Goal: Task Accomplishment & Management: Manage account settings

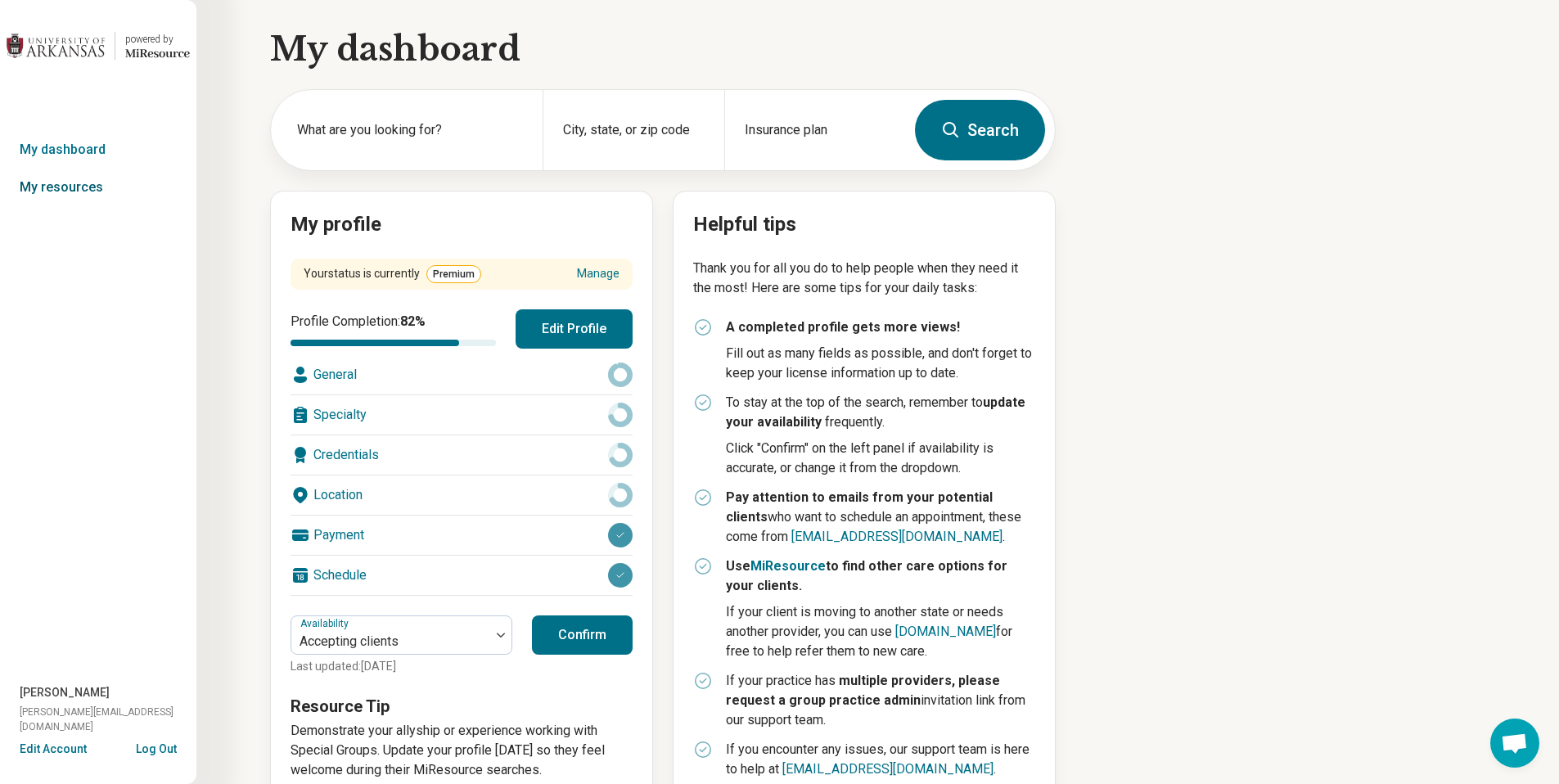
click at [76, 184] on link "My resources" at bounding box center [98, 187] width 197 height 38
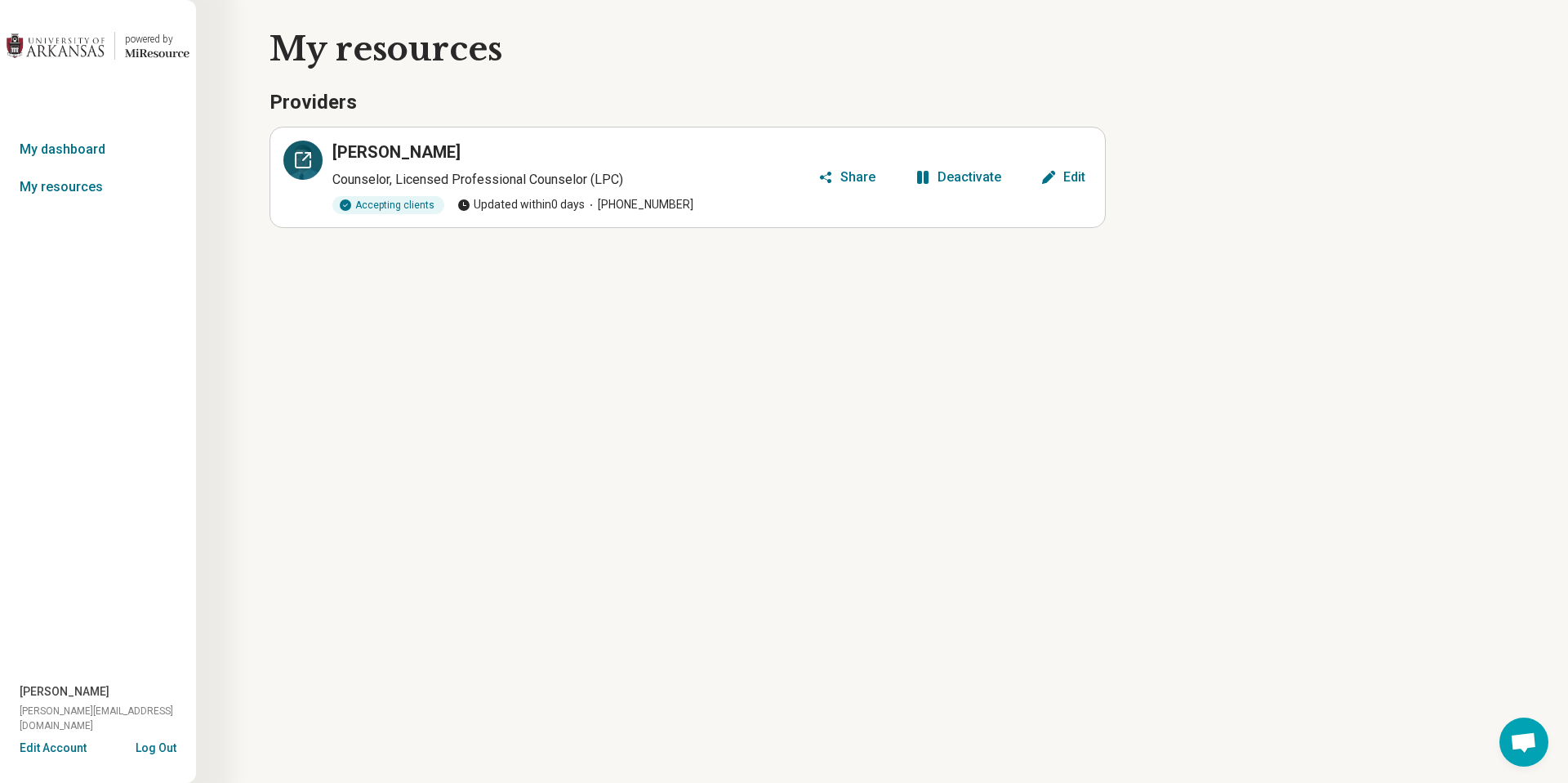
click at [290, 165] on div at bounding box center [303, 160] width 39 height 39
click at [142, 742] on button "Log Out" at bounding box center [156, 745] width 41 height 13
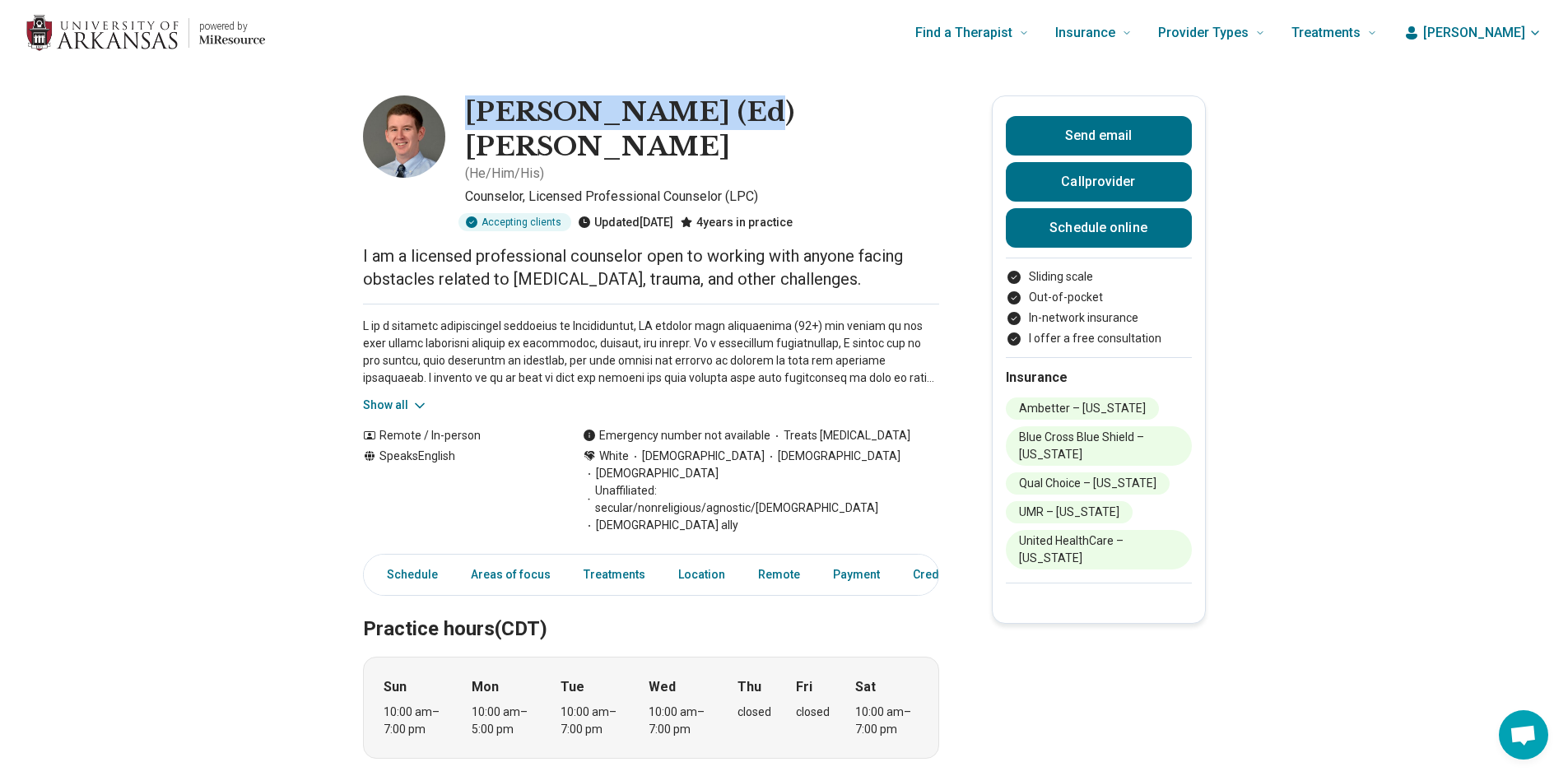
drag, startPoint x: 475, startPoint y: 109, endPoint x: 734, endPoint y: 104, distance: 259.0
click at [734, 104] on div "Edward (Ed) Crews ( He/Him/His )" at bounding box center [702, 139] width 474 height 88
copy h1 "Edward (Ed) Crews"
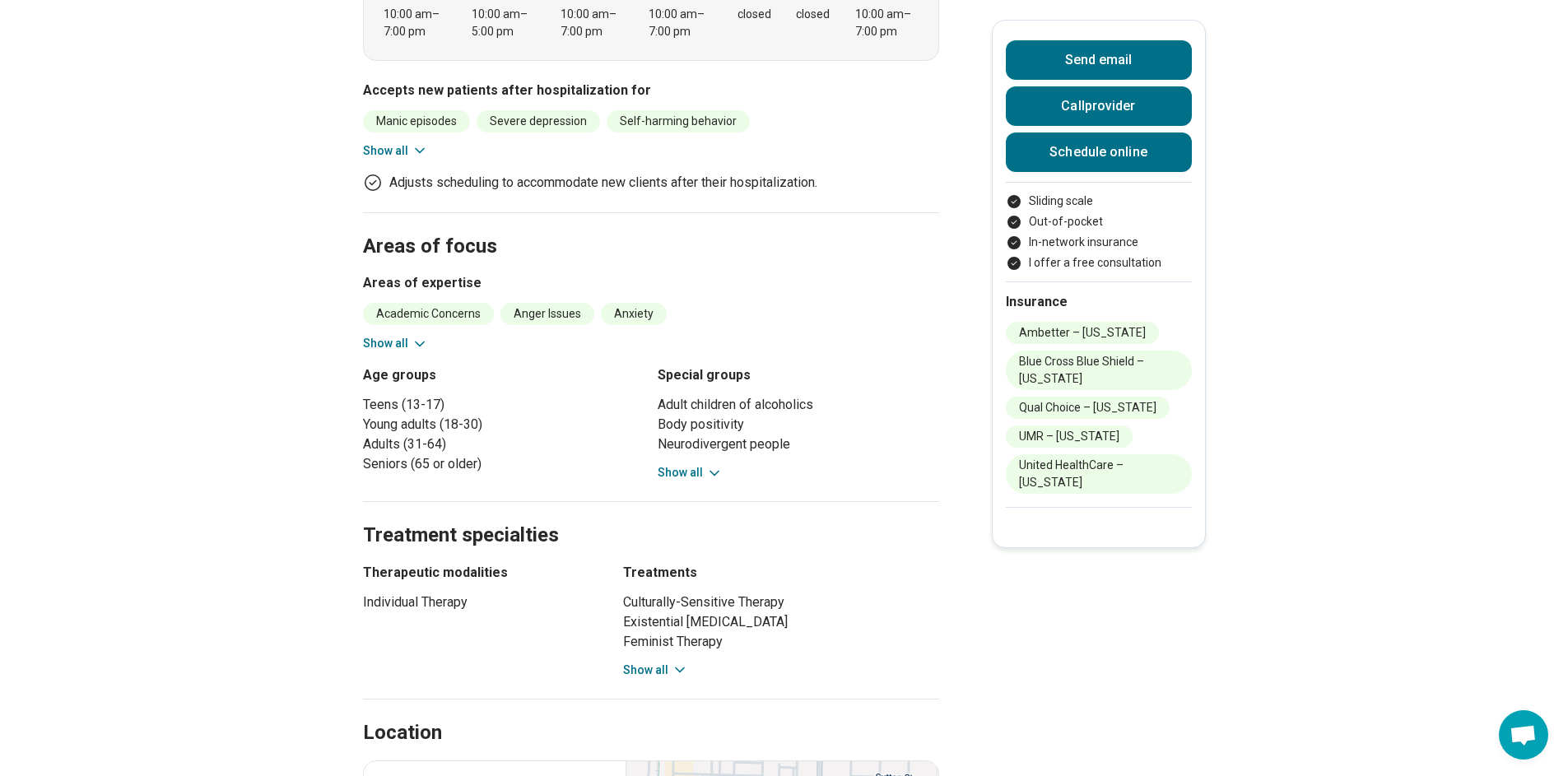
scroll to position [705, 0]
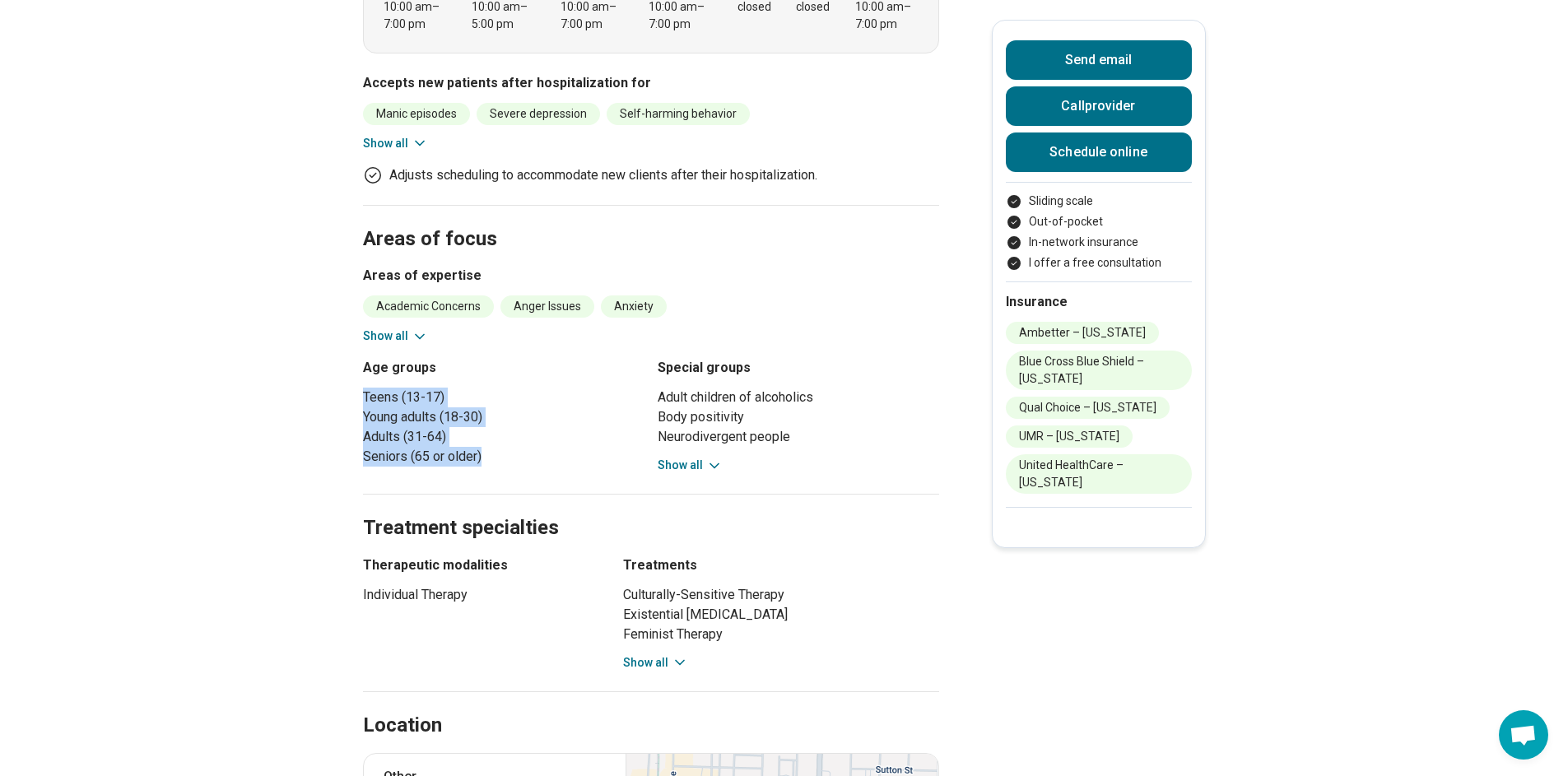
drag, startPoint x: 501, startPoint y: 367, endPoint x: 344, endPoint y: 312, distance: 166.4
click at [344, 312] on main "Edward (Ed) Crews ( He/Him/His ) Counselor, Licensed Professional Counselor (LP…" at bounding box center [784, 657] width 1568 height 2595
copy ul "Teens (13-17) Young adults (18-30) Adults (31-64) Seniors (65 or older)"
click at [686, 457] on button "Show all" at bounding box center [690, 465] width 65 height 18
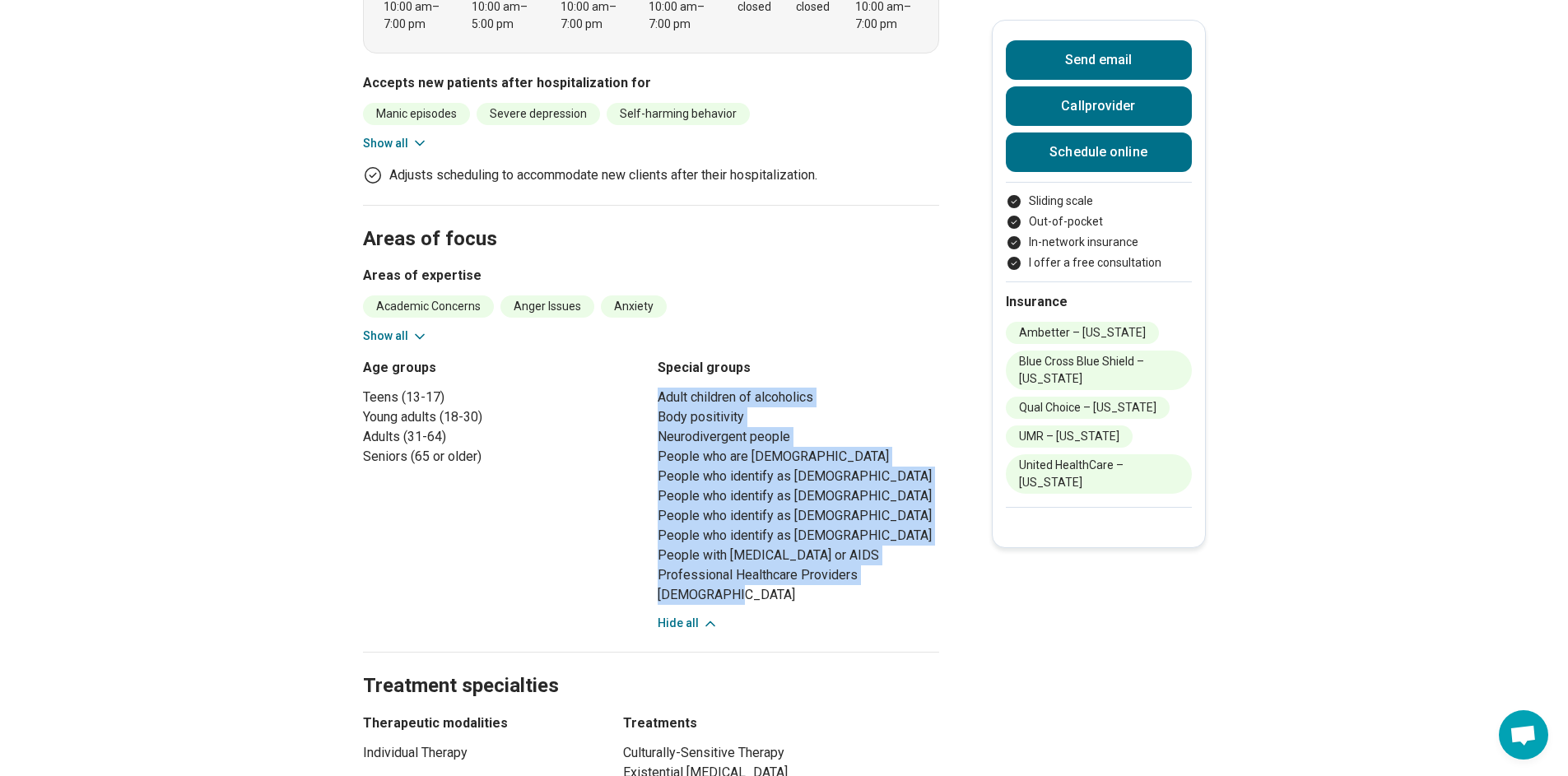
drag, startPoint x: 744, startPoint y: 507, endPoint x: 664, endPoint y: 312, distance: 210.8
click at [664, 388] on ul "Adult children of alcoholics Body positivity Neurodivergent people People who a…" at bounding box center [798, 497] width 281 height 218
copy ul "Adult children of alcoholics Body positivity Neurodivergent people People who a…"
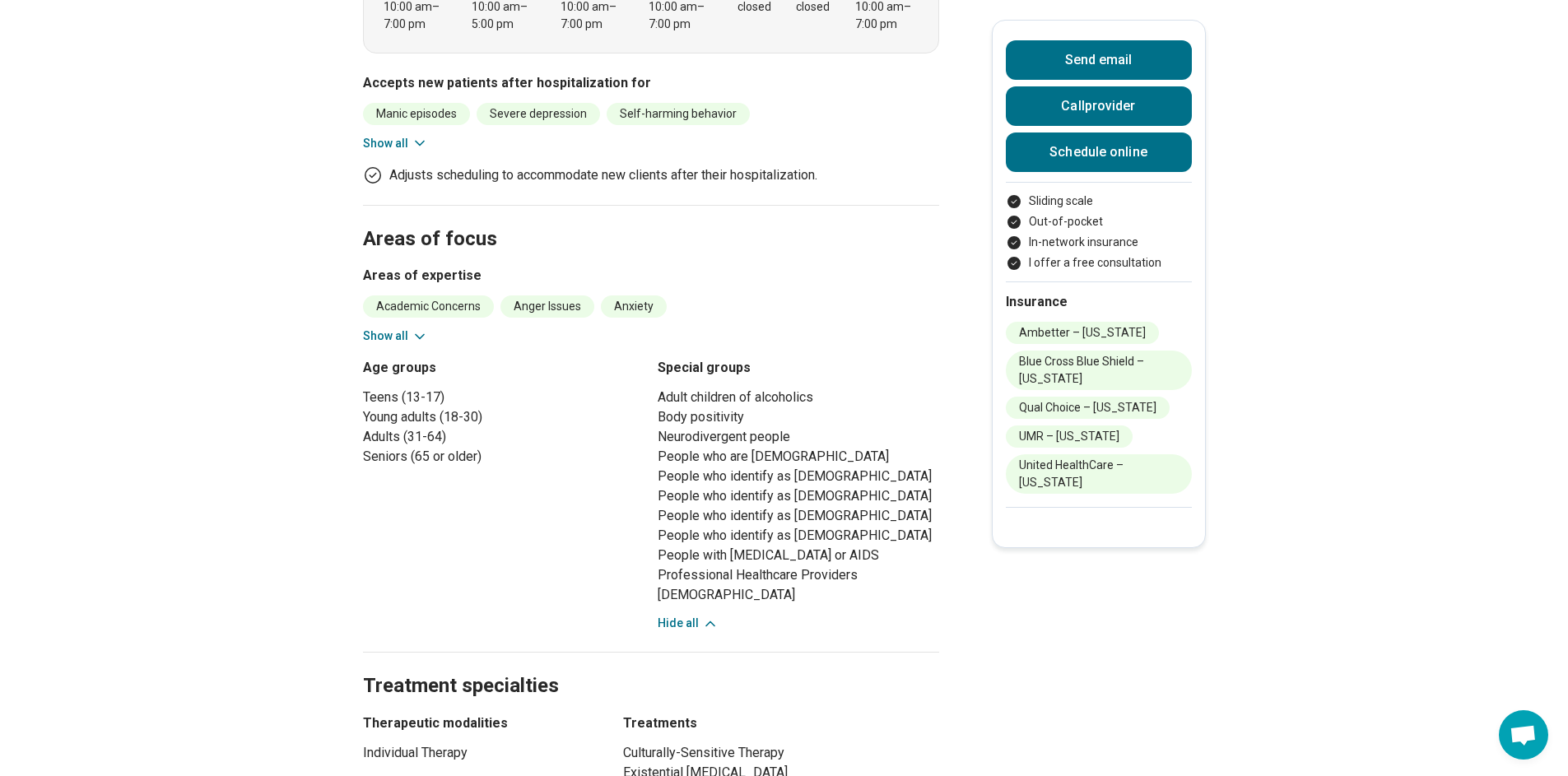
click at [280, 284] on main "Edward (Ed) Crews ( He/Him/His ) Counselor, Licensed Professional Counselor (LP…" at bounding box center [784, 737] width 1568 height 2753
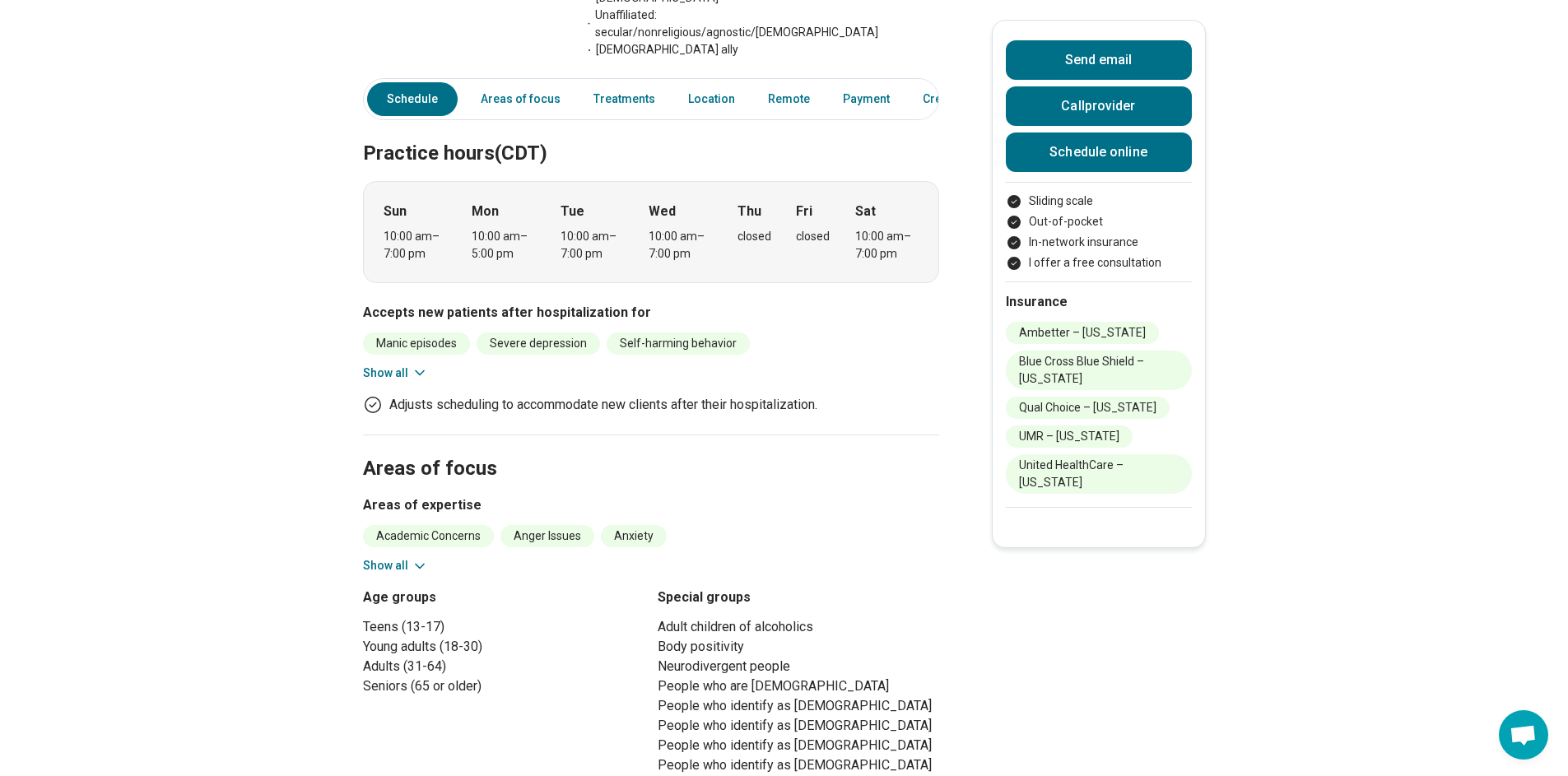
scroll to position [467, 0]
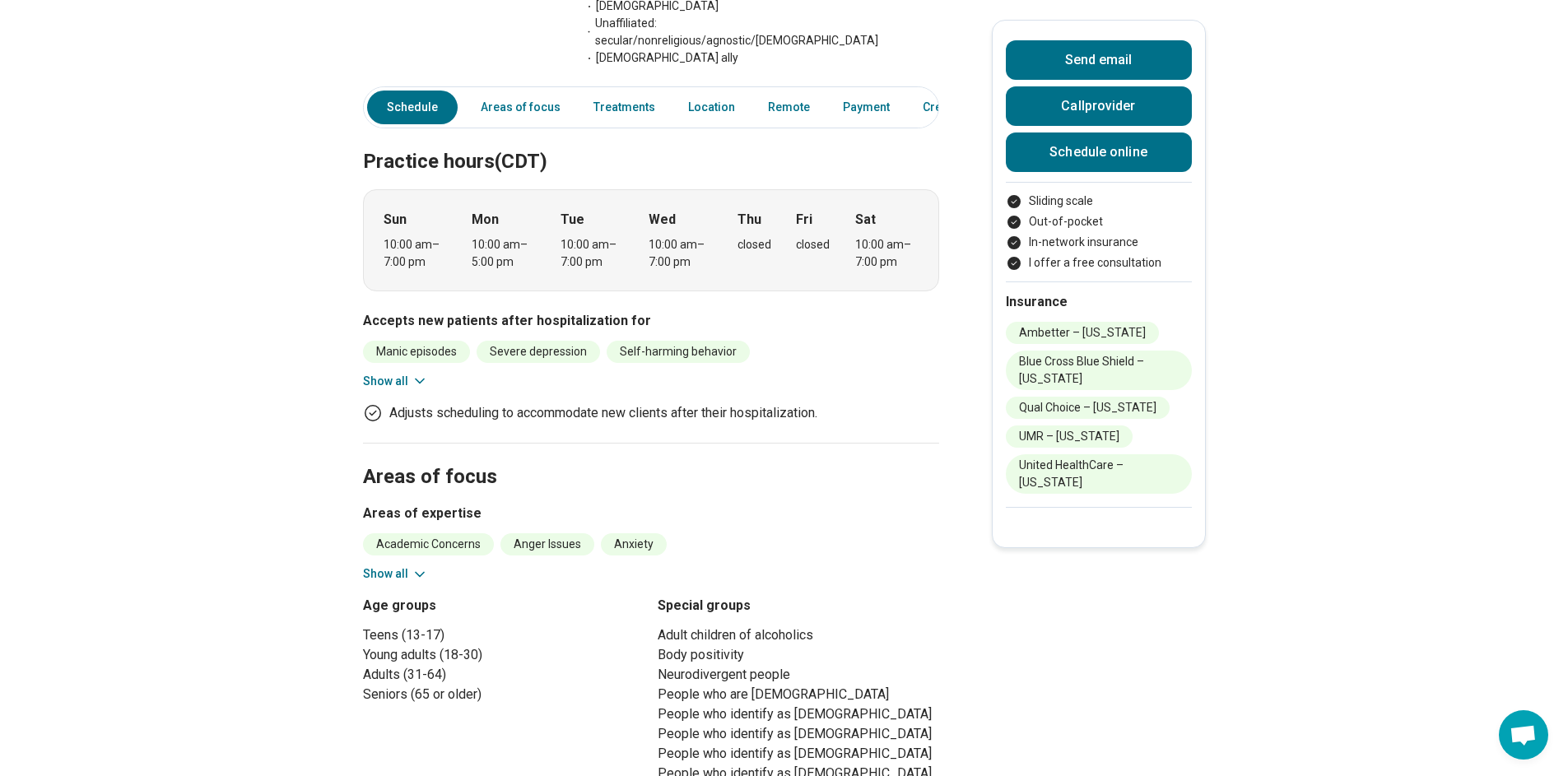
click at [424, 566] on icon at bounding box center [419, 574] width 17 height 17
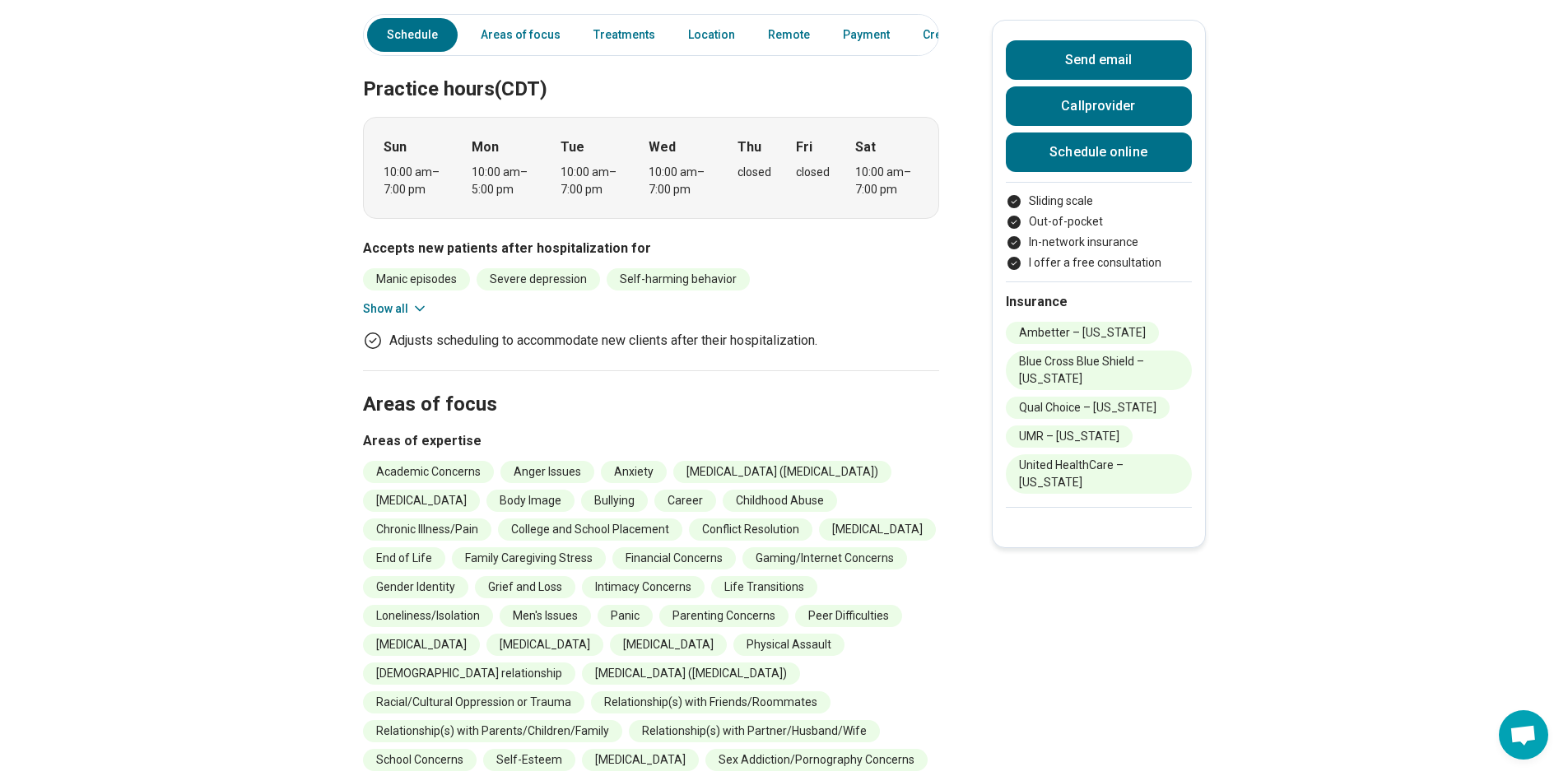
scroll to position [667, 0]
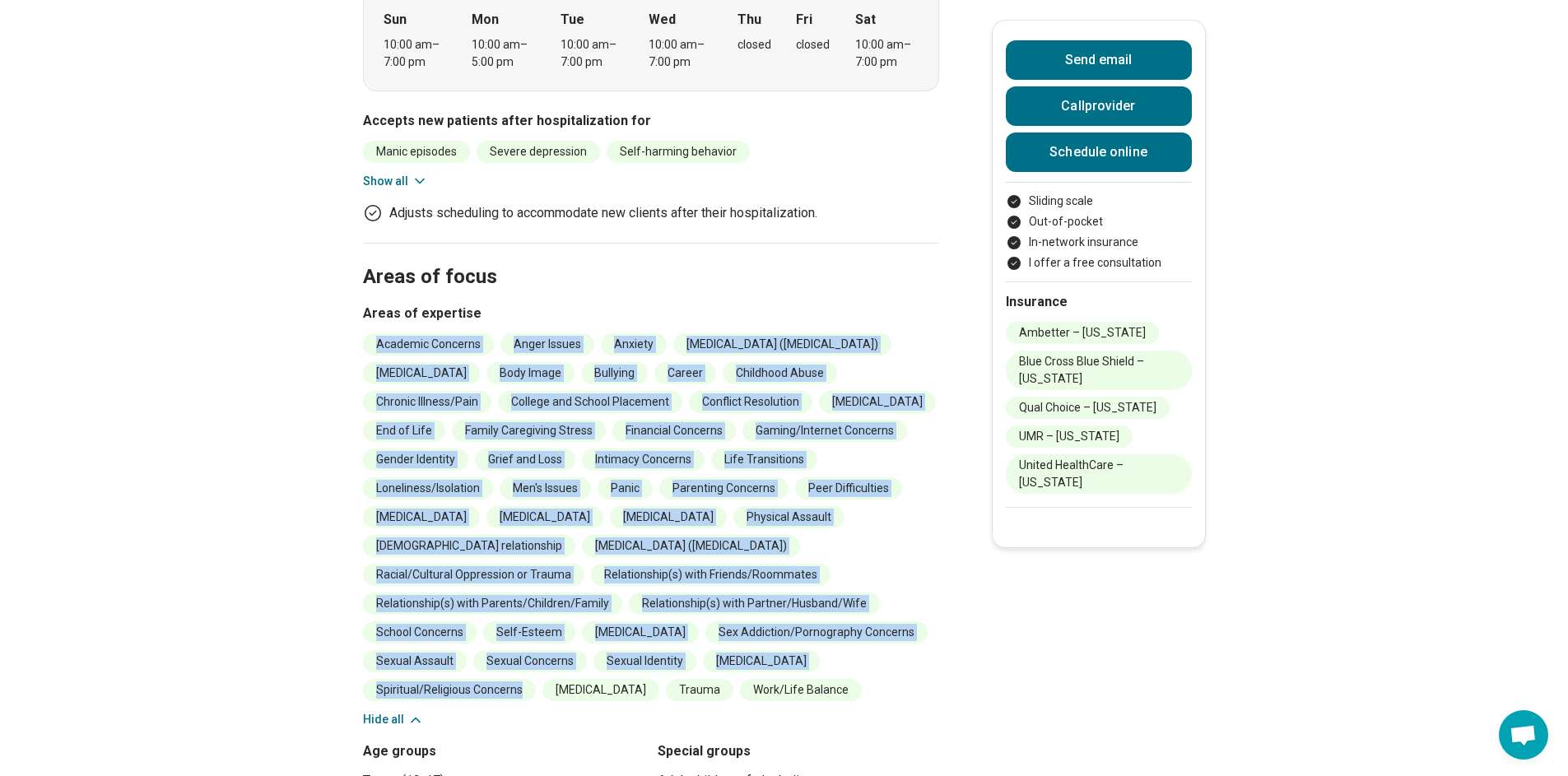
drag, startPoint x: 519, startPoint y: 605, endPoint x: 352, endPoint y: 282, distance: 363.6
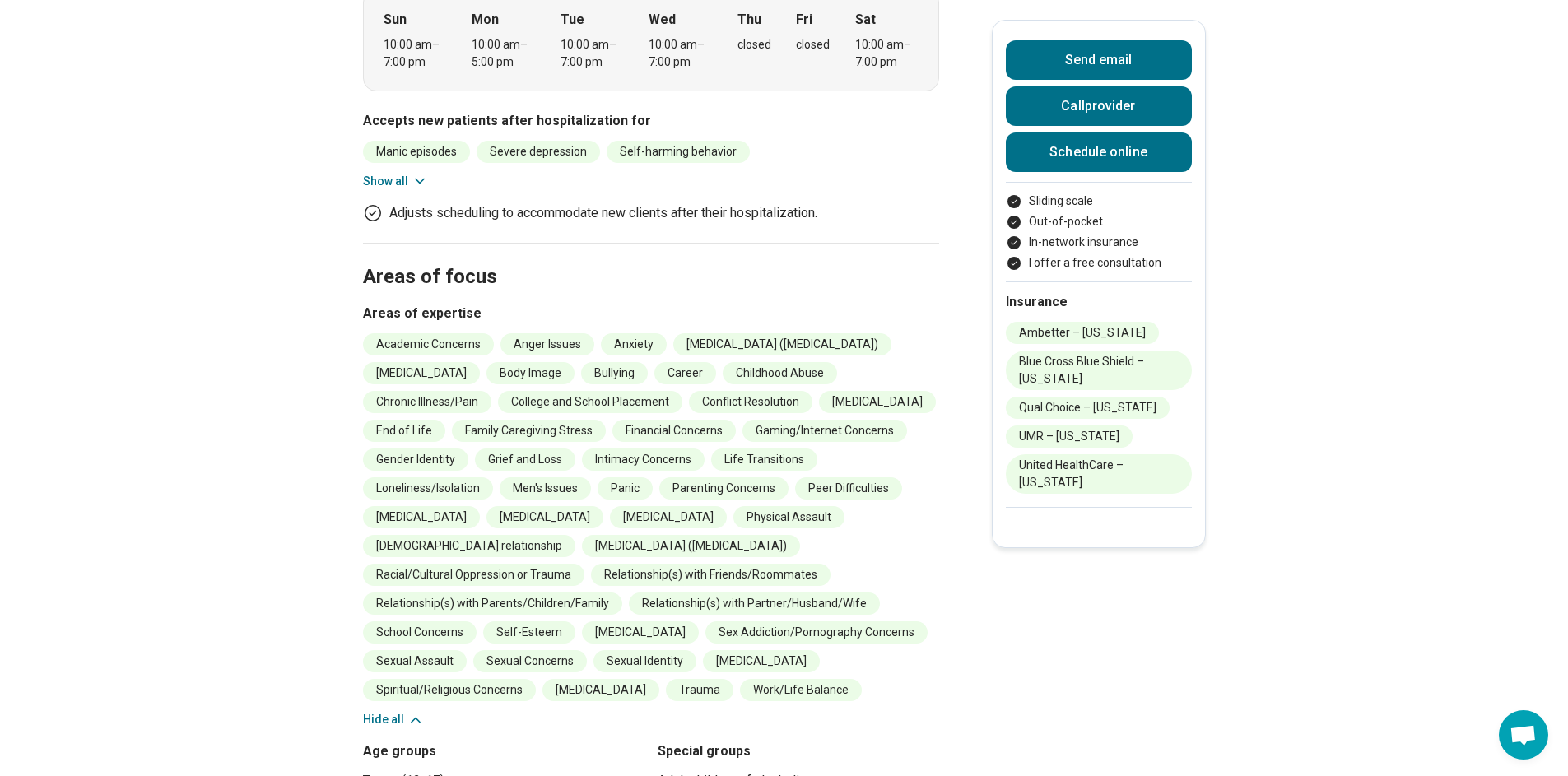
click at [509, 630] on div "Academic Concerns Anger Issues Anxiety Attention Deficit Hyperactivity Disorder…" at bounding box center [651, 530] width 576 height 395
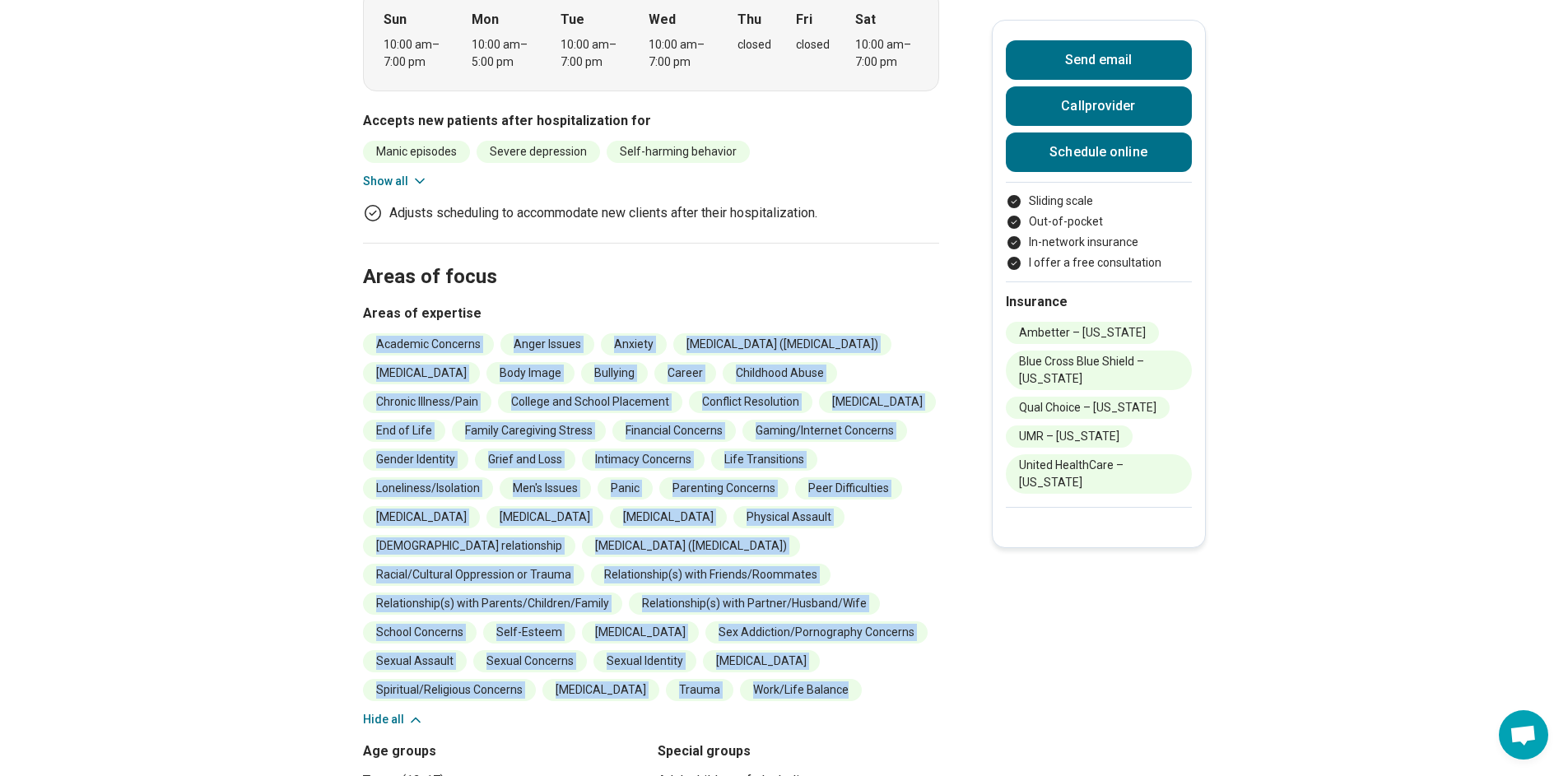
drag, startPoint x: 492, startPoint y: 606, endPoint x: 359, endPoint y: 260, distance: 370.7
copy ul "Academic Concerns Anger Issues Anxiety Attention Deficit Hyperactivity Disorder…"
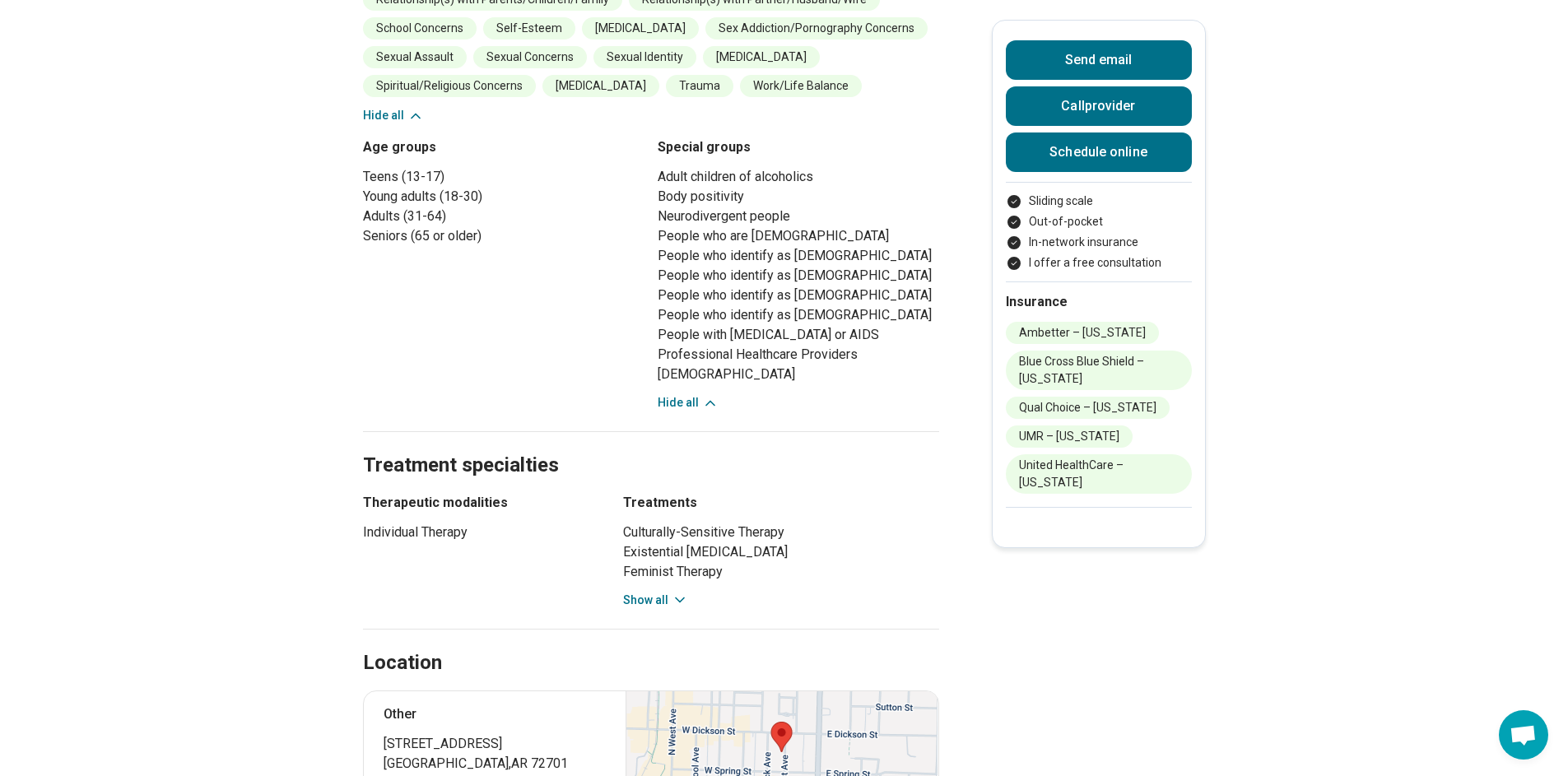
scroll to position [1270, 0]
click at [639, 594] on button "Show all" at bounding box center [656, 603] width 65 height 18
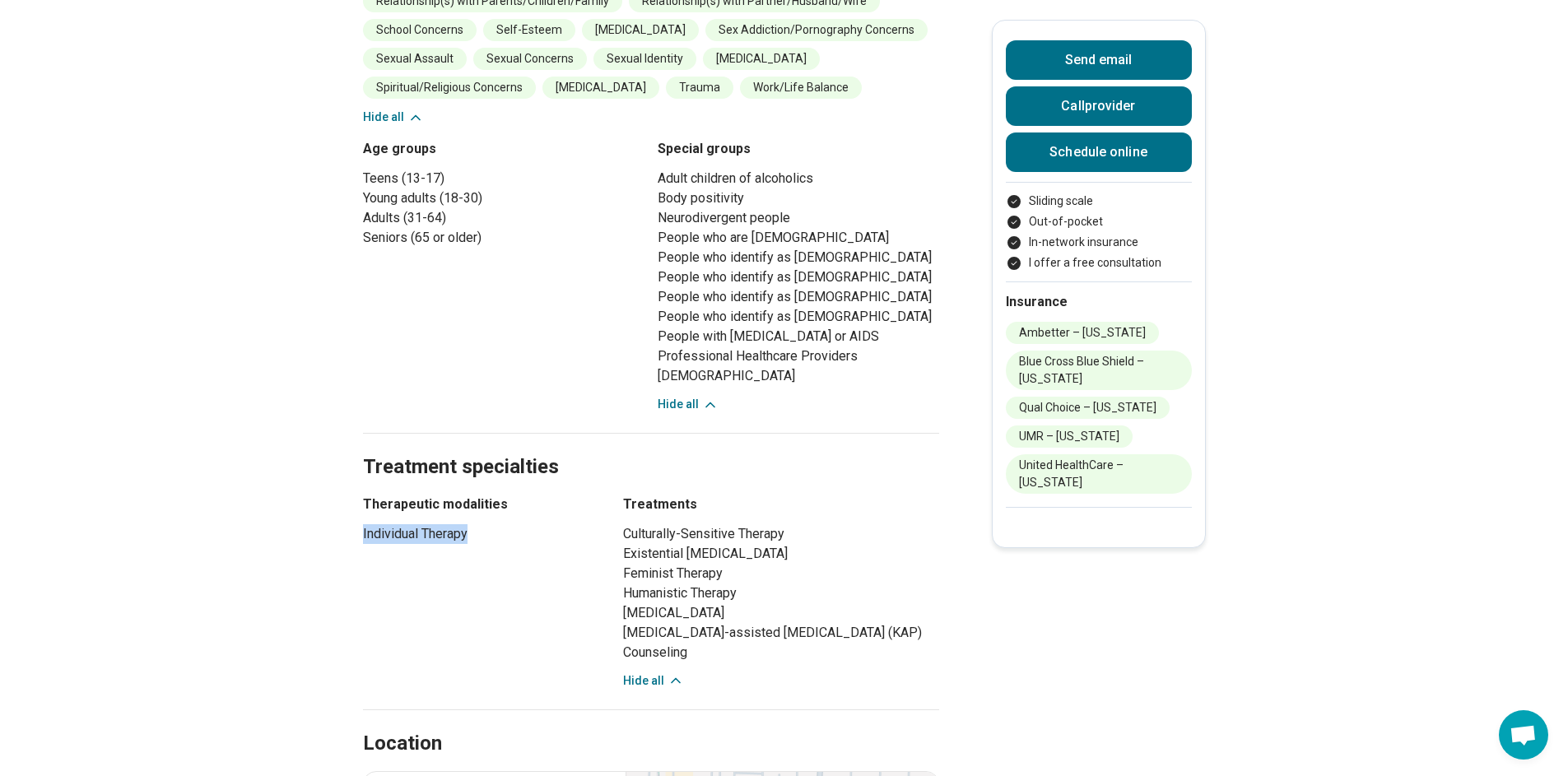
drag, startPoint x: 482, startPoint y: 444, endPoint x: 352, endPoint y: 451, distance: 130.2
click at [355, 452] on main "Edward (Ed) Crews ( He/Him/His ) Counselor, Licensed Professional Counselor (LP…" at bounding box center [784, 384] width 1568 height 3177
copy li "Individual Therapy"
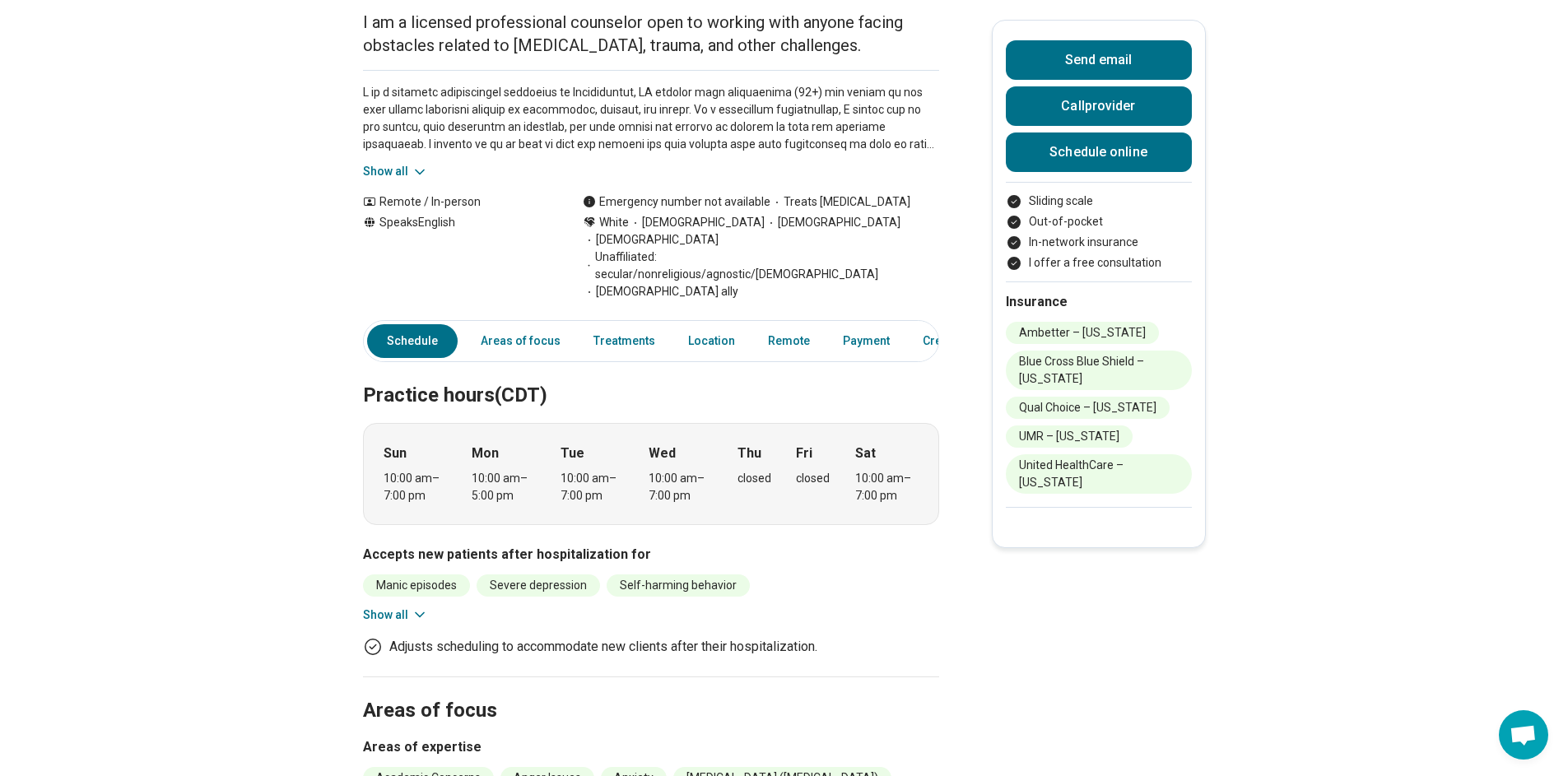
scroll to position [233, 0]
click at [404, 607] on button "Show all" at bounding box center [395, 616] width 65 height 18
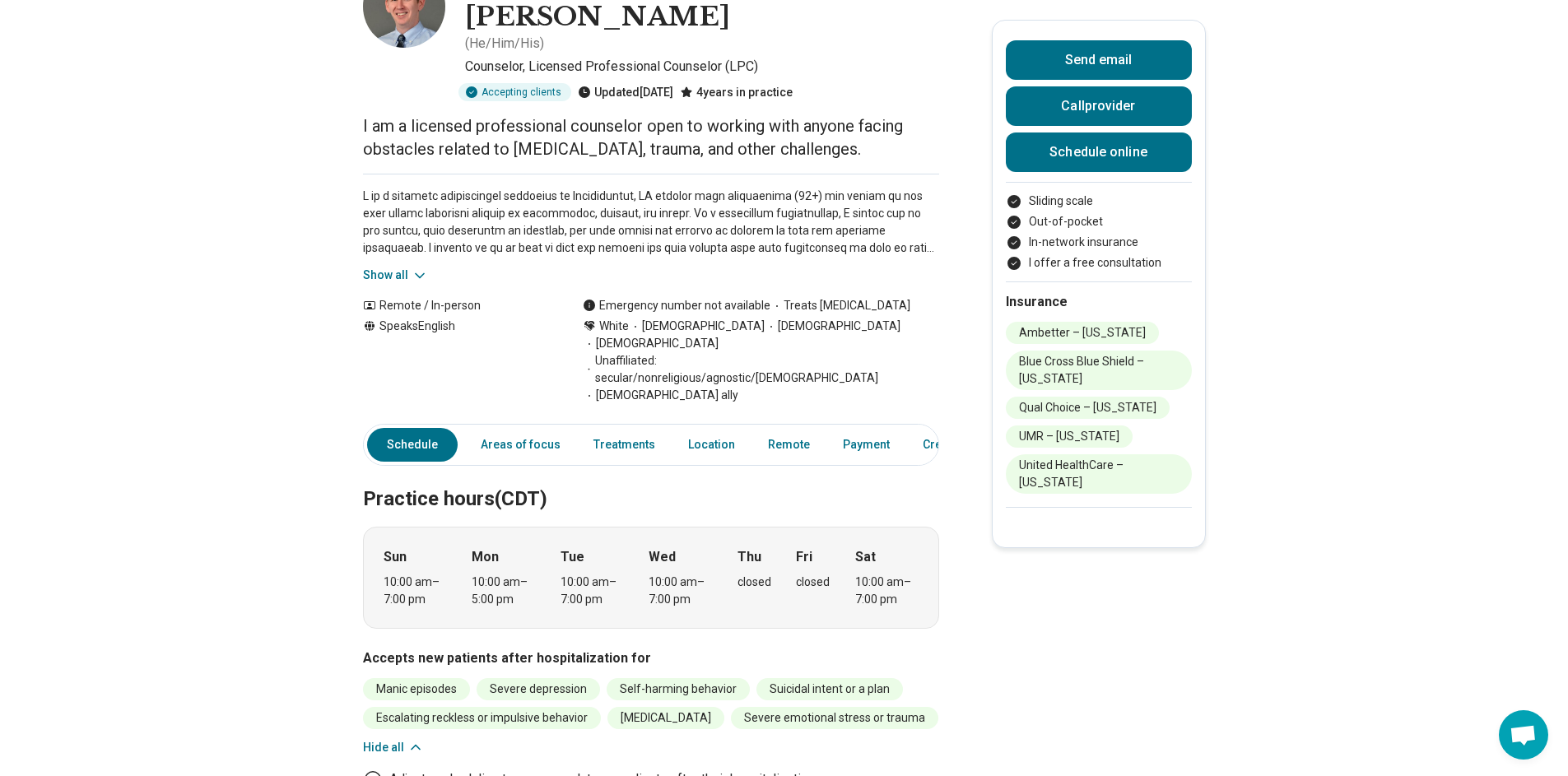
scroll to position [125, 0]
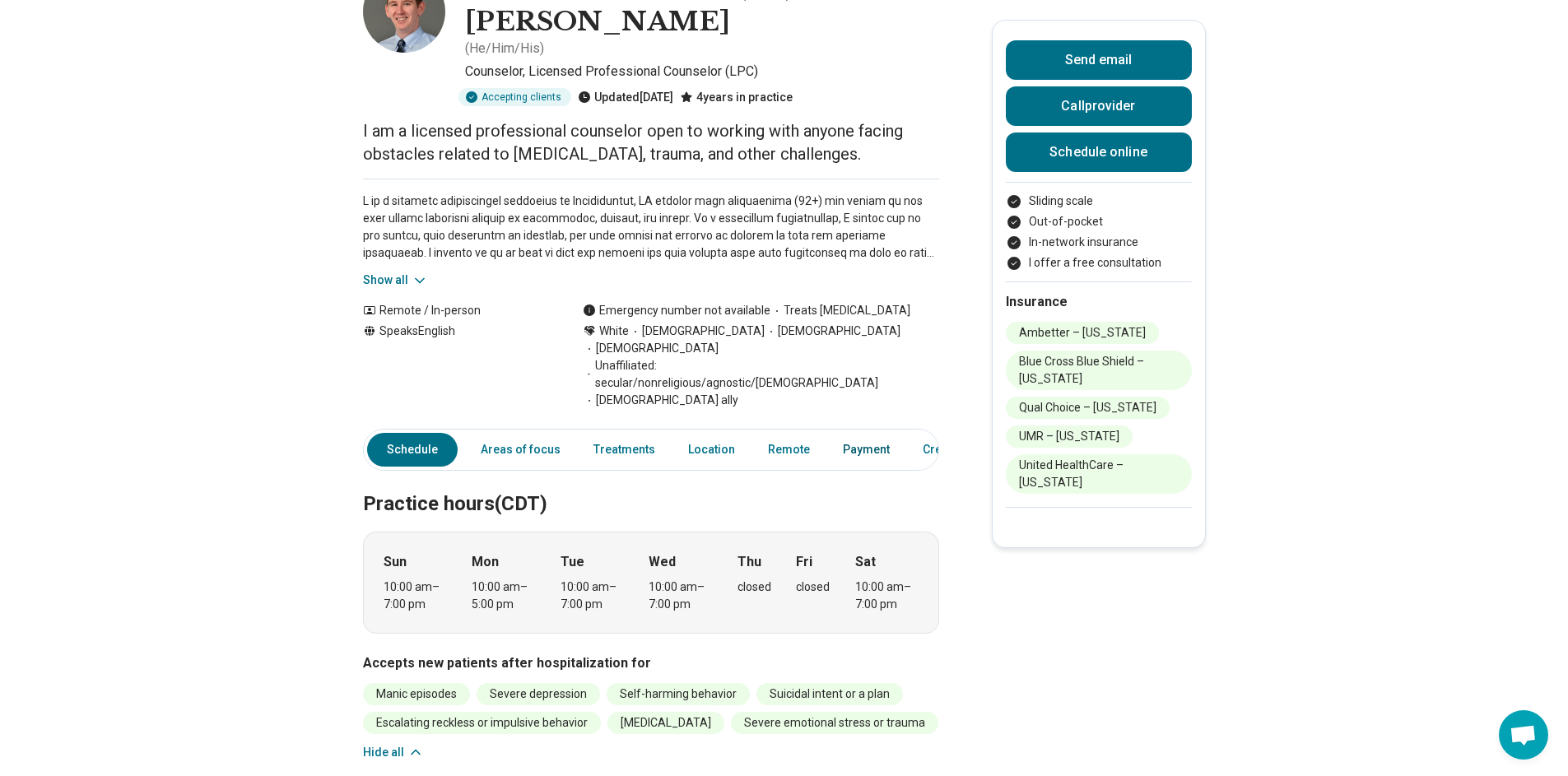
click at [845, 433] on link "Payment" at bounding box center [866, 450] width 67 height 33
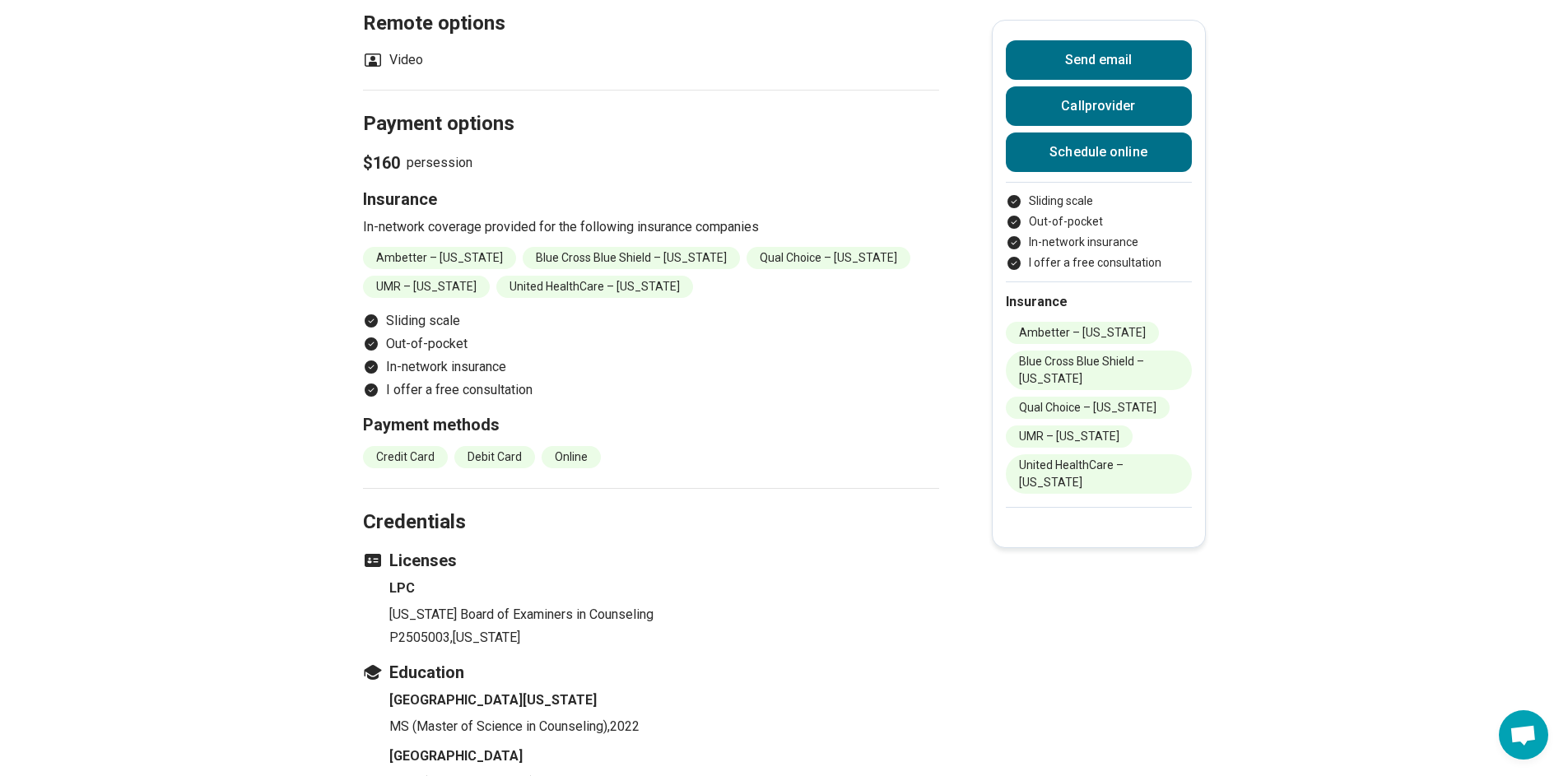
scroll to position [2361, 0]
drag, startPoint x: 529, startPoint y: 301, endPoint x: 383, endPoint y: 251, distance: 154.3
click at [383, 309] on ul "Sliding scale Out-of-pocket In-network insurance I offer a free consultation" at bounding box center [651, 353] width 576 height 89
click at [520, 309] on ul "Sliding scale Out-of-pocket In-network insurance I offer a free consultation" at bounding box center [651, 353] width 576 height 89
drag, startPoint x: 521, startPoint y: 300, endPoint x: 395, endPoint y: 269, distance: 129.8
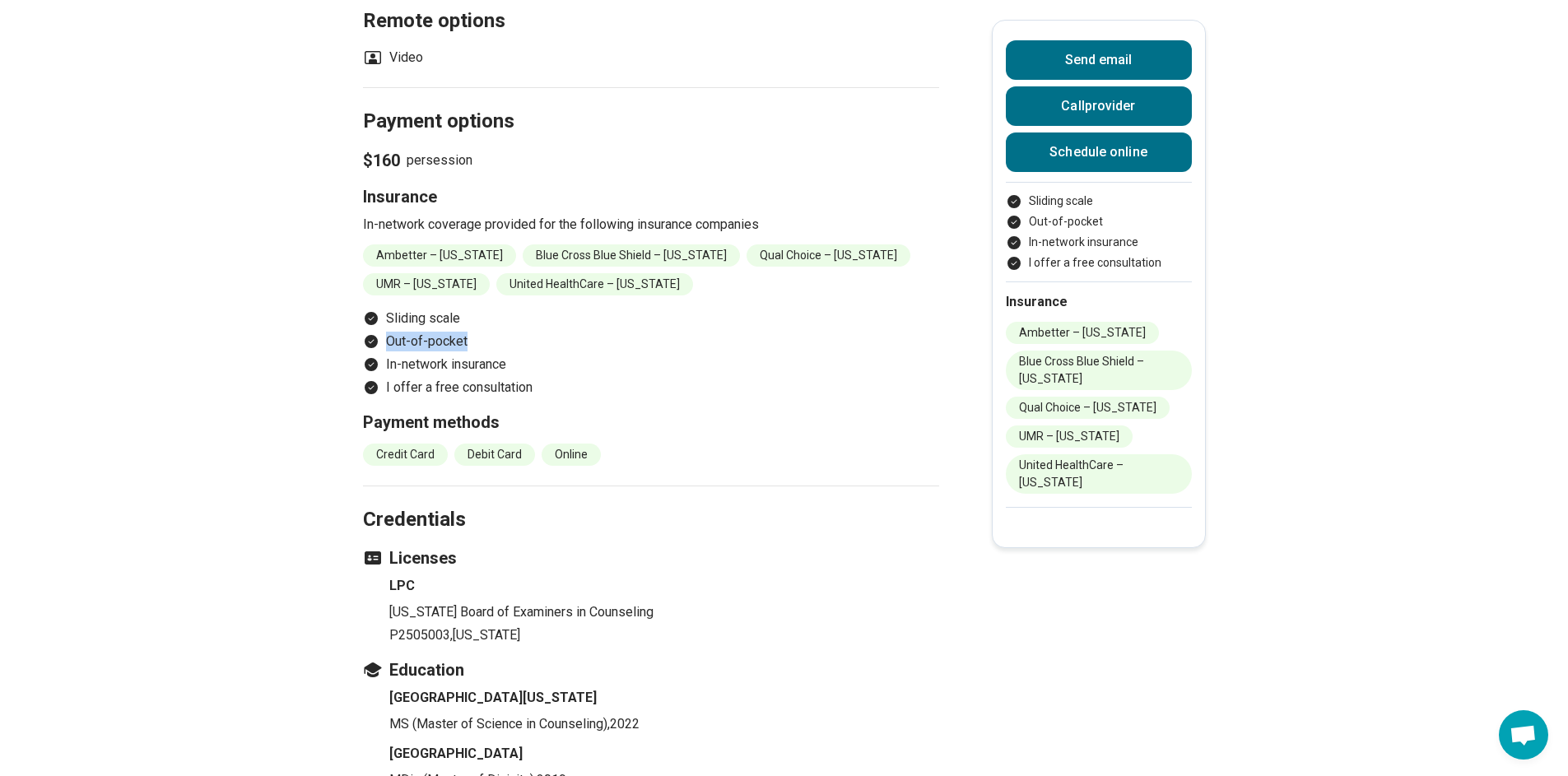
click at [395, 309] on ul "Sliding scale Out-of-pocket In-network insurance I offer a free consultation" at bounding box center [651, 353] width 576 height 89
drag, startPoint x: 392, startPoint y: 249, endPoint x: 511, endPoint y: 296, distance: 127.9
click at [511, 309] on ul "Sliding scale Out-of-pocket In-network insurance I offer a free consultation" at bounding box center [651, 353] width 576 height 89
copy ul "Sliding scale Out-of-pocket In-network insurance"
drag, startPoint x: 696, startPoint y: 215, endPoint x: 369, endPoint y: 180, distance: 328.9
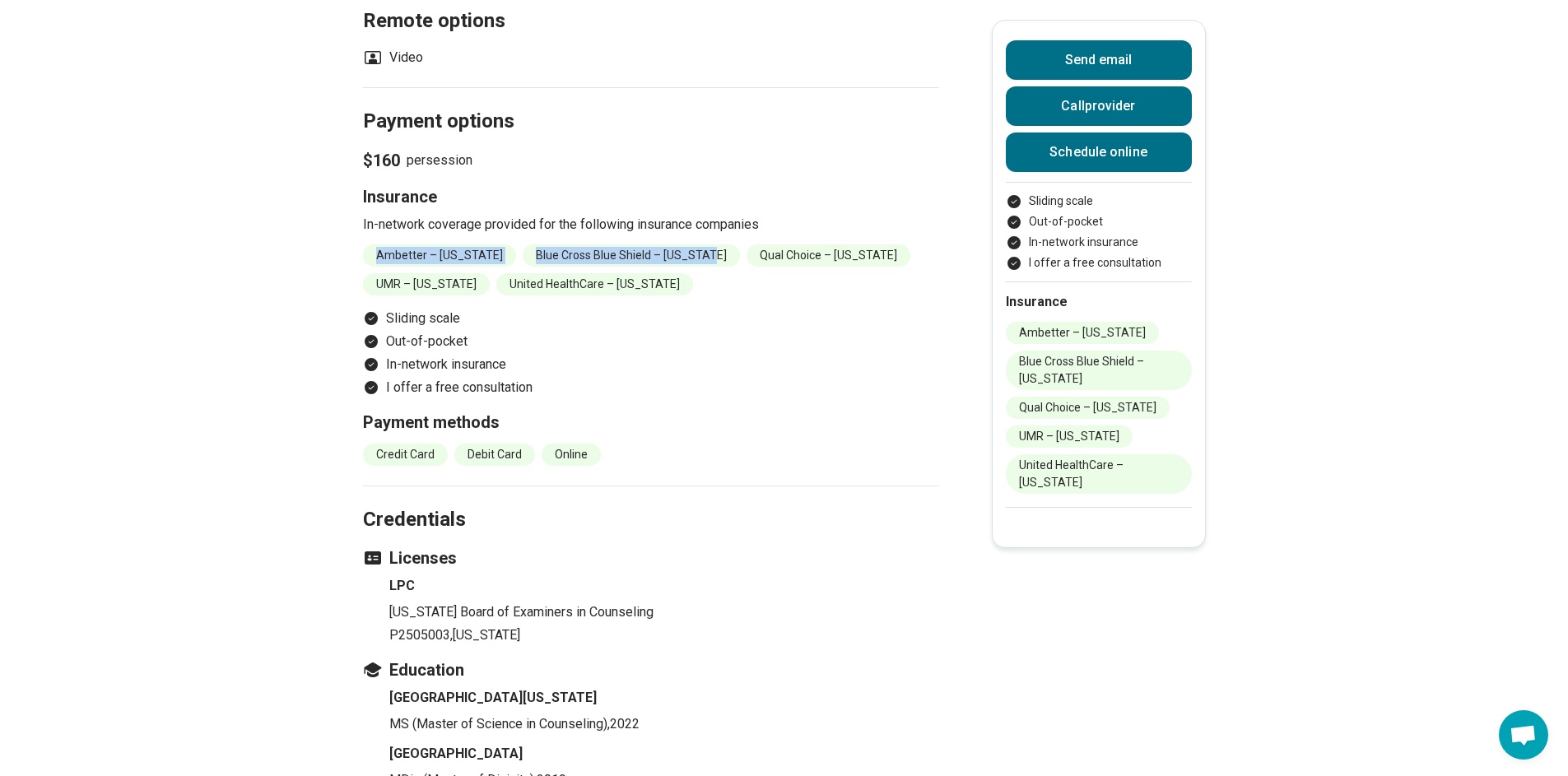
click at [369, 244] on ul "Ambetter – Arkansas Blue Cross Blue Shield – Arkansas Qual Choice – Arkansas UM…" at bounding box center [651, 269] width 576 height 51
drag, startPoint x: 657, startPoint y: 216, endPoint x: 379, endPoint y: 184, distance: 279.8
click at [379, 244] on ul "Ambetter – Arkansas Blue Cross Blue Shield – Arkansas Qual Choice – Arkansas UM…" at bounding box center [651, 269] width 576 height 51
copy ul "Ambetter – Arkansas Blue Cross Blue Shield – Arkansas Qual Choice – Arkansas UM…"
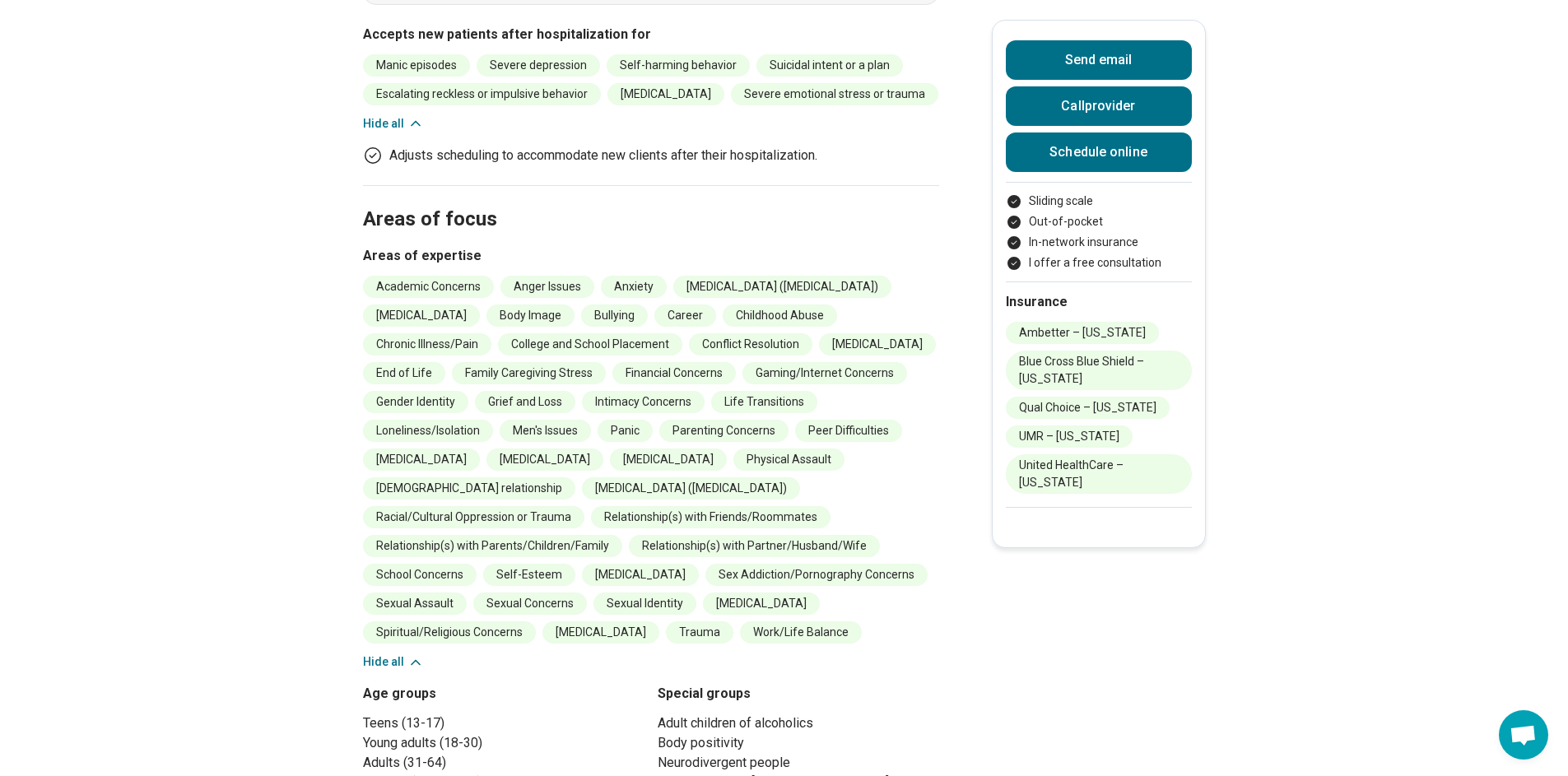
scroll to position [0, 0]
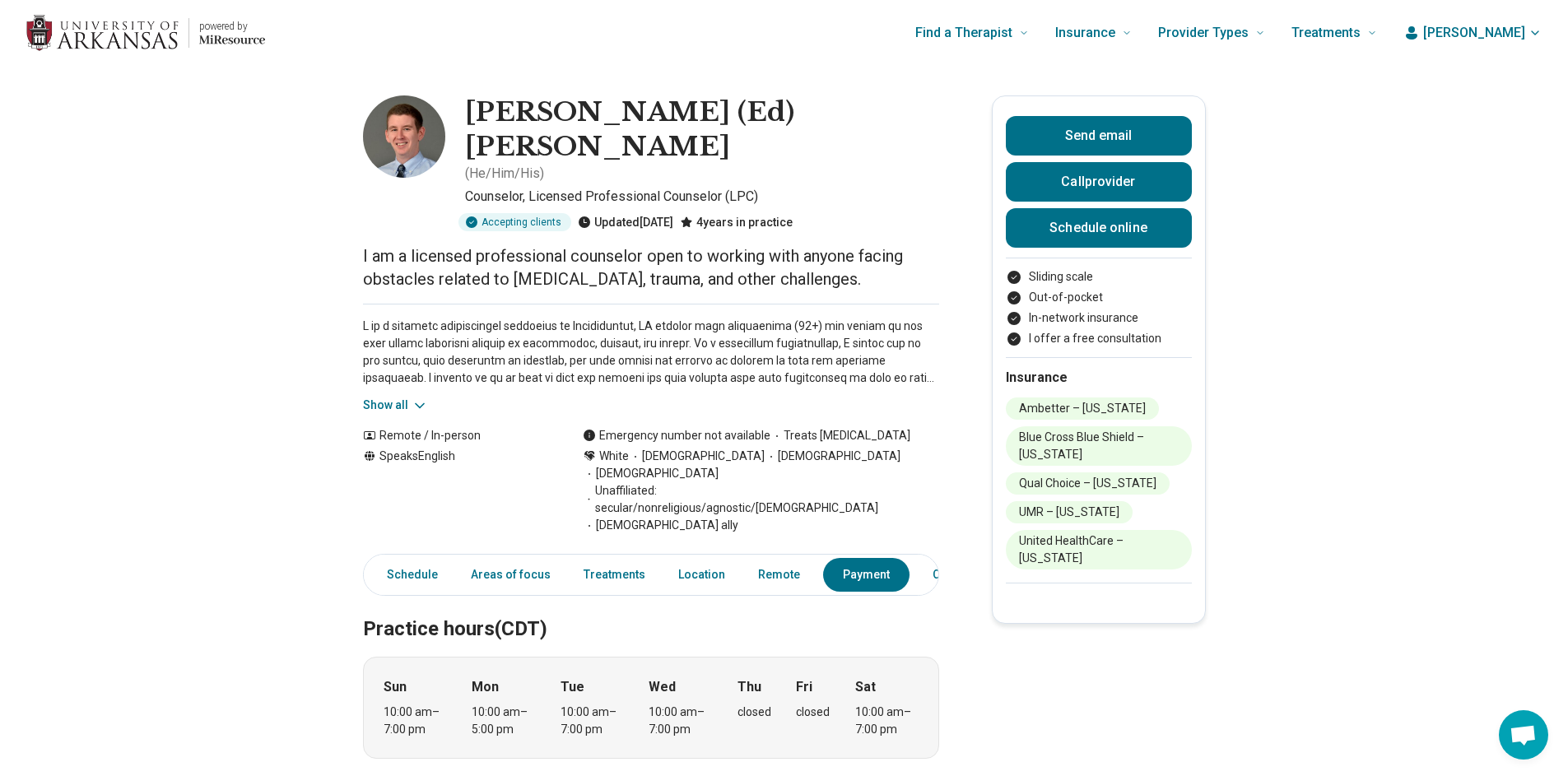
drag, startPoint x: 892, startPoint y: 228, endPoint x: 349, endPoint y: 213, distance: 543.2
copy p "I am a licensed professional counselor open to working with anyone facing obsta…"
click at [421, 398] on icon at bounding box center [419, 406] width 17 height 17
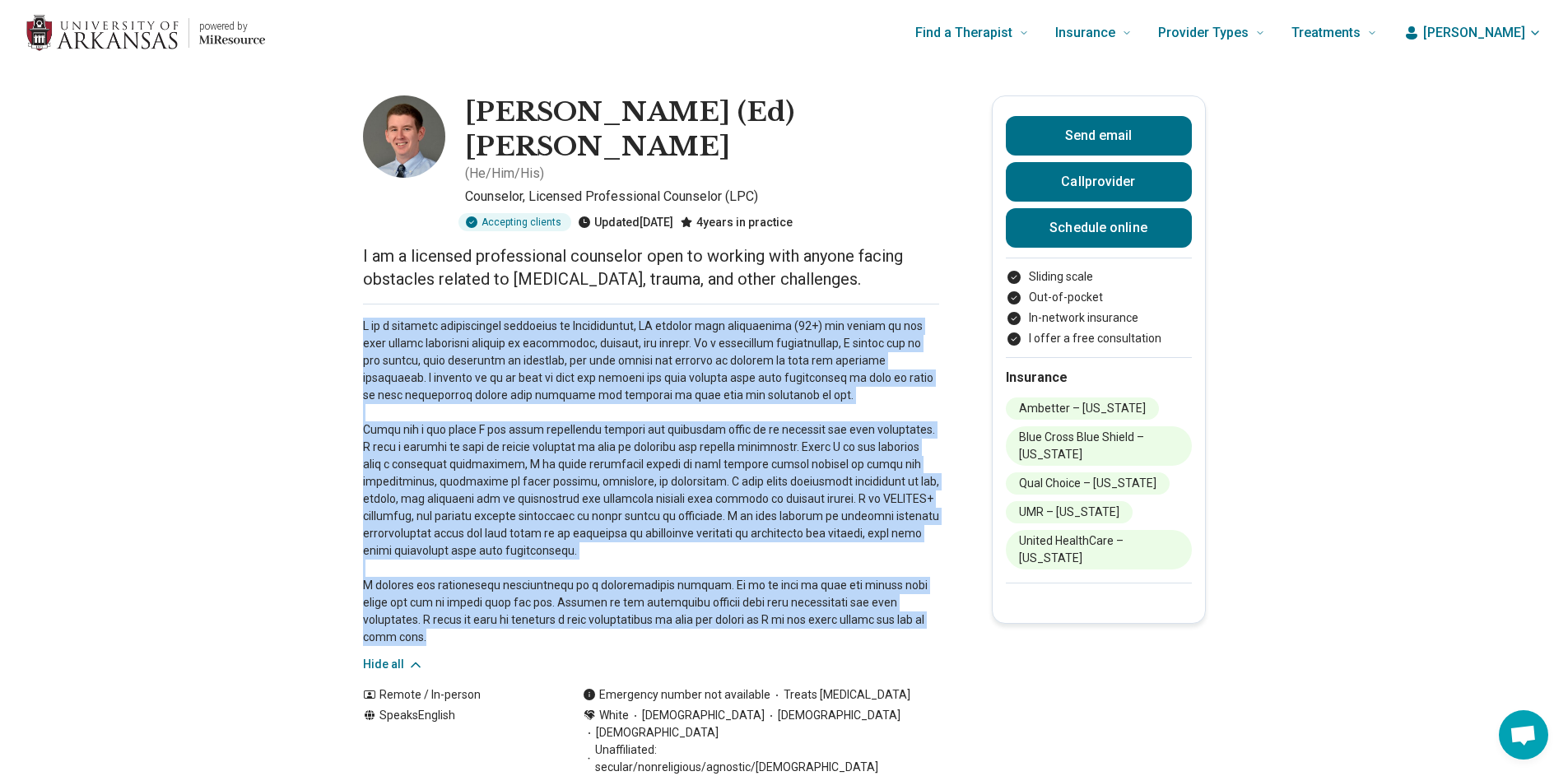
drag, startPoint x: 854, startPoint y: 571, endPoint x: 311, endPoint y: 264, distance: 623.8
copy p "I am a licensed professional counselor in Fayetteville, AR working with adolesc…"
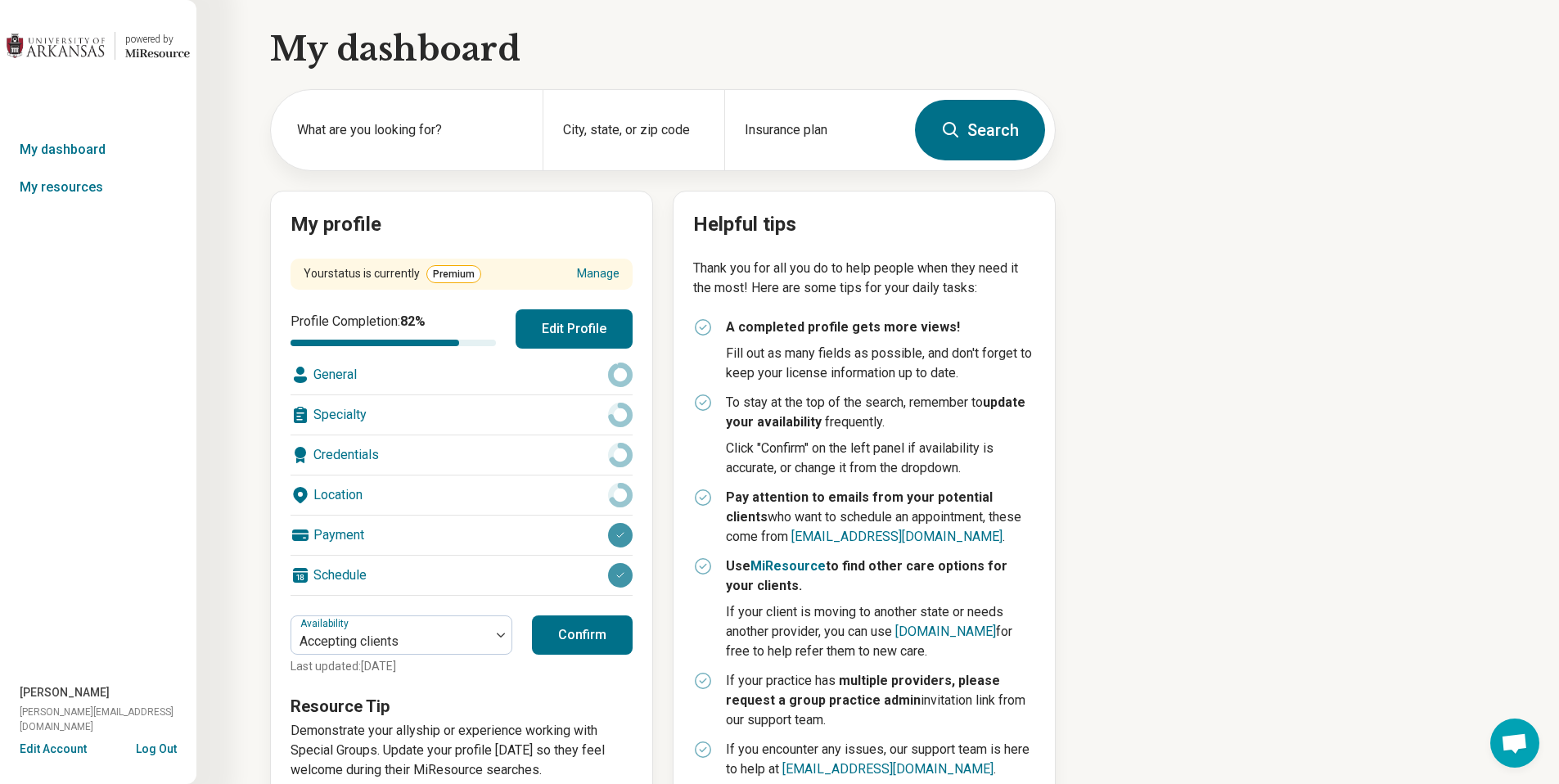
click at [552, 320] on button "Edit Profile" at bounding box center [574, 328] width 117 height 39
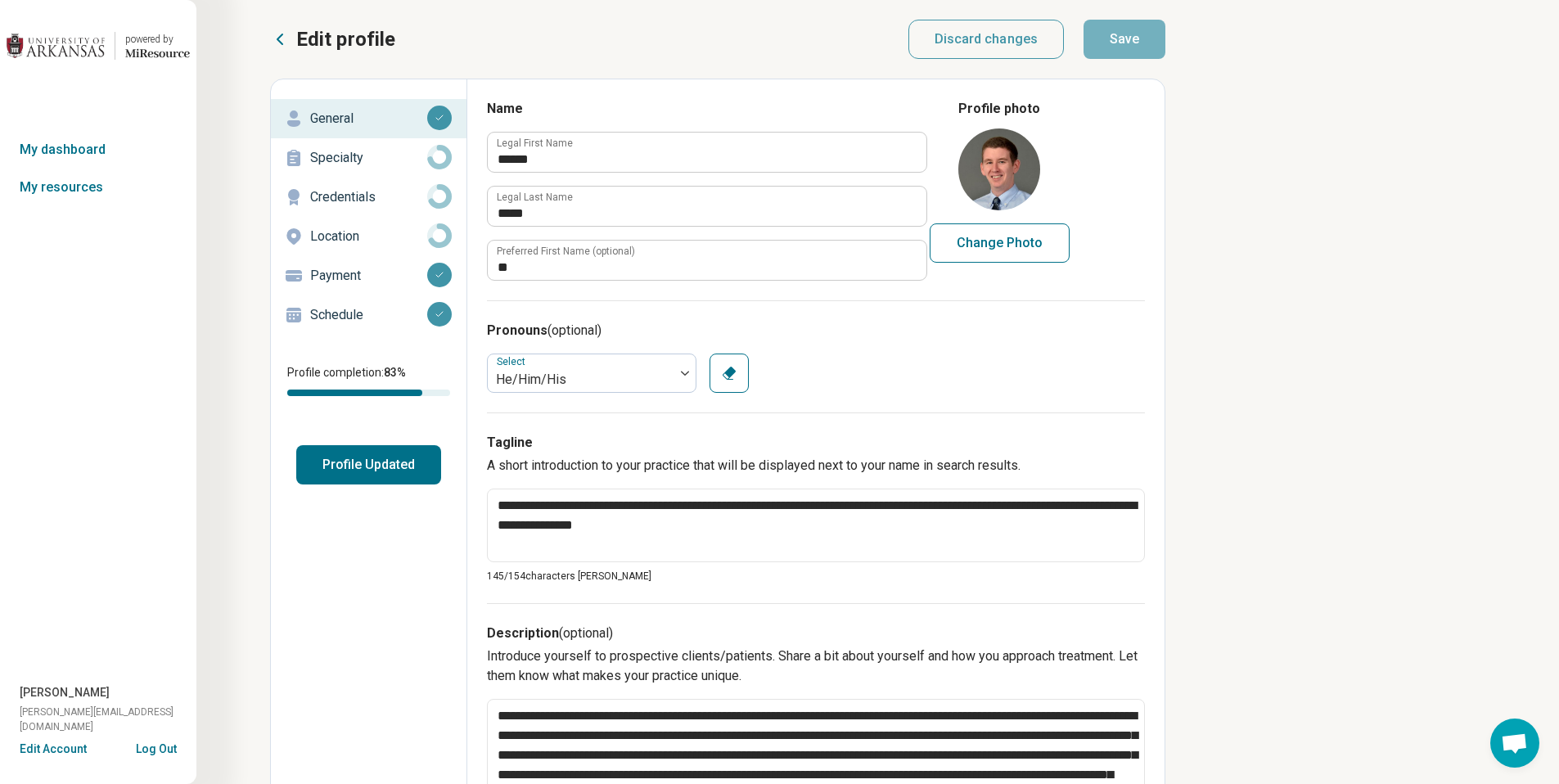
click at [370, 198] on p "Credentials" at bounding box center [368, 197] width 117 height 19
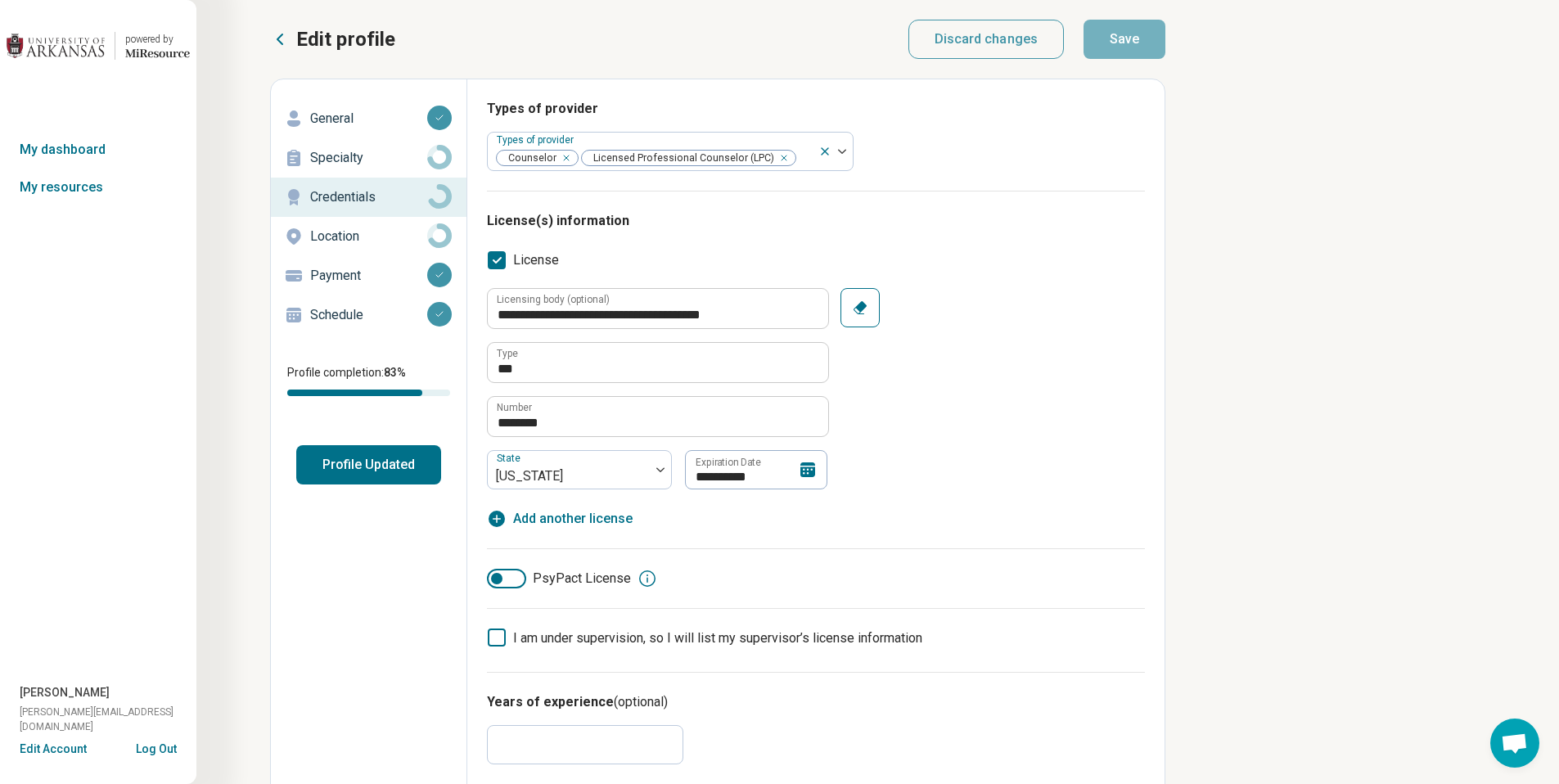
click at [381, 152] on p "Specialty" at bounding box center [368, 158] width 117 height 19
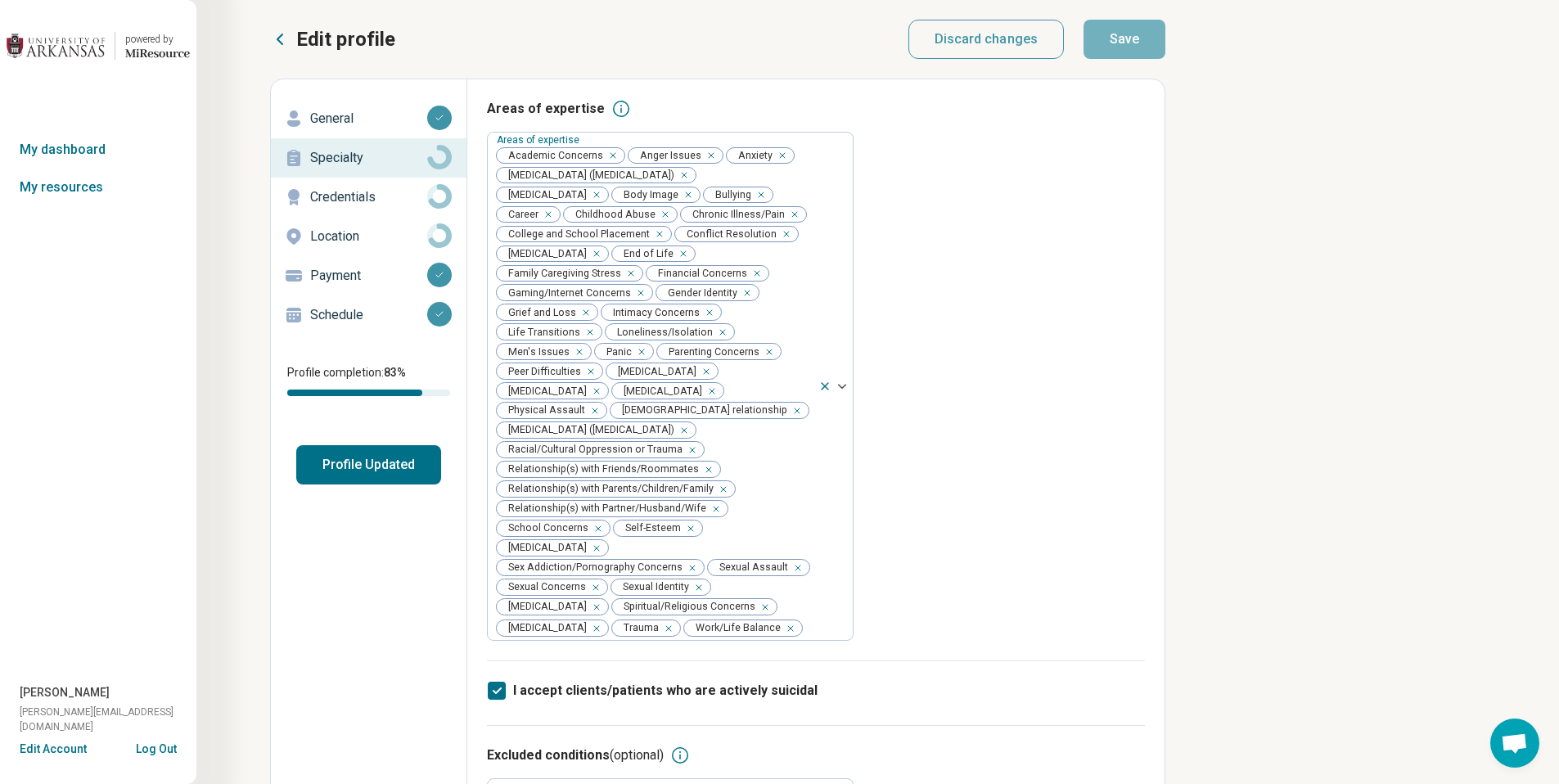
click at [395, 279] on p "Payment" at bounding box center [368, 276] width 117 height 19
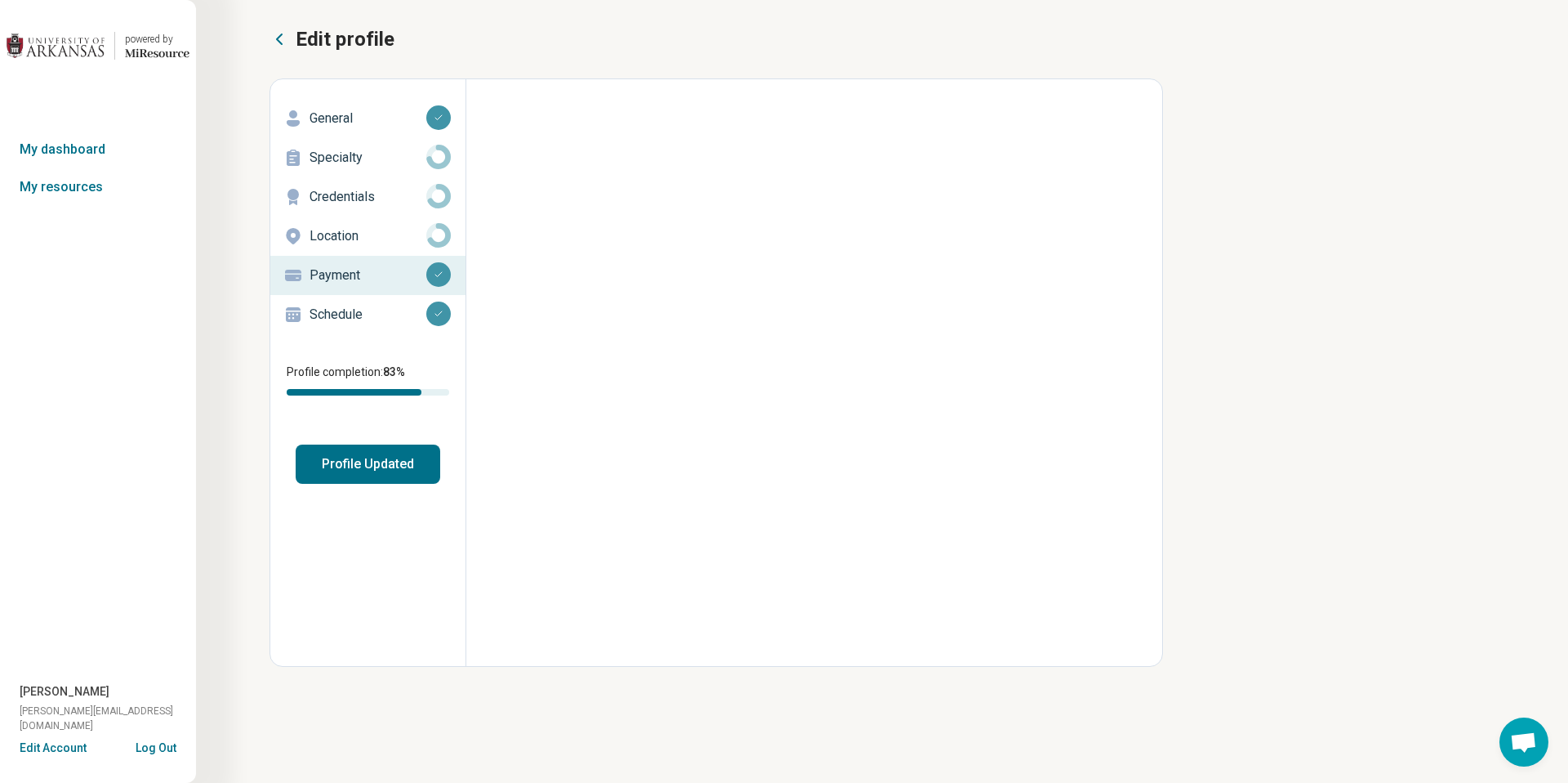
click at [393, 310] on p "Schedule" at bounding box center [368, 314] width 117 height 19
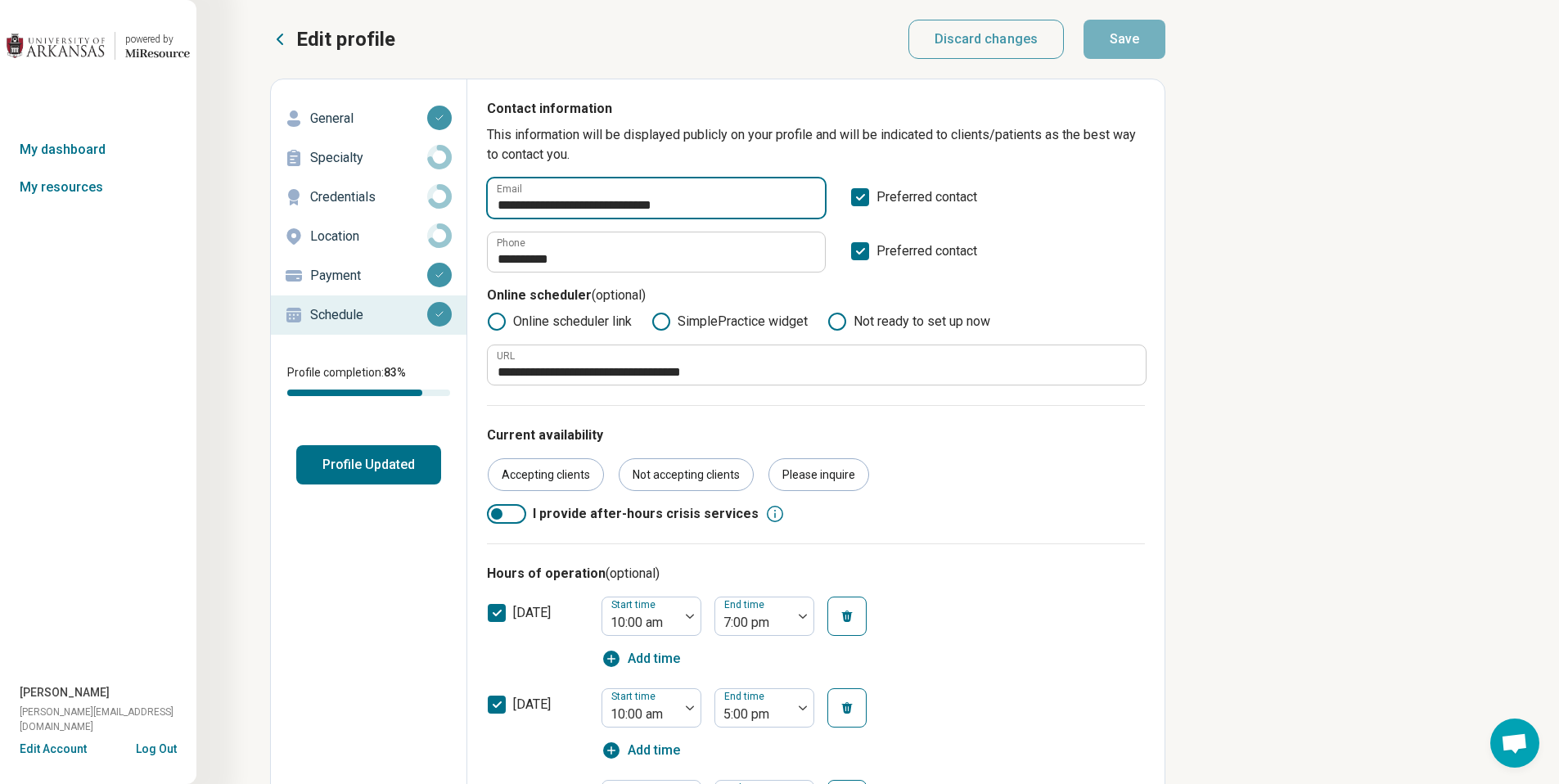
click at [646, 206] on input "**********" at bounding box center [657, 198] width 337 height 39
click at [364, 120] on p "General" at bounding box center [368, 119] width 117 height 19
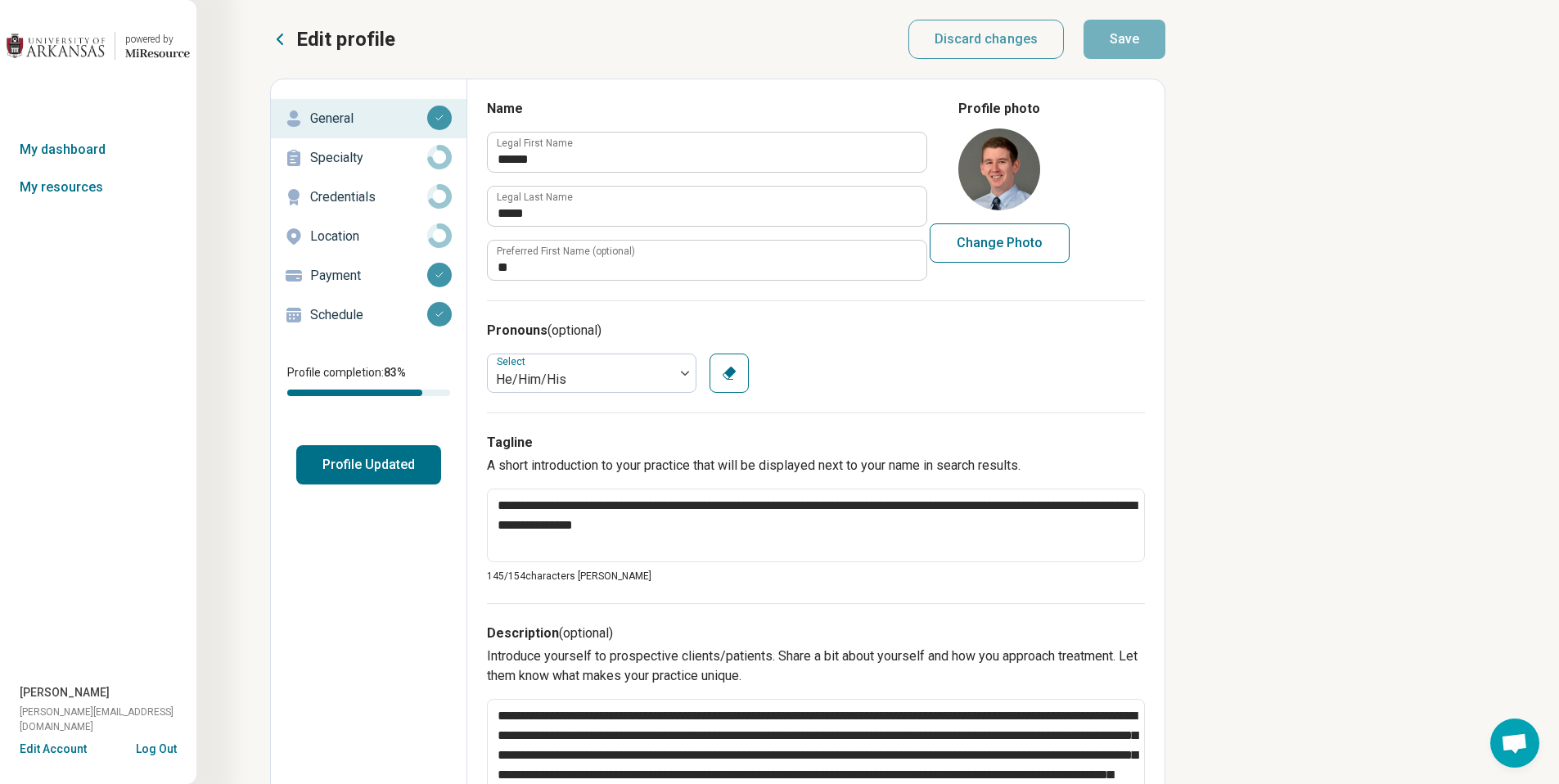
click at [361, 156] on p "Specialty" at bounding box center [368, 158] width 117 height 19
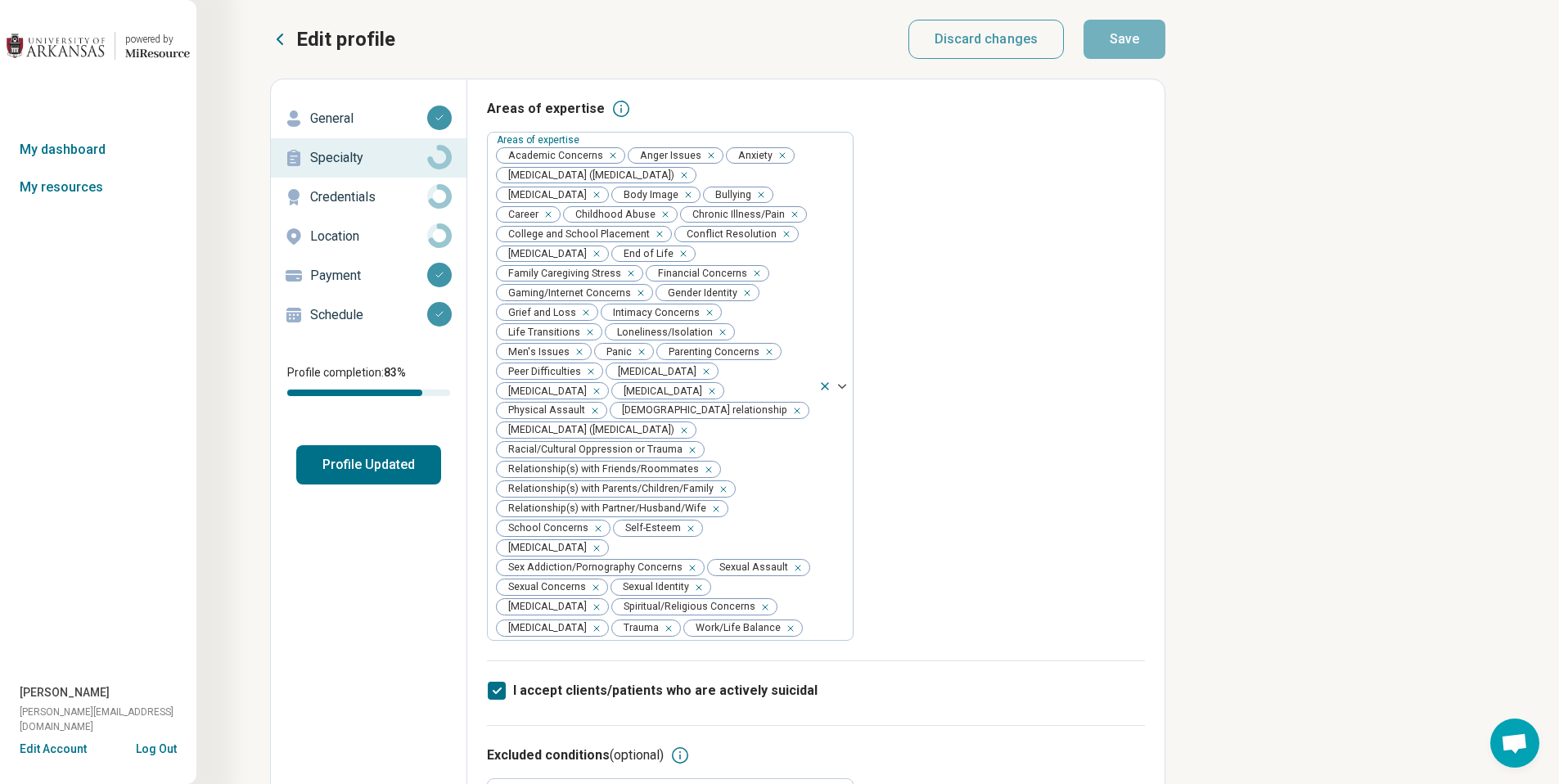
click at [386, 189] on p "Credentials" at bounding box center [368, 197] width 117 height 19
type textarea "*"
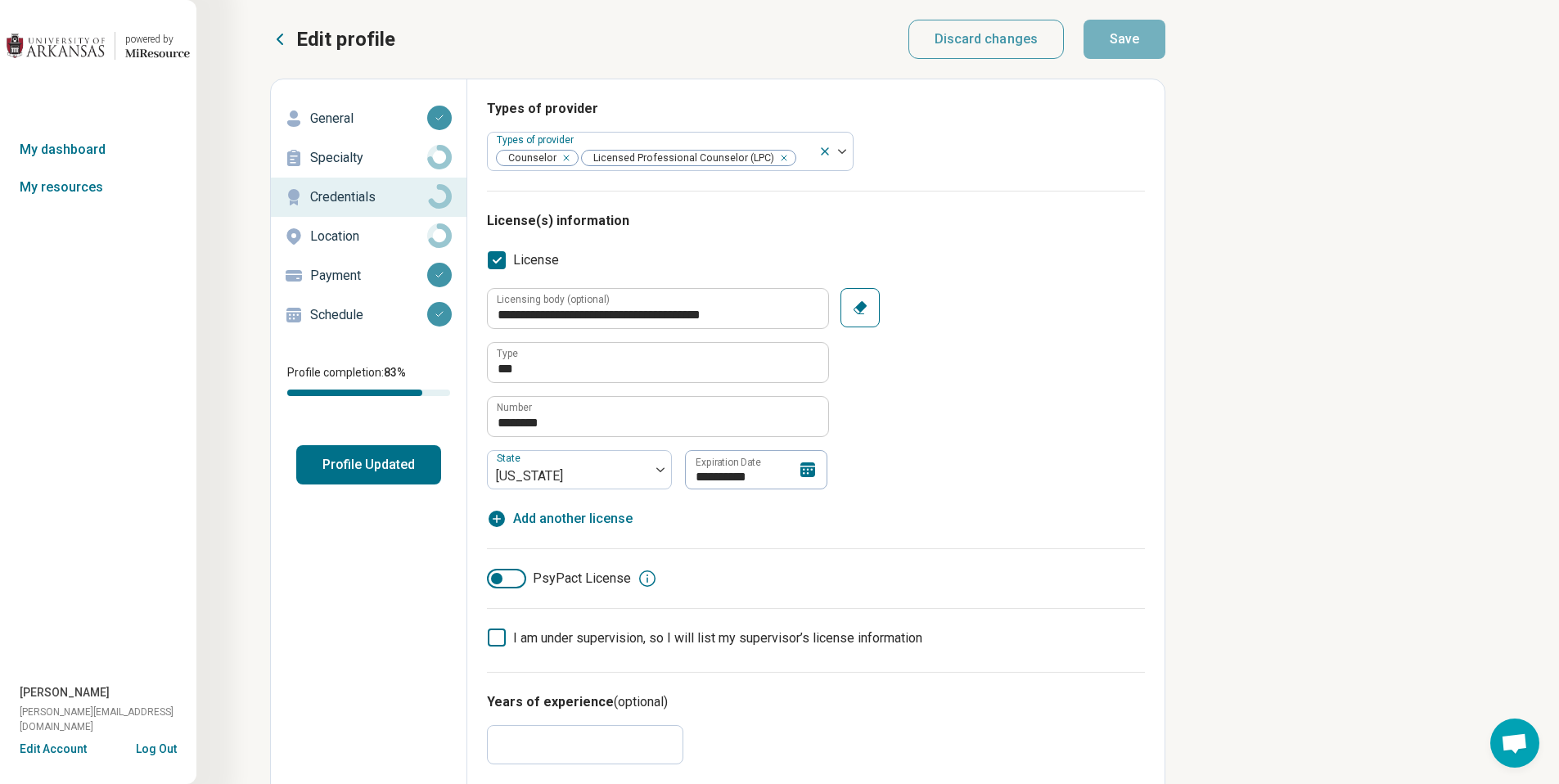
click at [364, 321] on p "Schedule" at bounding box center [368, 315] width 117 height 19
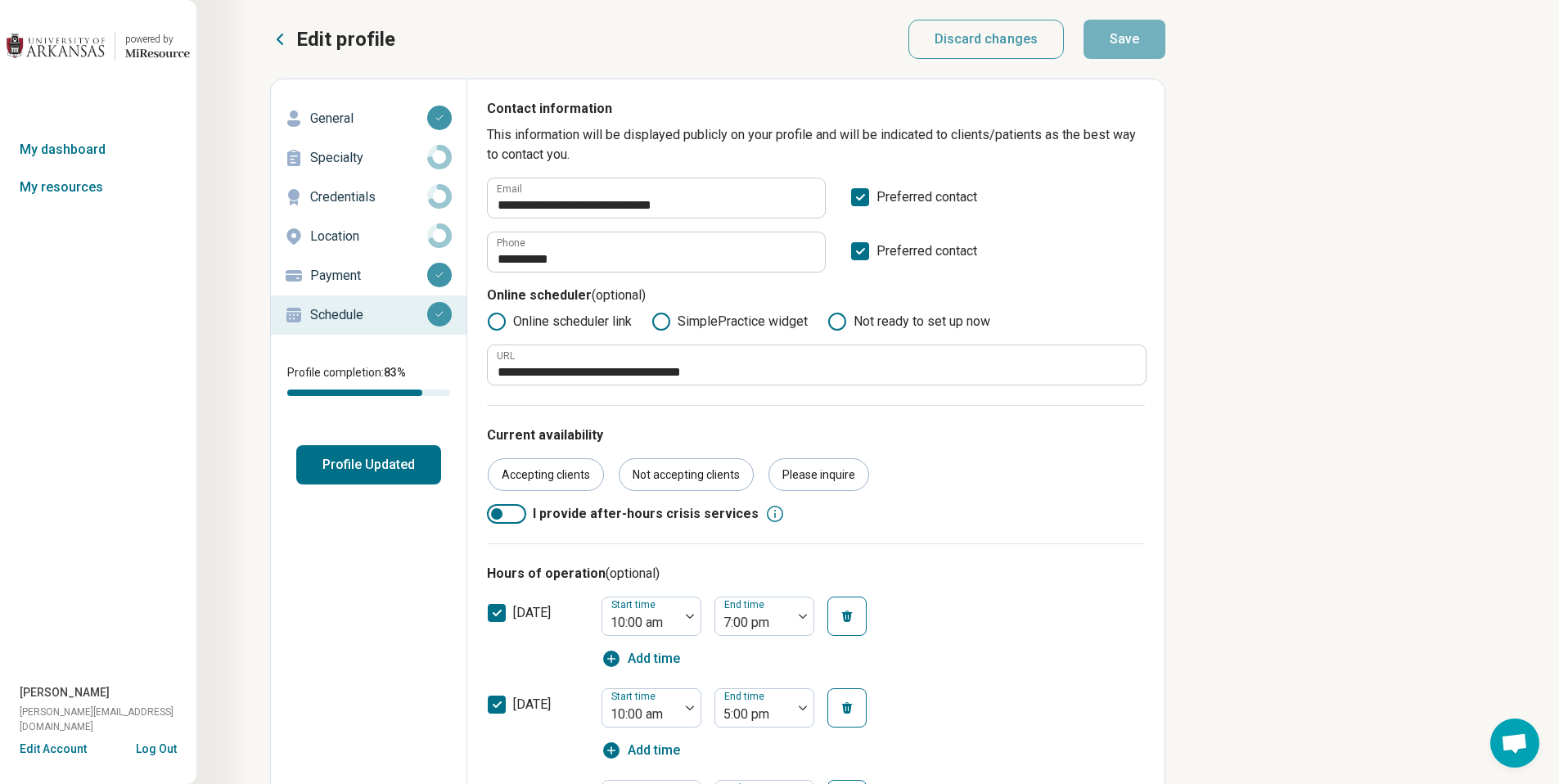
click at [330, 234] on p "Location" at bounding box center [368, 237] width 117 height 19
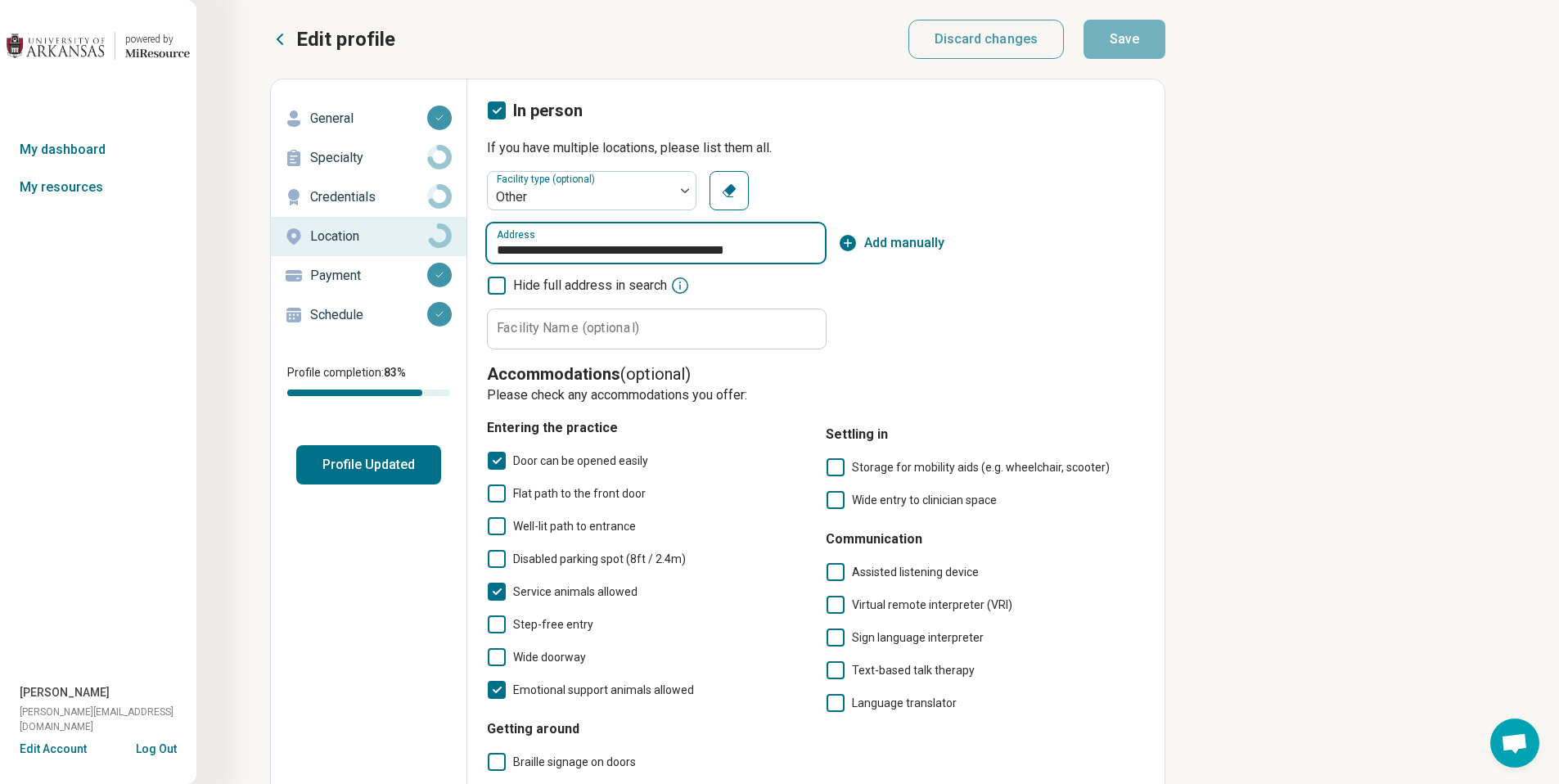
drag, startPoint x: 636, startPoint y: 250, endPoint x: 705, endPoint y: 251, distance: 69.0
click at [705, 251] on input "**********" at bounding box center [656, 243] width 338 height 39
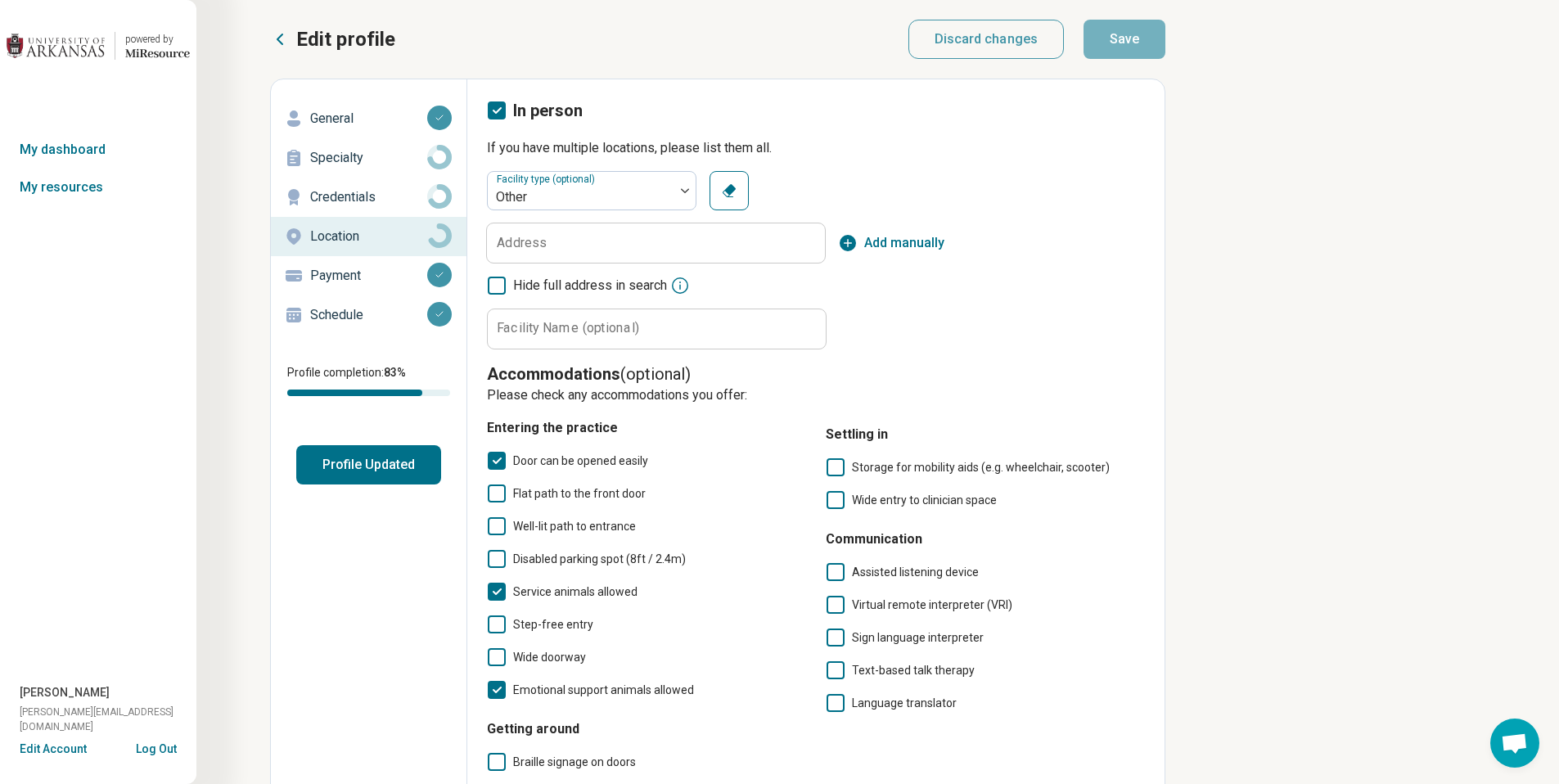
click at [351, 154] on p "Specialty" at bounding box center [368, 158] width 117 height 19
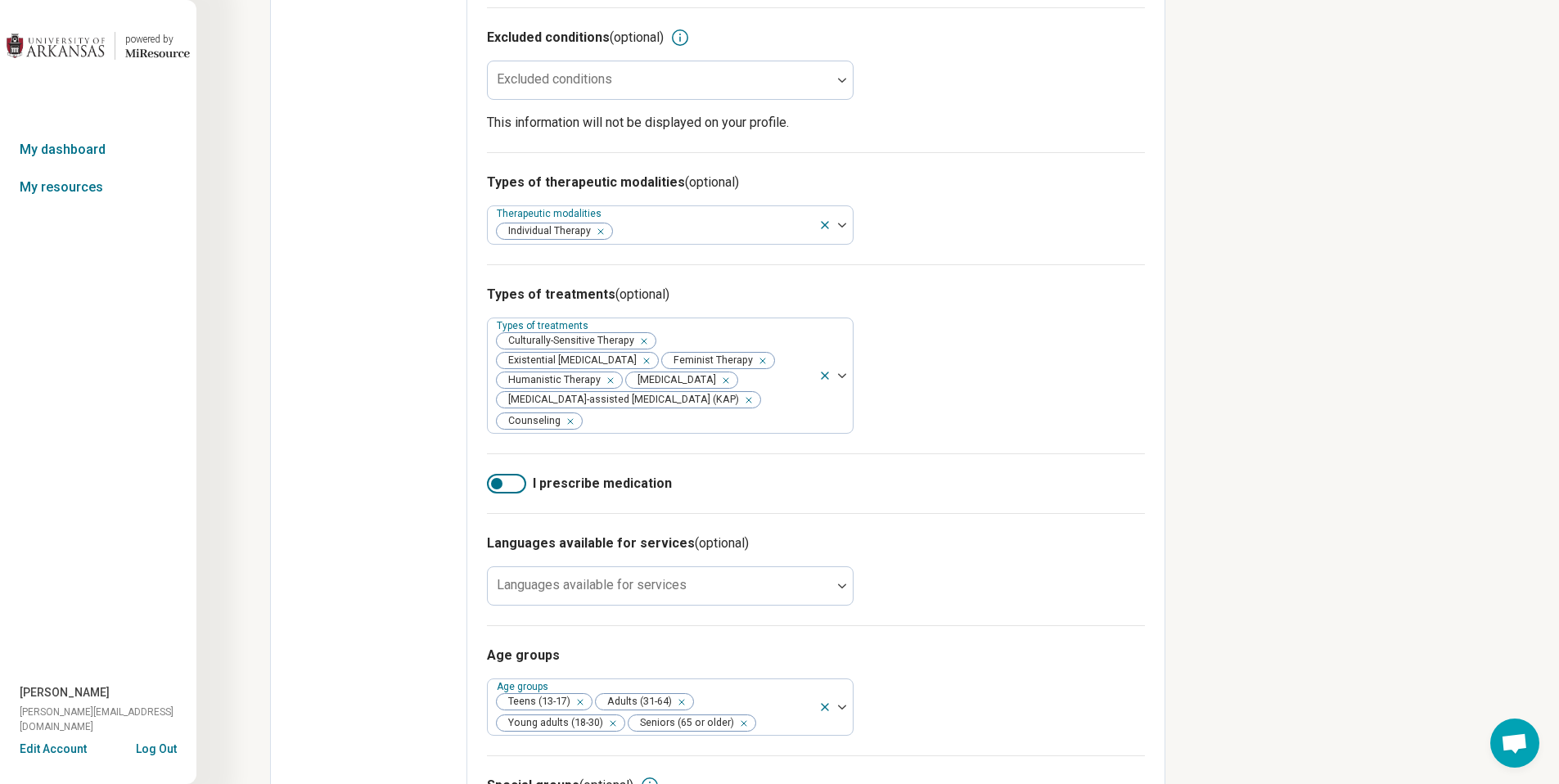
scroll to position [766, 0]
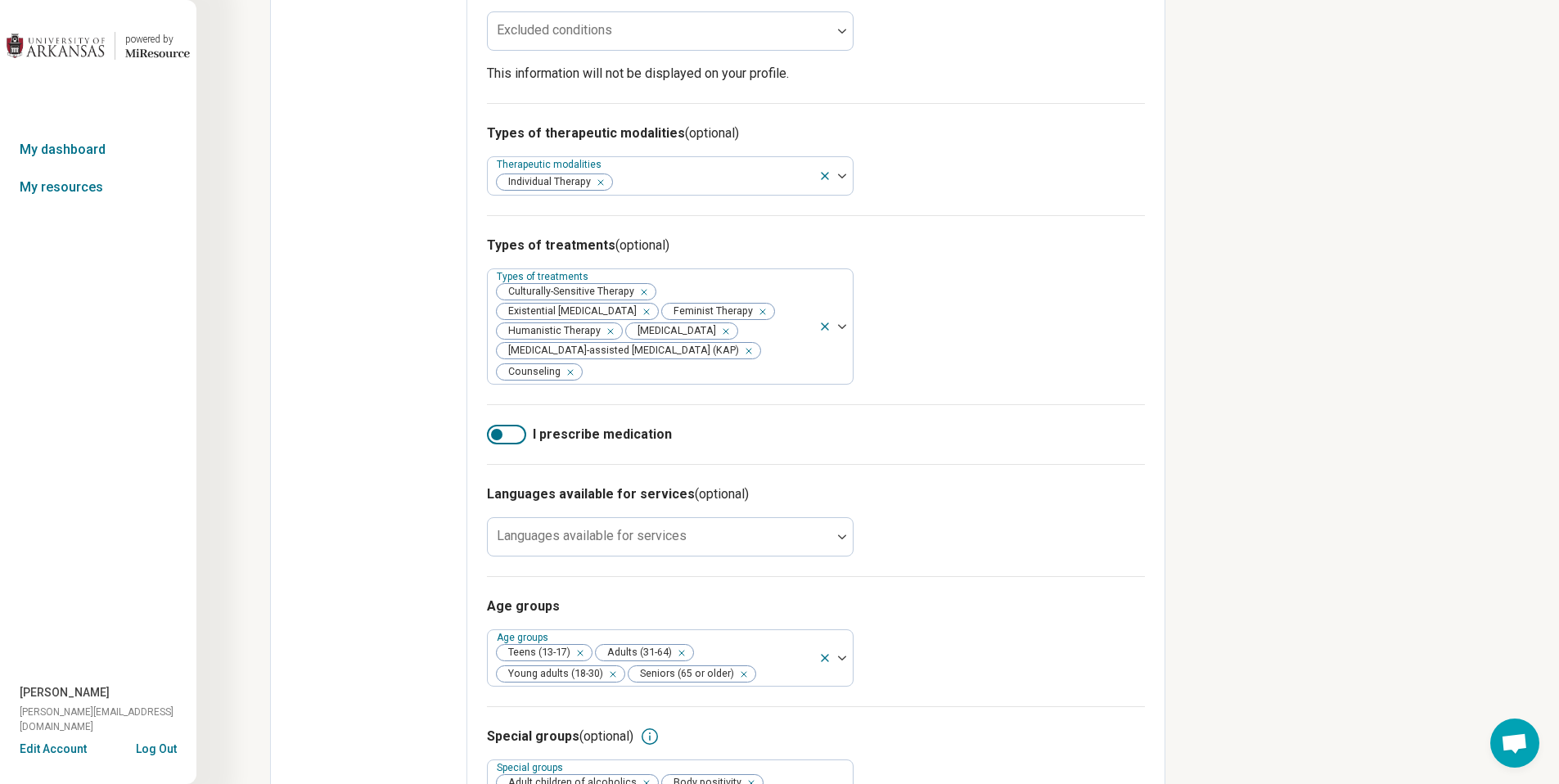
click at [139, 747] on button "Log Out" at bounding box center [156, 746] width 41 height 13
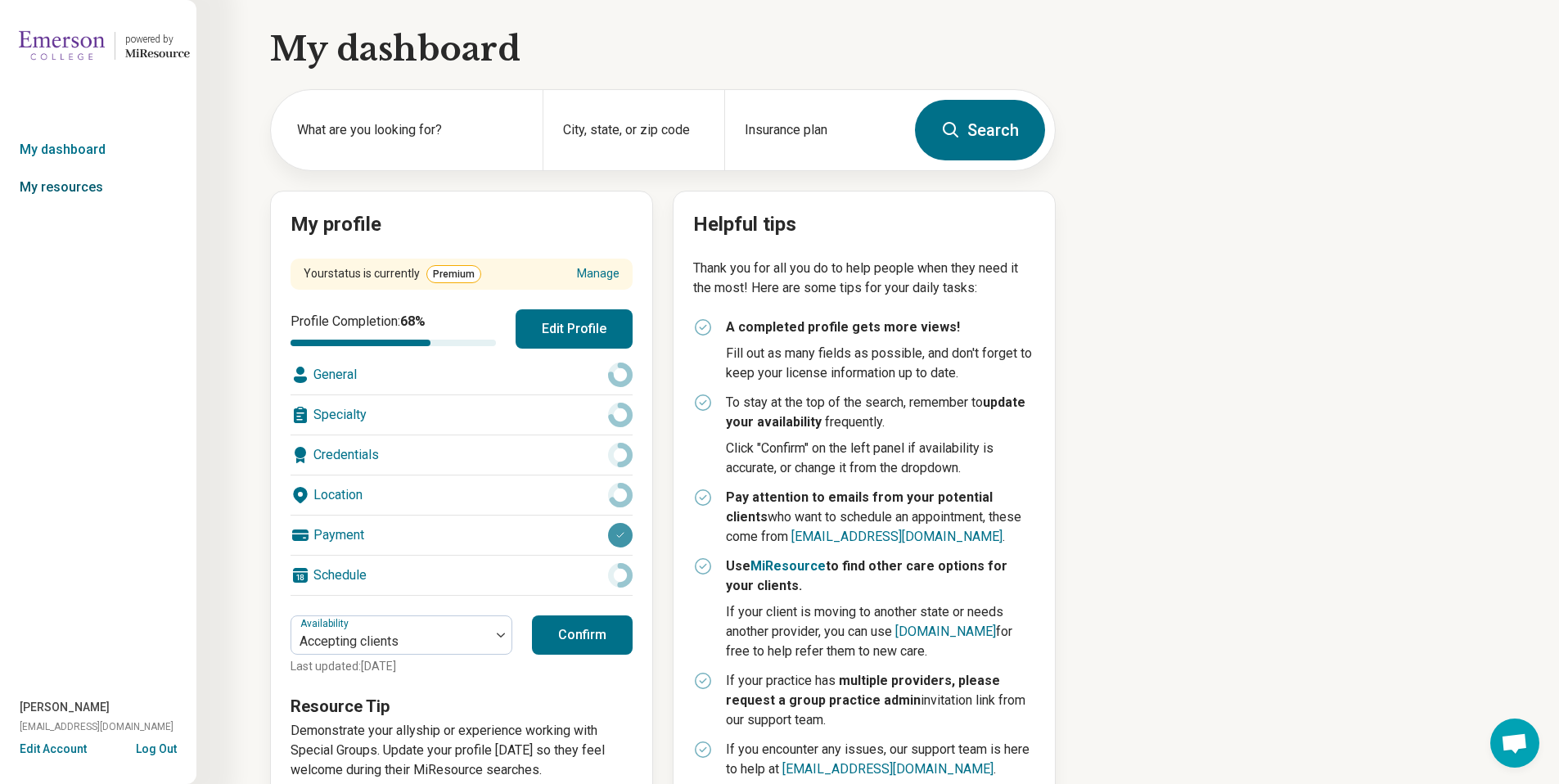
click at [82, 177] on link "My resources" at bounding box center [98, 187] width 197 height 38
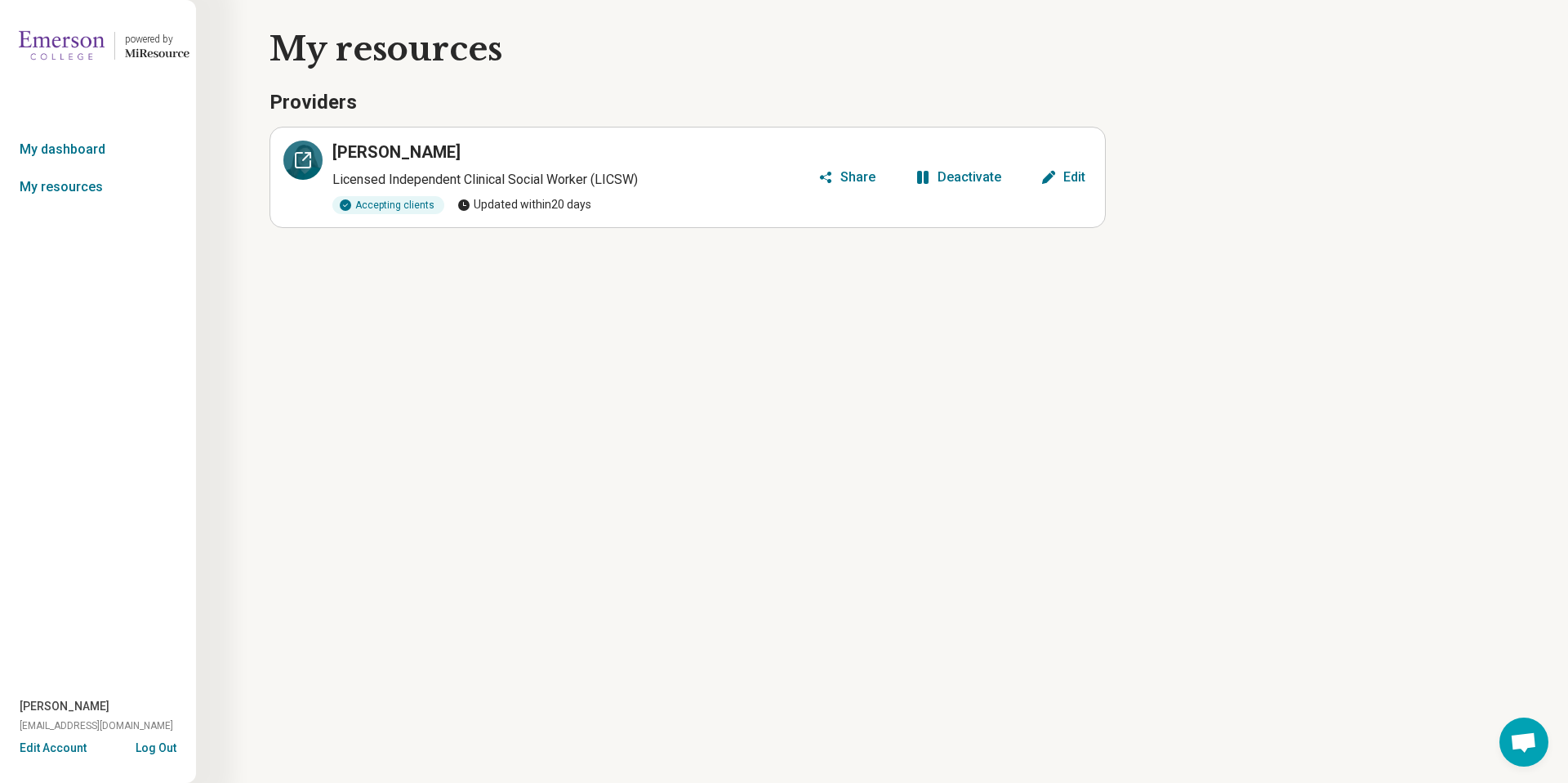
click at [313, 160] on div at bounding box center [303, 160] width 39 height 39
click at [156, 746] on button "Log Out" at bounding box center [156, 745] width 41 height 13
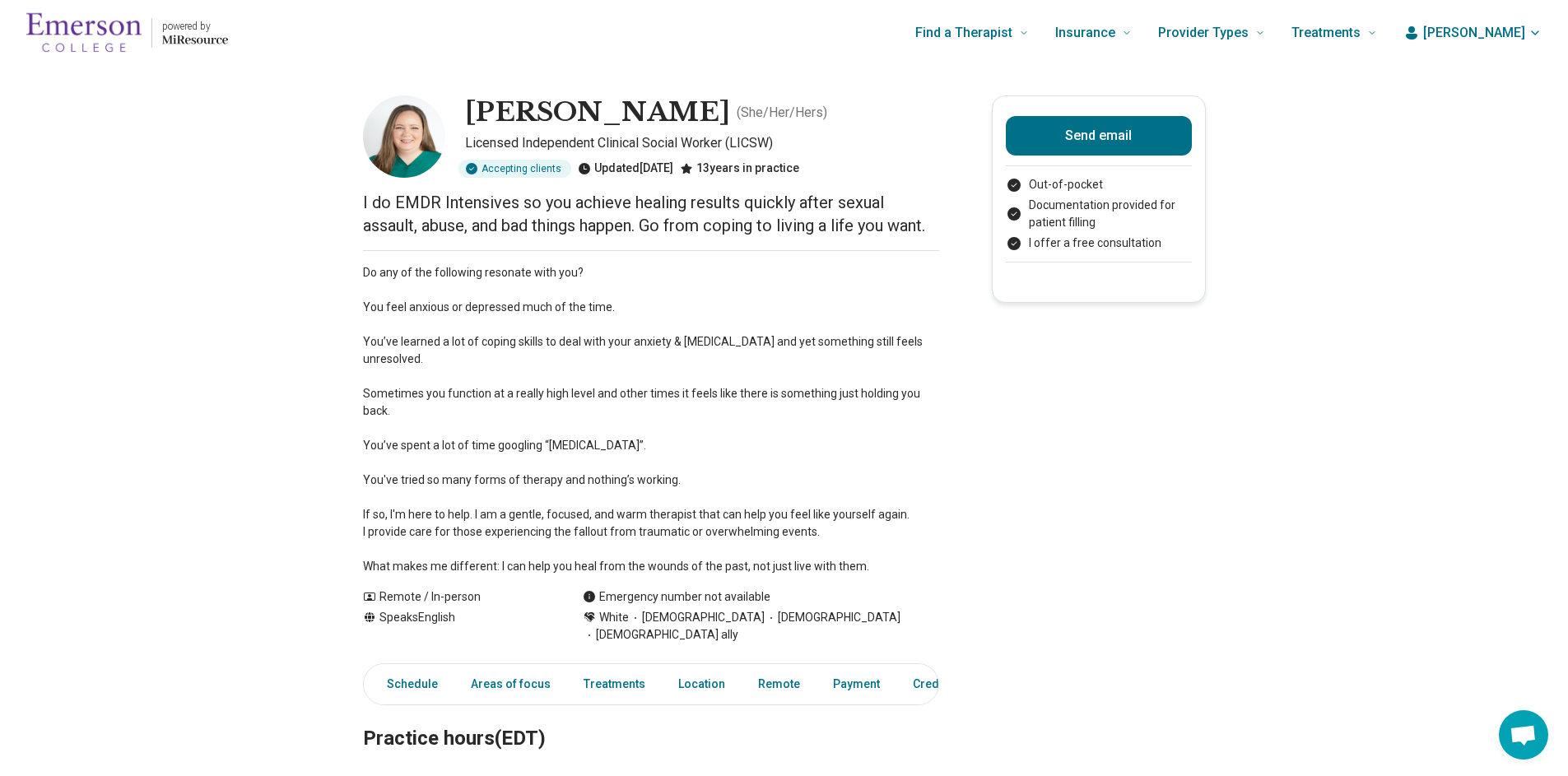
drag, startPoint x: 471, startPoint y: 110, endPoint x: 675, endPoint y: 101, distance: 204.2
click at [675, 101] on h1 "[PERSON_NAME]" at bounding box center [597, 112] width 265 height 34
copy h1 "[PERSON_NAME]"
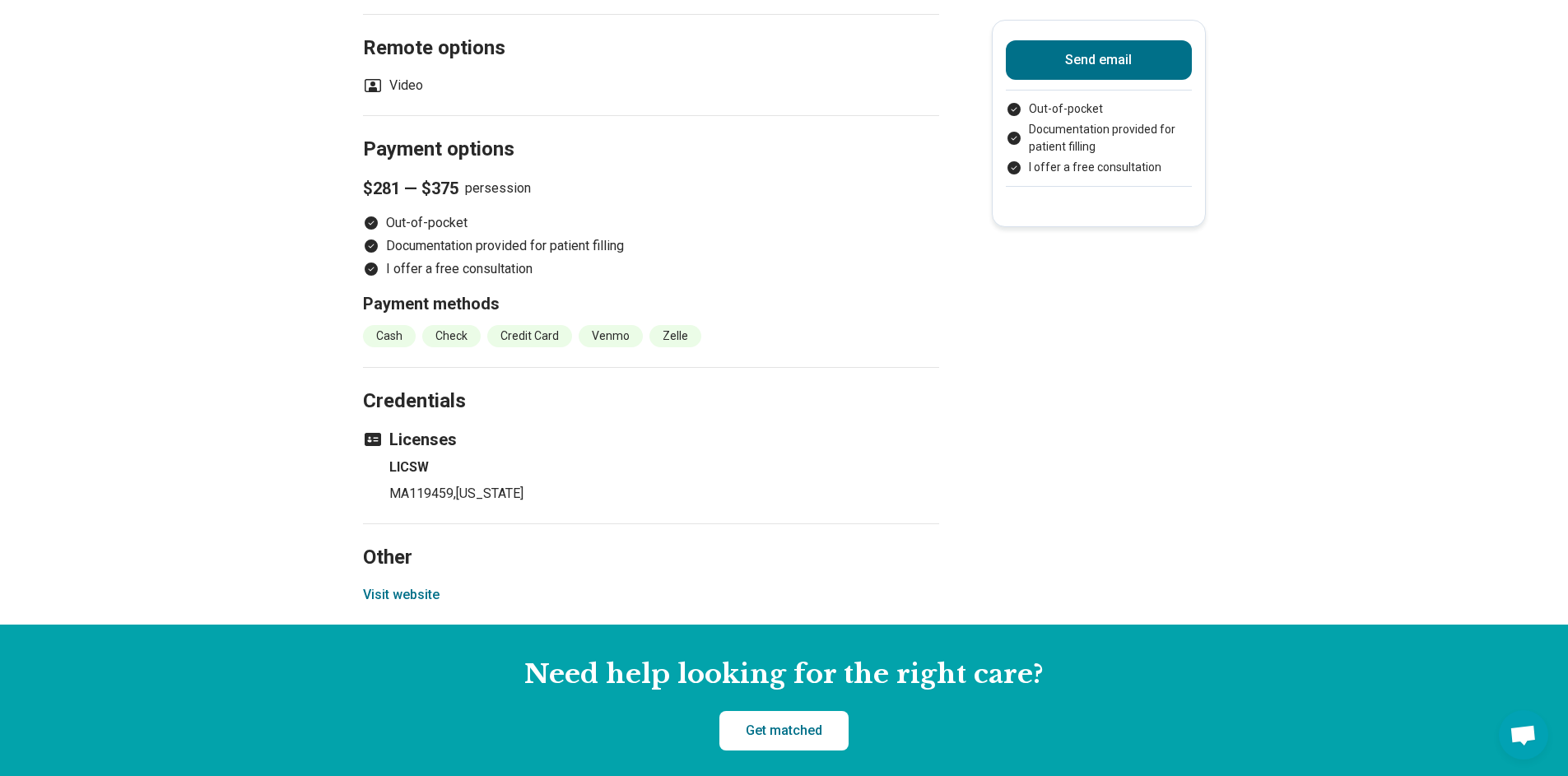
scroll to position [1780, 0]
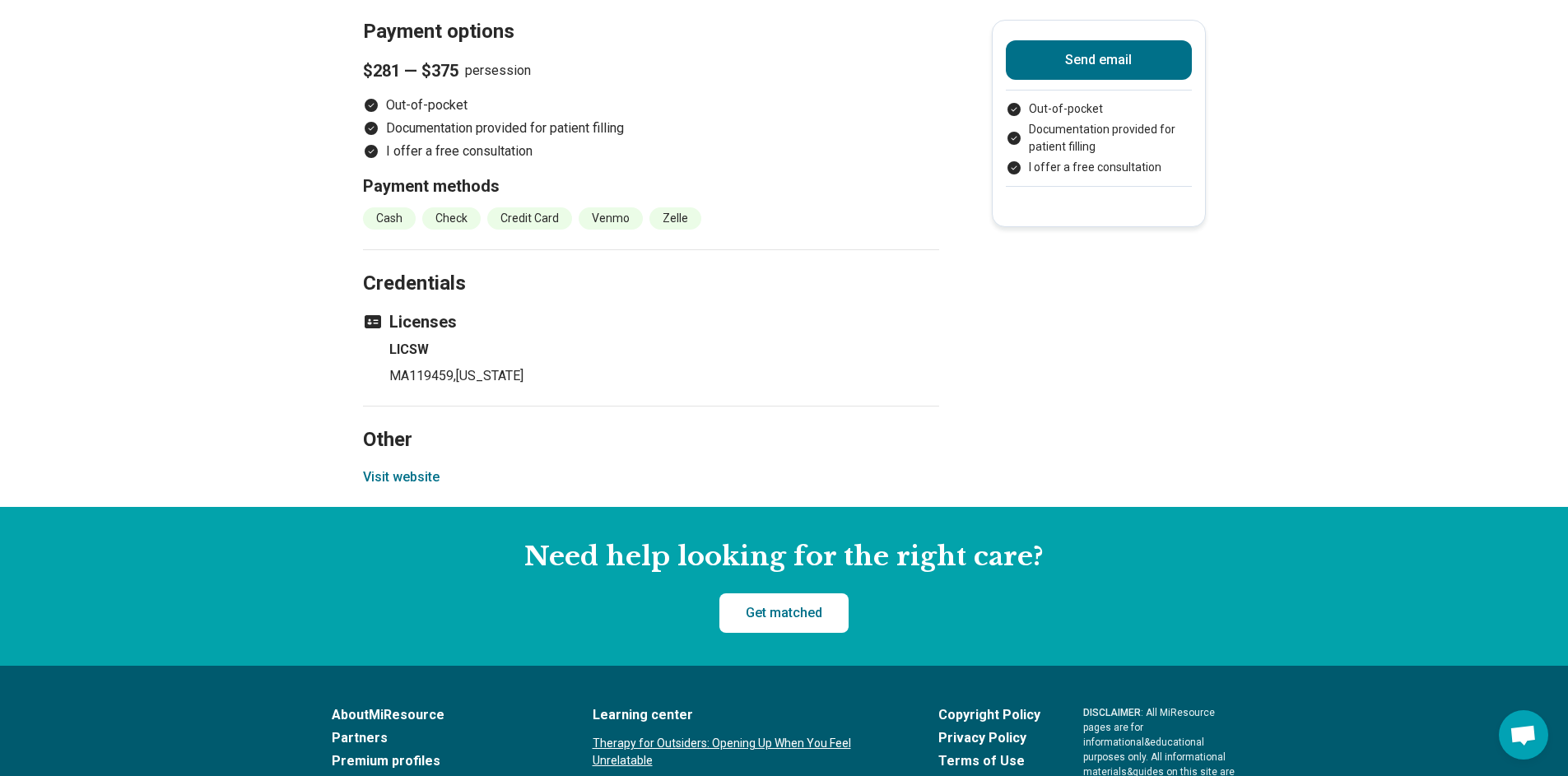
click at [437, 487] on button "Visit website" at bounding box center [401, 477] width 76 height 20
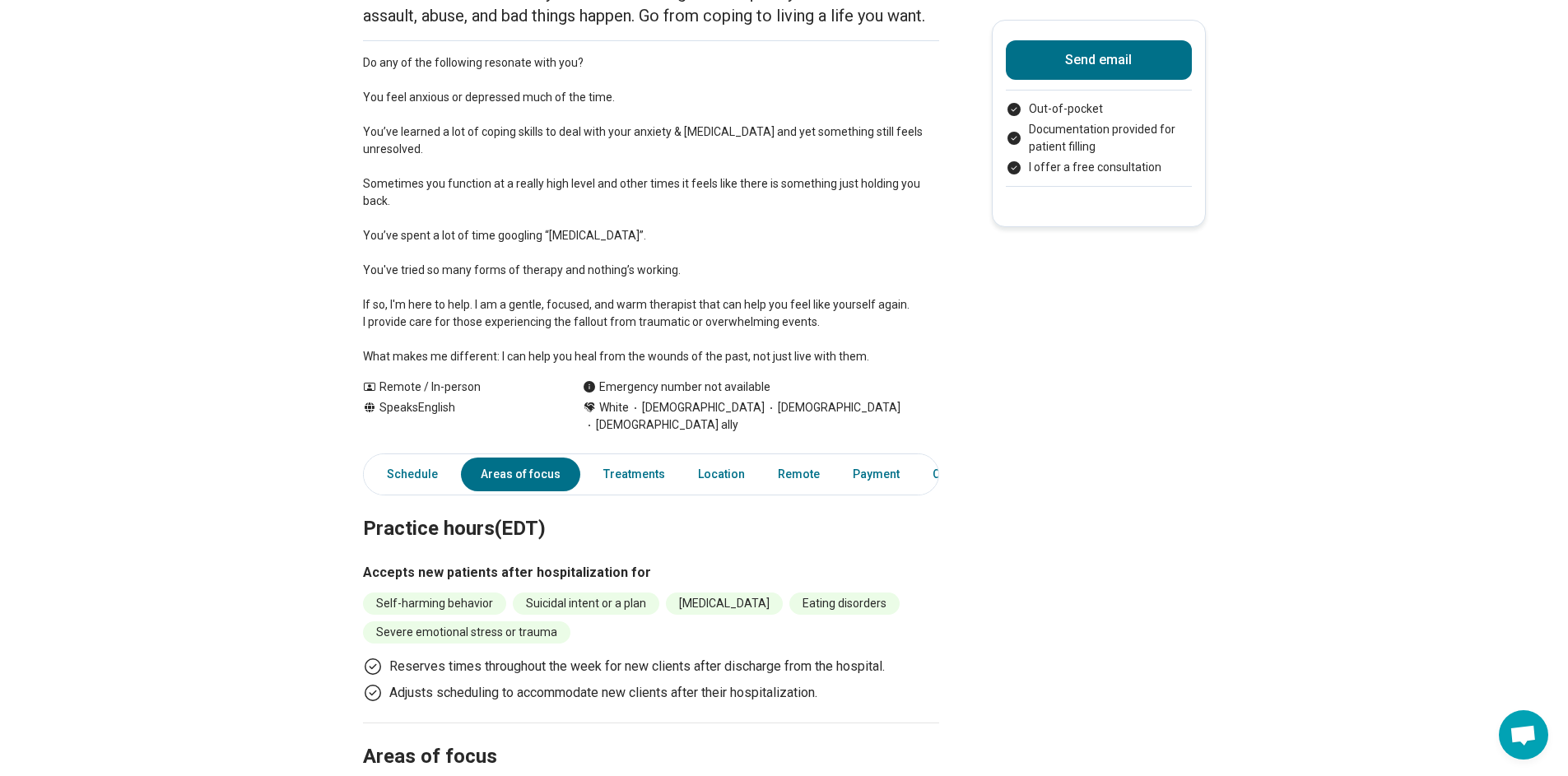
scroll to position [0, 0]
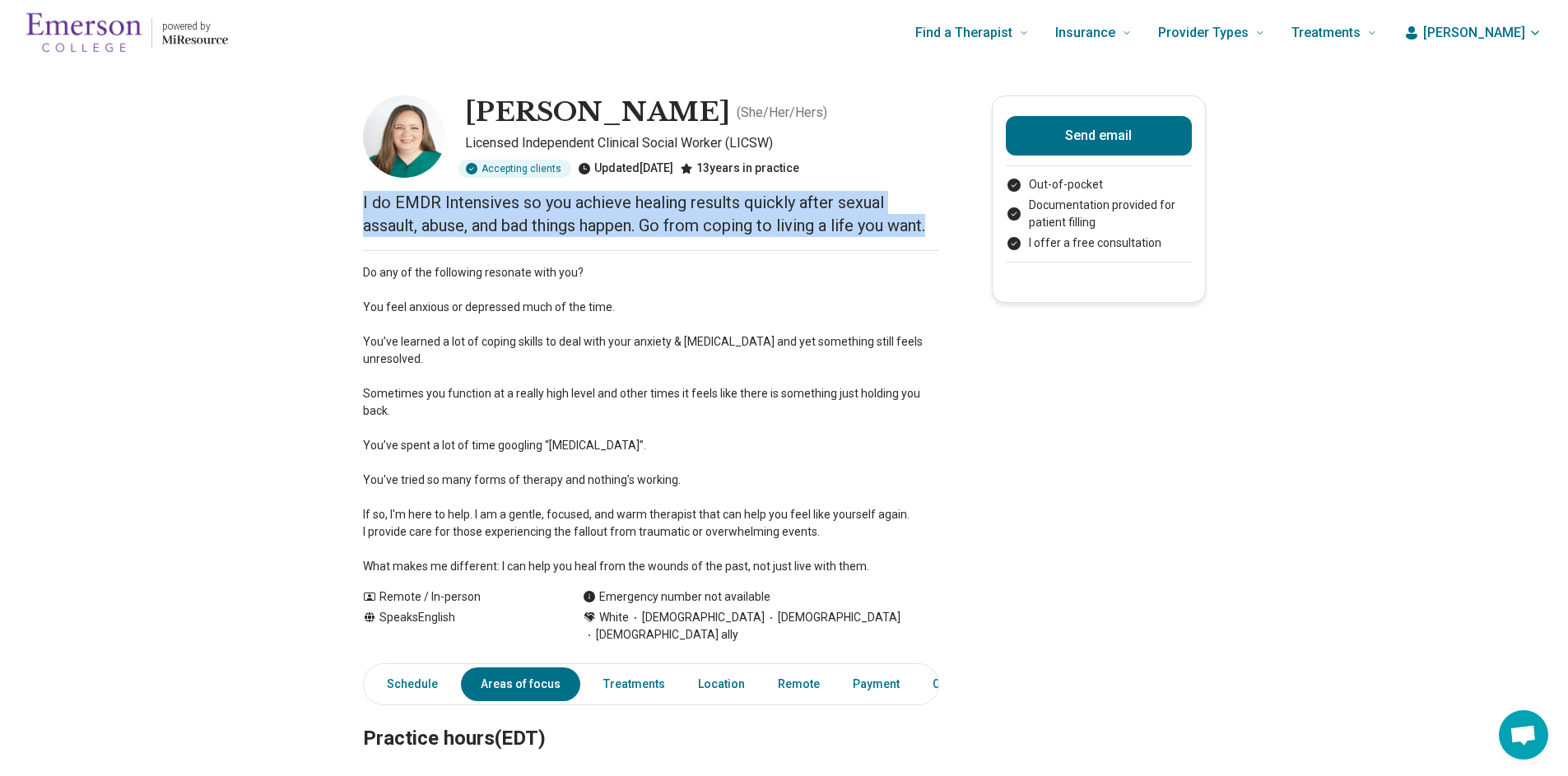
drag, startPoint x: 368, startPoint y: 197, endPoint x: 946, endPoint y: 220, distance: 578.5
copy p "I do EMDR Intensives so you achieve healing results quickly after sexual assaul…"
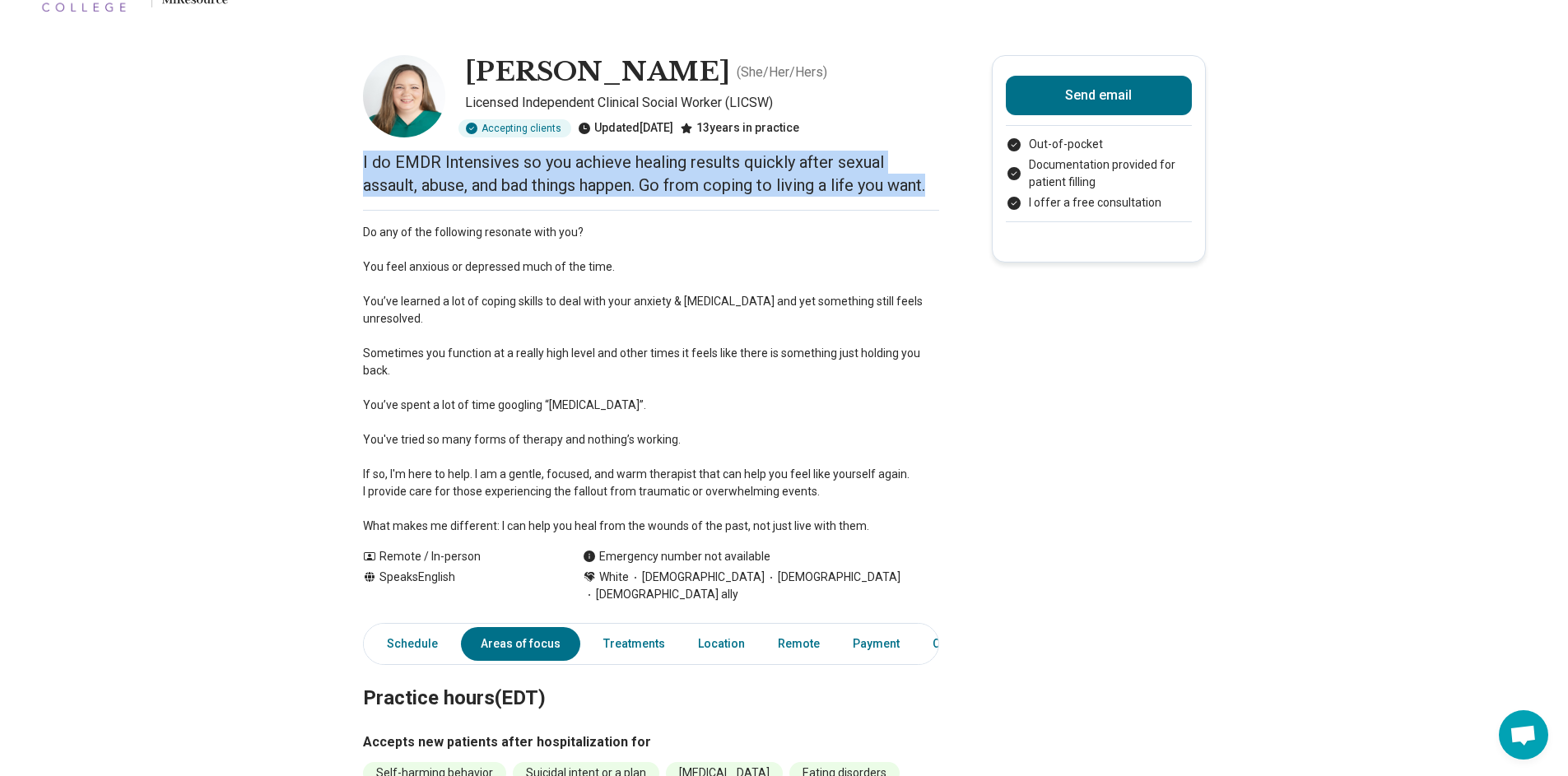
scroll to position [48, 0]
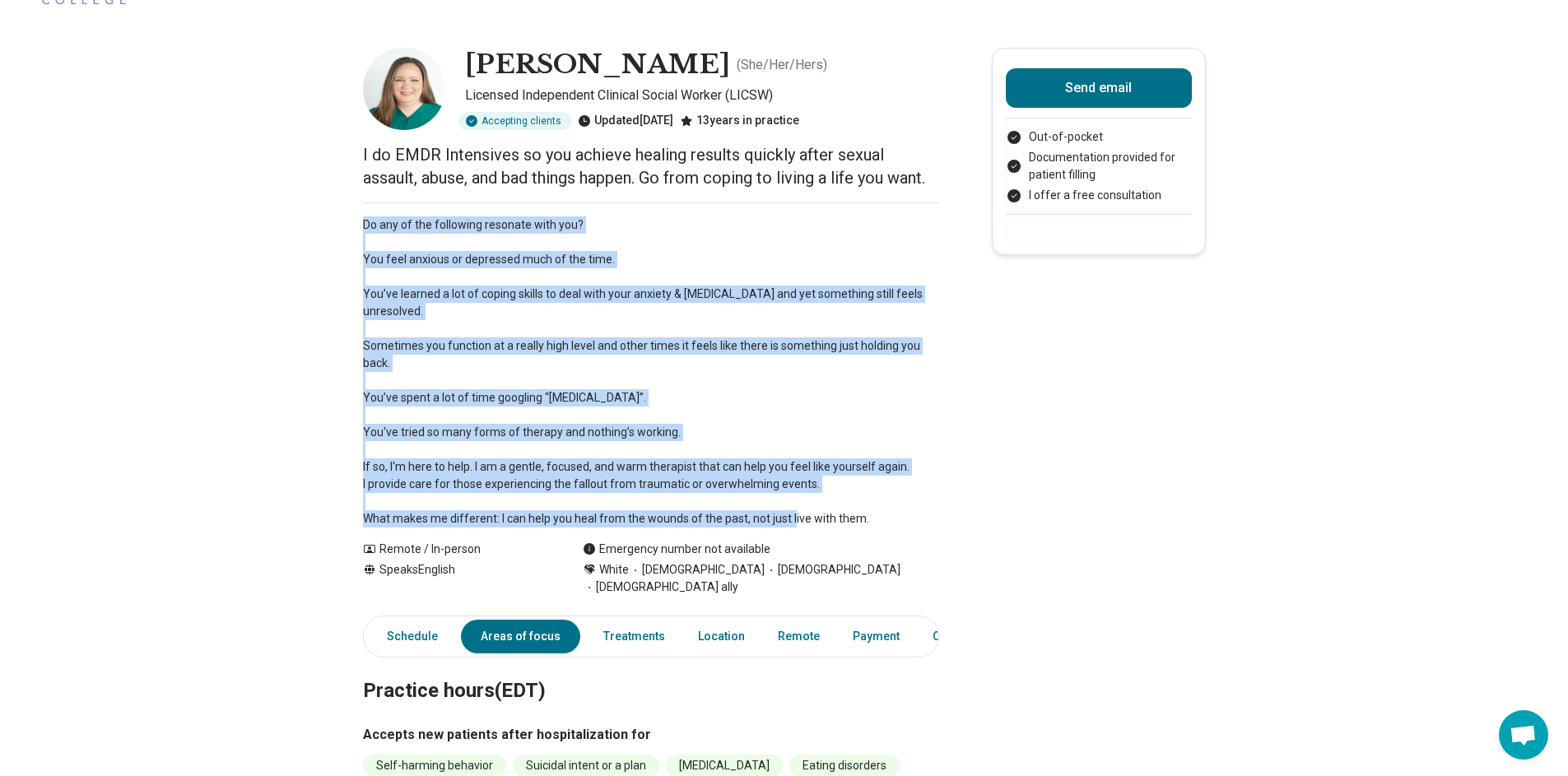
drag, startPoint x: 873, startPoint y: 519, endPoint x: 336, endPoint y: 195, distance: 627.2
copy main "Do any of the following resonate with you? You feel anxious or depressed much o…"
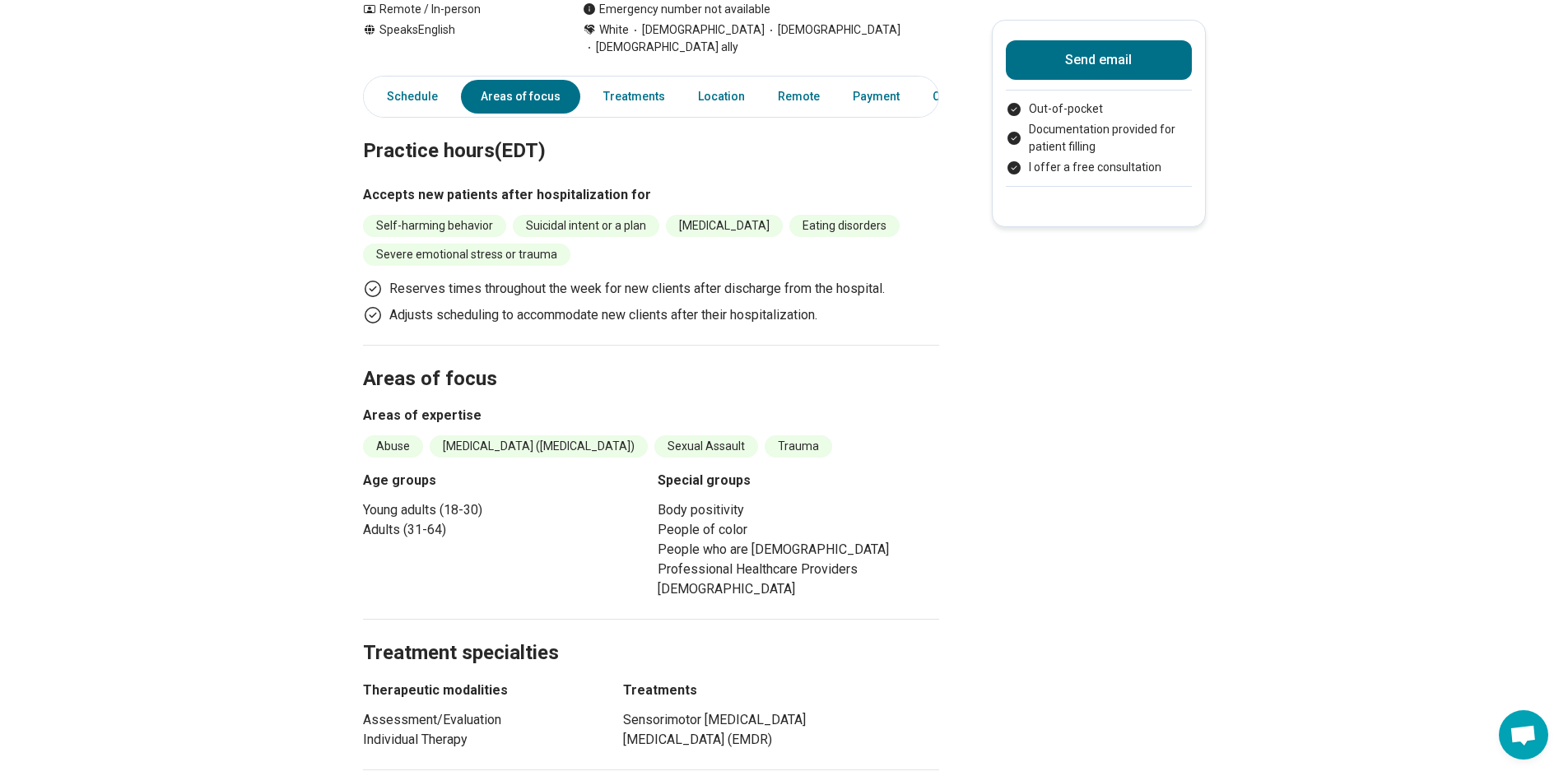
scroll to position [618, 0]
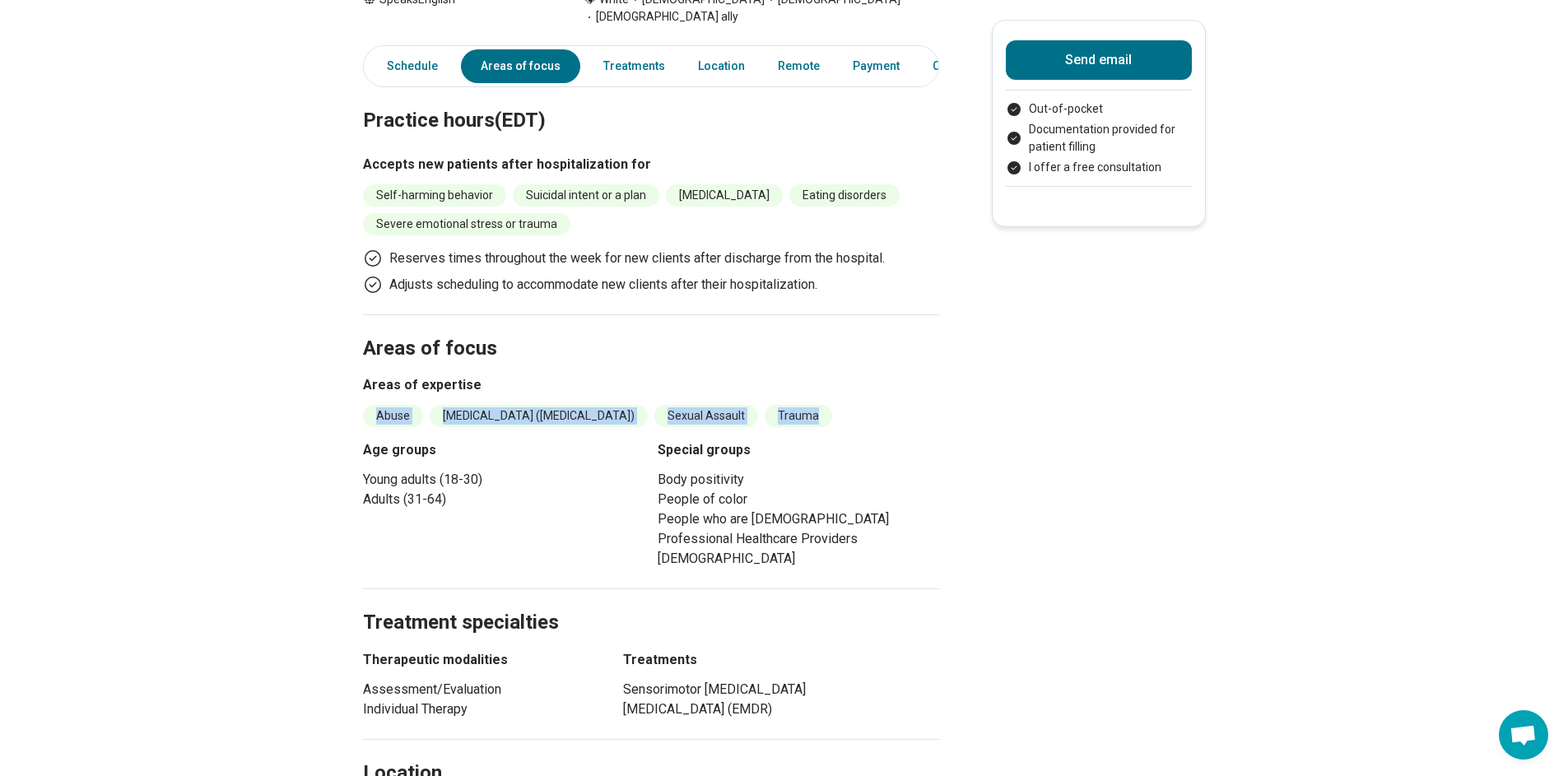
drag, startPoint x: 867, startPoint y: 399, endPoint x: 372, endPoint y: 396, distance: 495.0
click at [372, 405] on ul "Abuse Posttraumatic Stress Disorder (PTSD) Sexual Assault Trauma" at bounding box center [651, 415] width 576 height 23
copy ul "Abuse Posttraumatic Stress Disorder (PTSD) Sexual Assault Trauma"
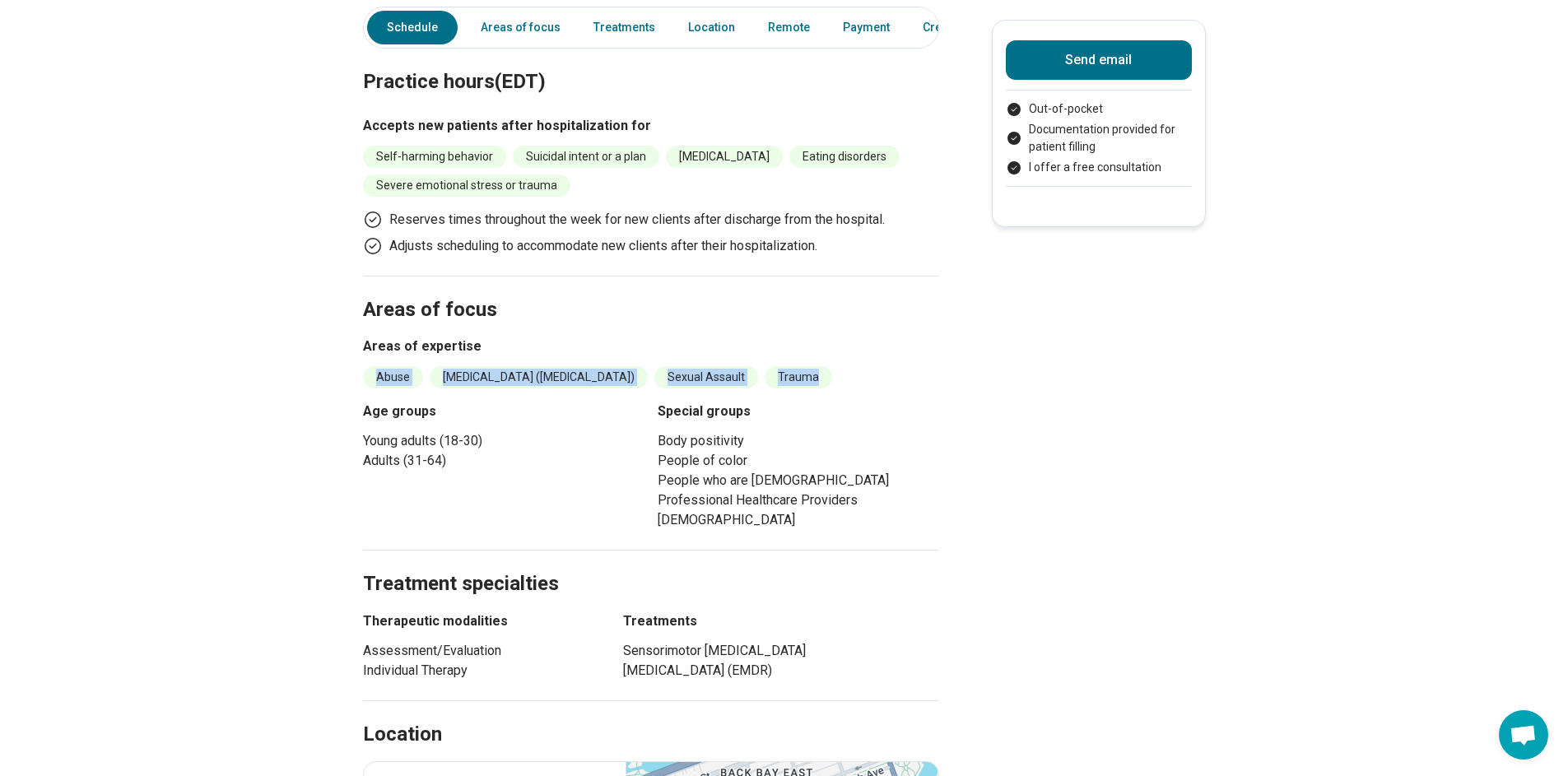
scroll to position [675, 0]
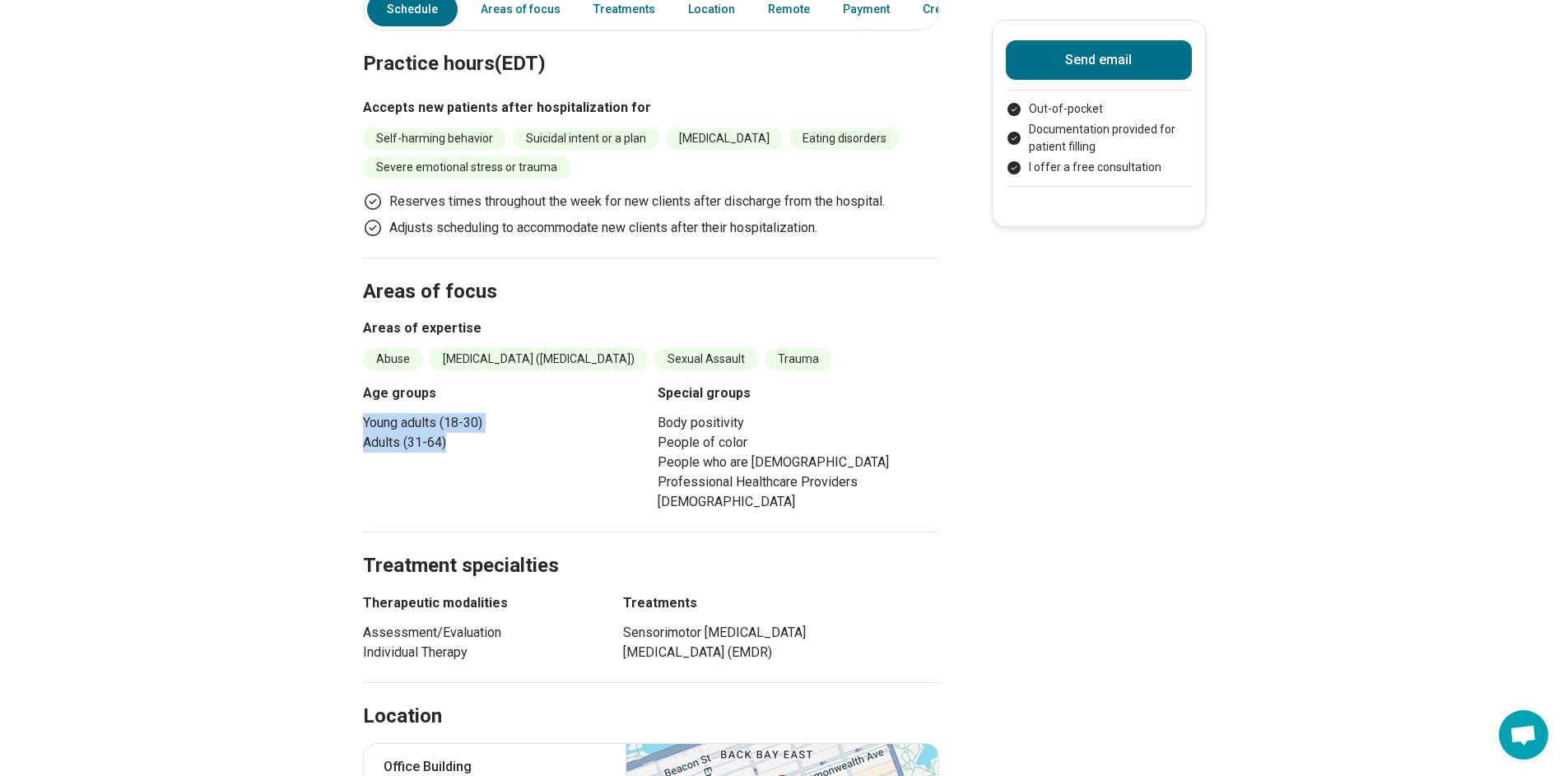
drag, startPoint x: 474, startPoint y: 425, endPoint x: 333, endPoint y: 399, distance: 143.4
click at [333, 400] on main "Rachel Stanton ( She/Her/Hers ) Licensed Independent Clinical Social Worker (LI…" at bounding box center [784, 502] width 1568 height 2221
copy ul "Young adults (18-30) Adults (31-64)"
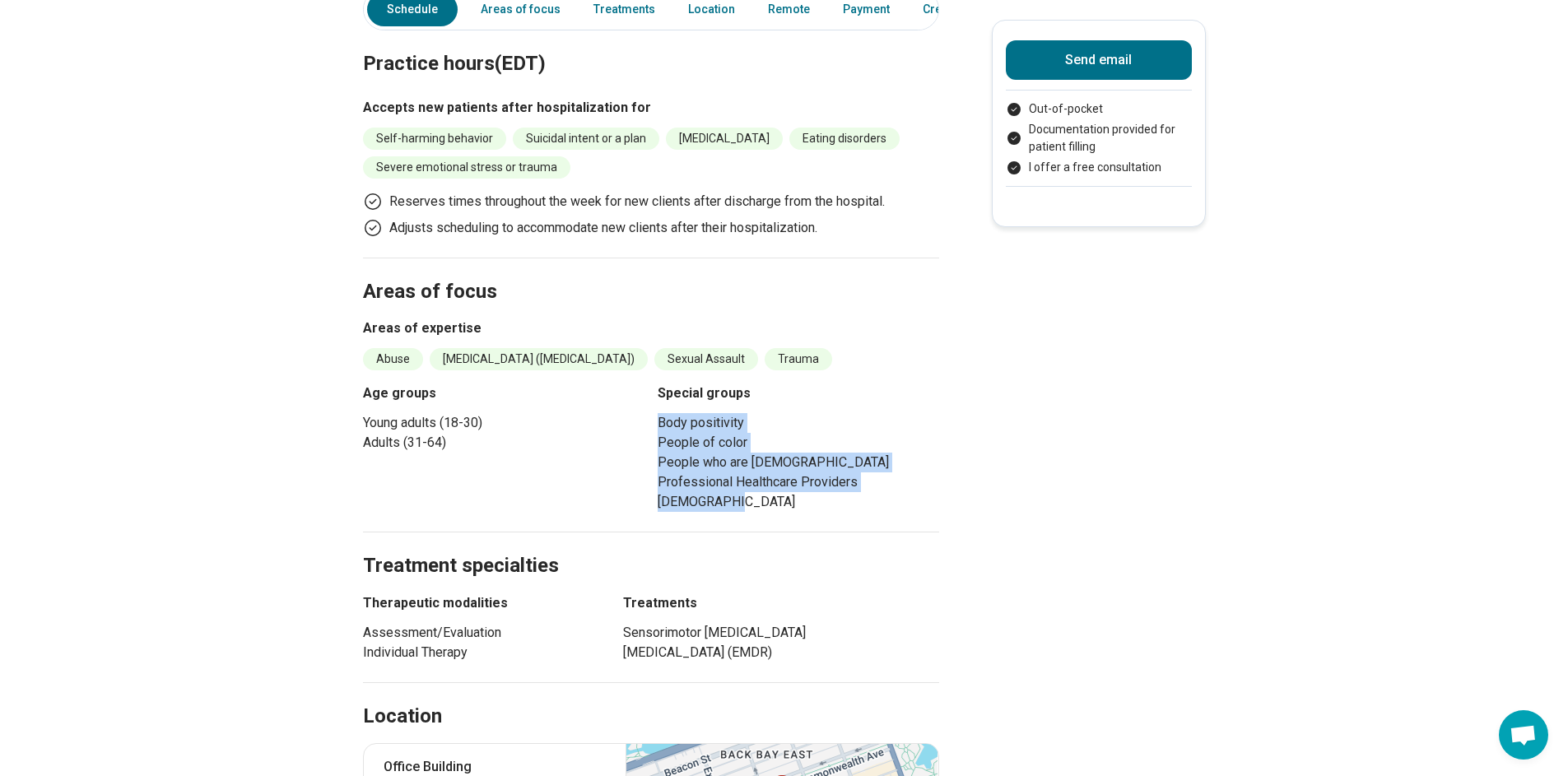
drag, startPoint x: 752, startPoint y: 492, endPoint x: 660, endPoint y: 412, distance: 121.9
click at [660, 412] on div "Age groups Young adults (18-30) Adults (31-64) Special groups Body positivity P…" at bounding box center [651, 447] width 576 height 128
copy ul "Body positivity People of color People who are bisexual Professional Healthcare…"
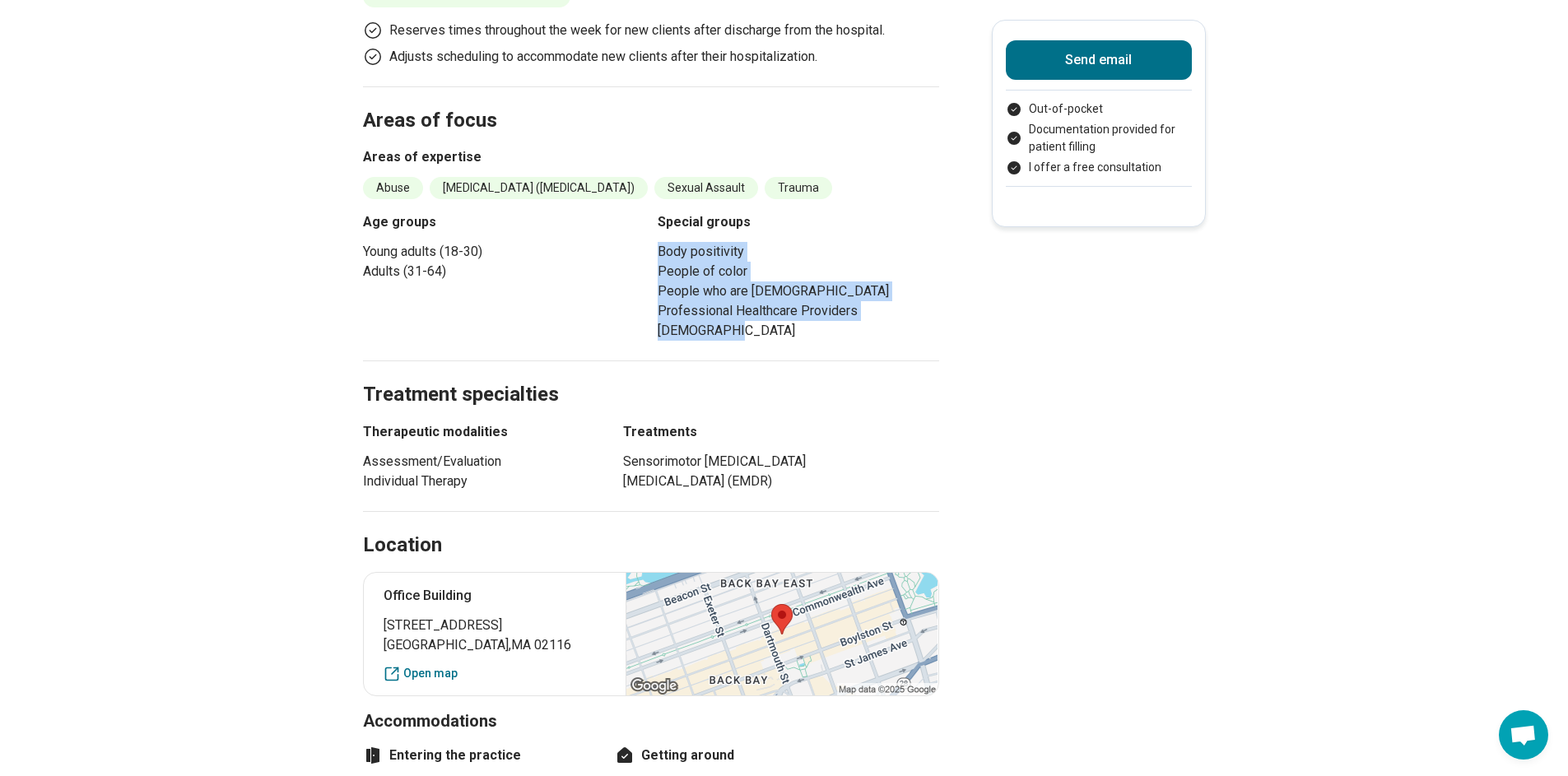
scroll to position [855, 0]
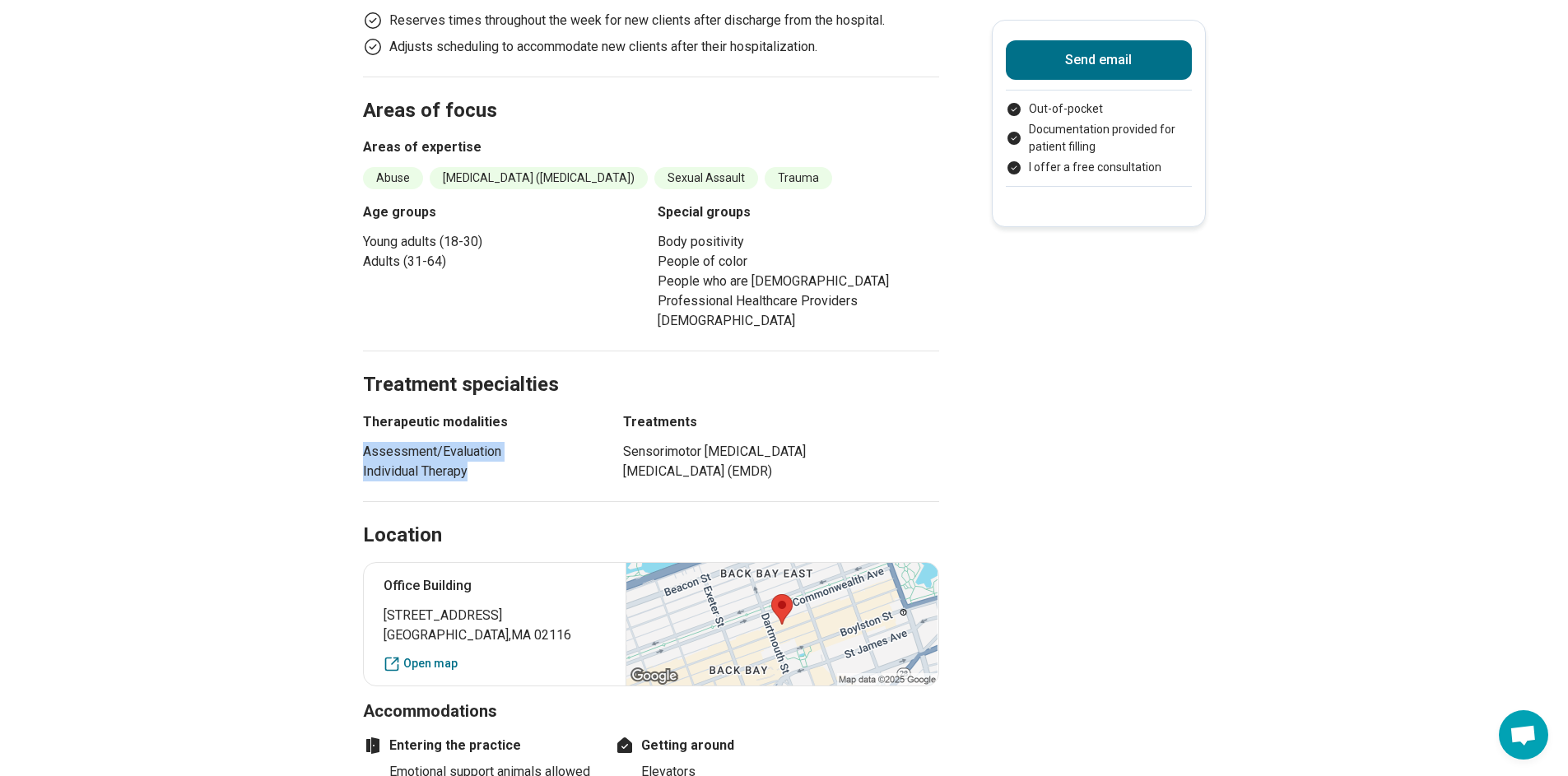
drag, startPoint x: 486, startPoint y: 454, endPoint x: 331, endPoint y: 441, distance: 155.5
click at [331, 441] on main "Rachel Stanton ( She/Her/Hers ) Licensed Independent Clinical Social Worker (LI…" at bounding box center [784, 320] width 1568 height 2221
copy ul "Assessment/Evaluation Individual Therapy"
drag, startPoint x: 696, startPoint y: 475, endPoint x: 624, endPoint y: 435, distance: 82.4
click at [624, 435] on div "Therapeutic modalities Assessment/Evaluation Individual Therapy Treatments Sens…" at bounding box center [651, 447] width 576 height 70
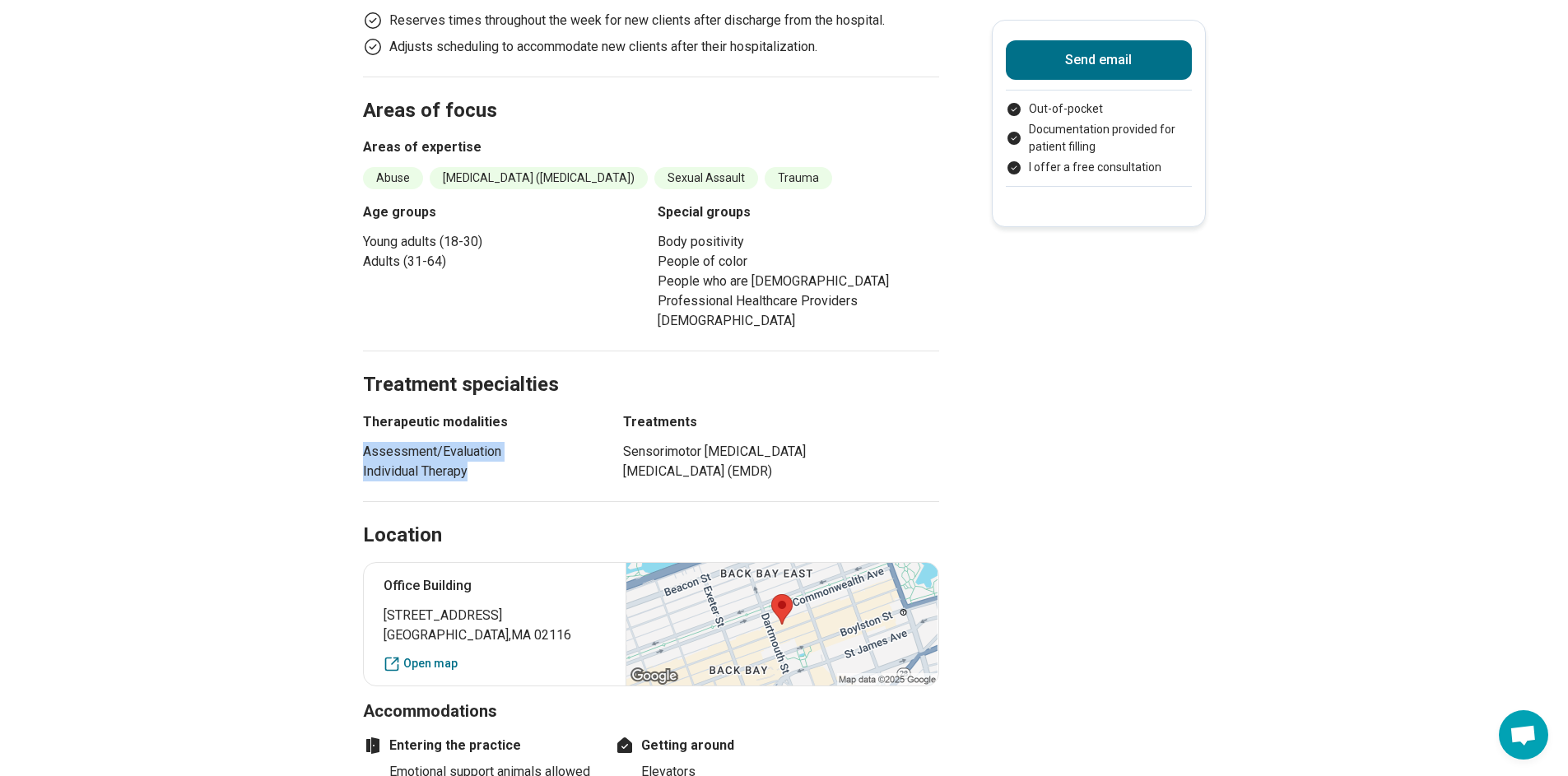
copy ul "Sensorimotor Psychotherapy Eye Movement Desensitization and Reprocessing (EMDR)"
click at [274, 560] on main "Rachel Stanton ( She/Her/Hers ) Licensed Independent Clinical Social Worker (LI…" at bounding box center [784, 320] width 1568 height 2221
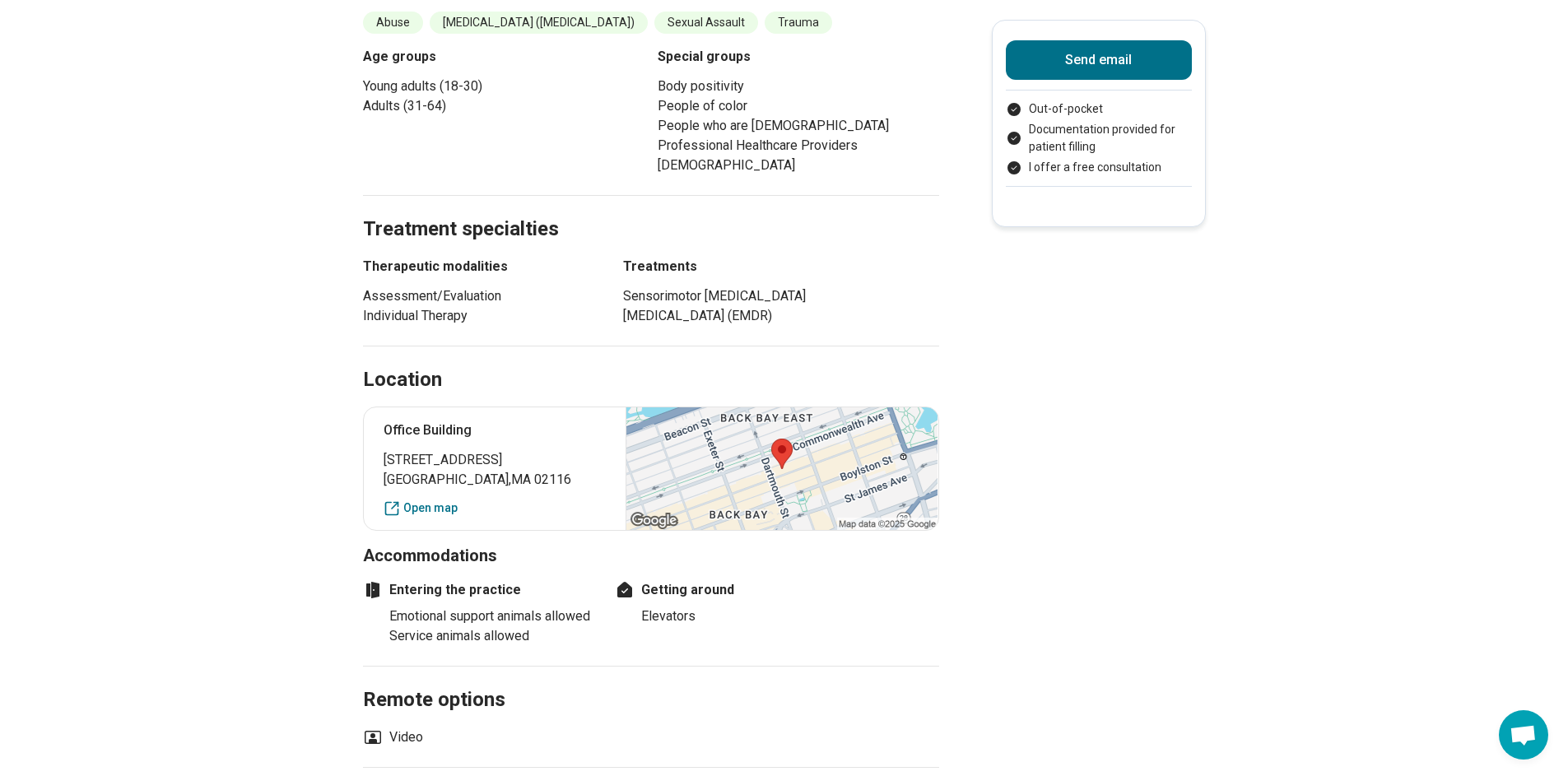
scroll to position [1160, 0]
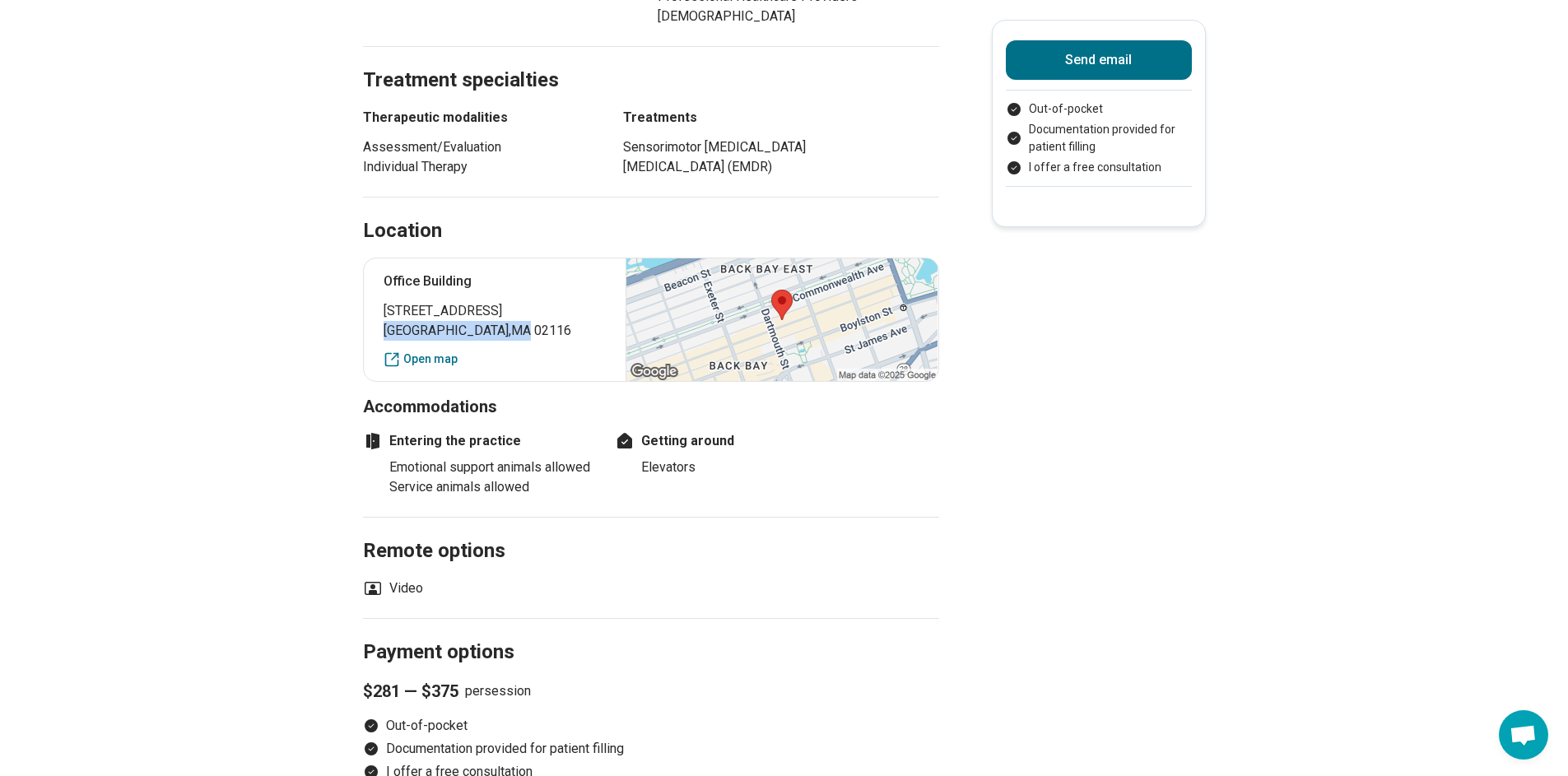
drag, startPoint x: 388, startPoint y: 332, endPoint x: 454, endPoint y: 336, distance: 66.1
click at [454, 336] on span "Boston , MA 02116" at bounding box center [495, 331] width 223 height 20
copy span "Boston , MA"
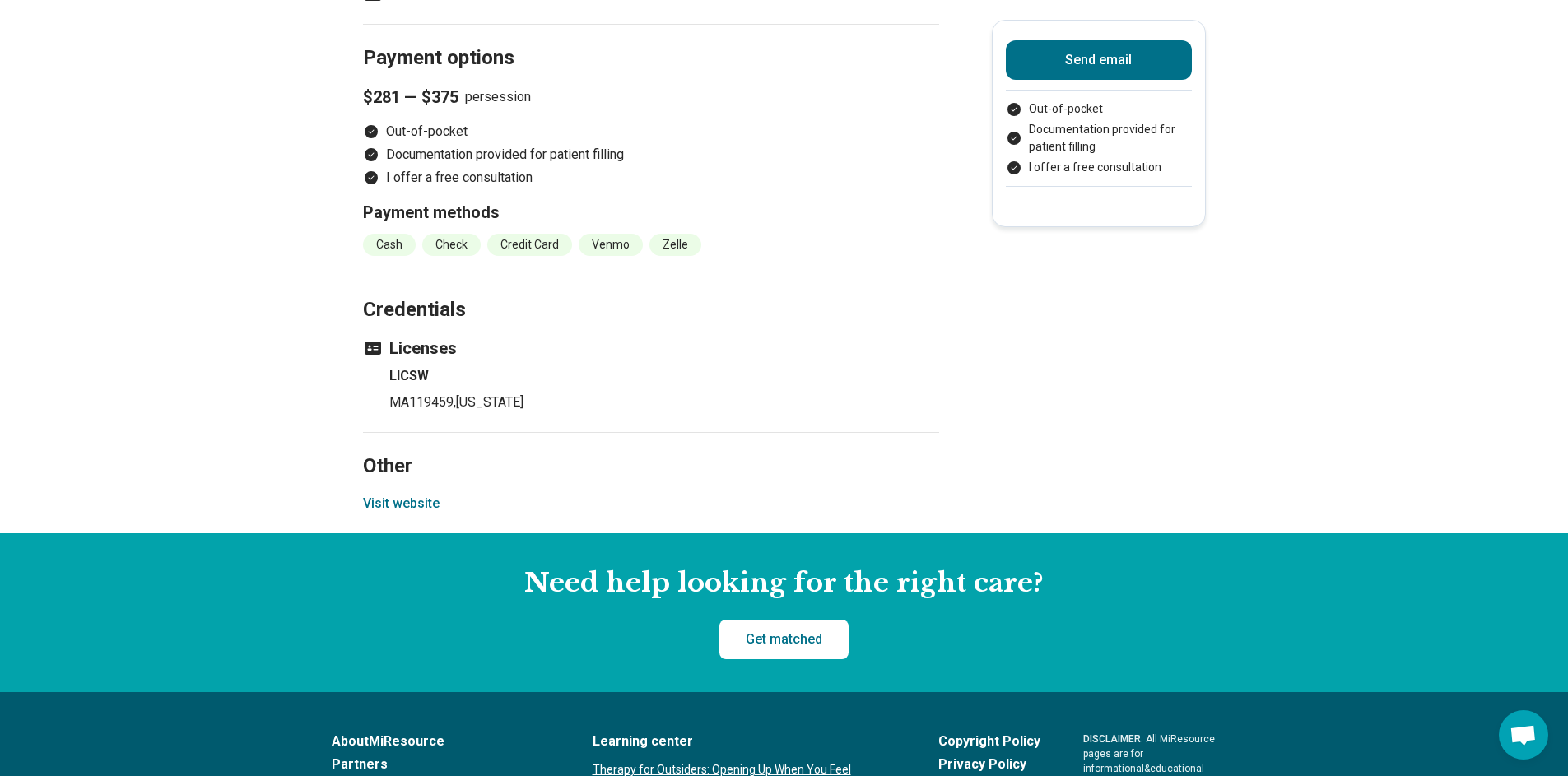
scroll to position [1774, 0]
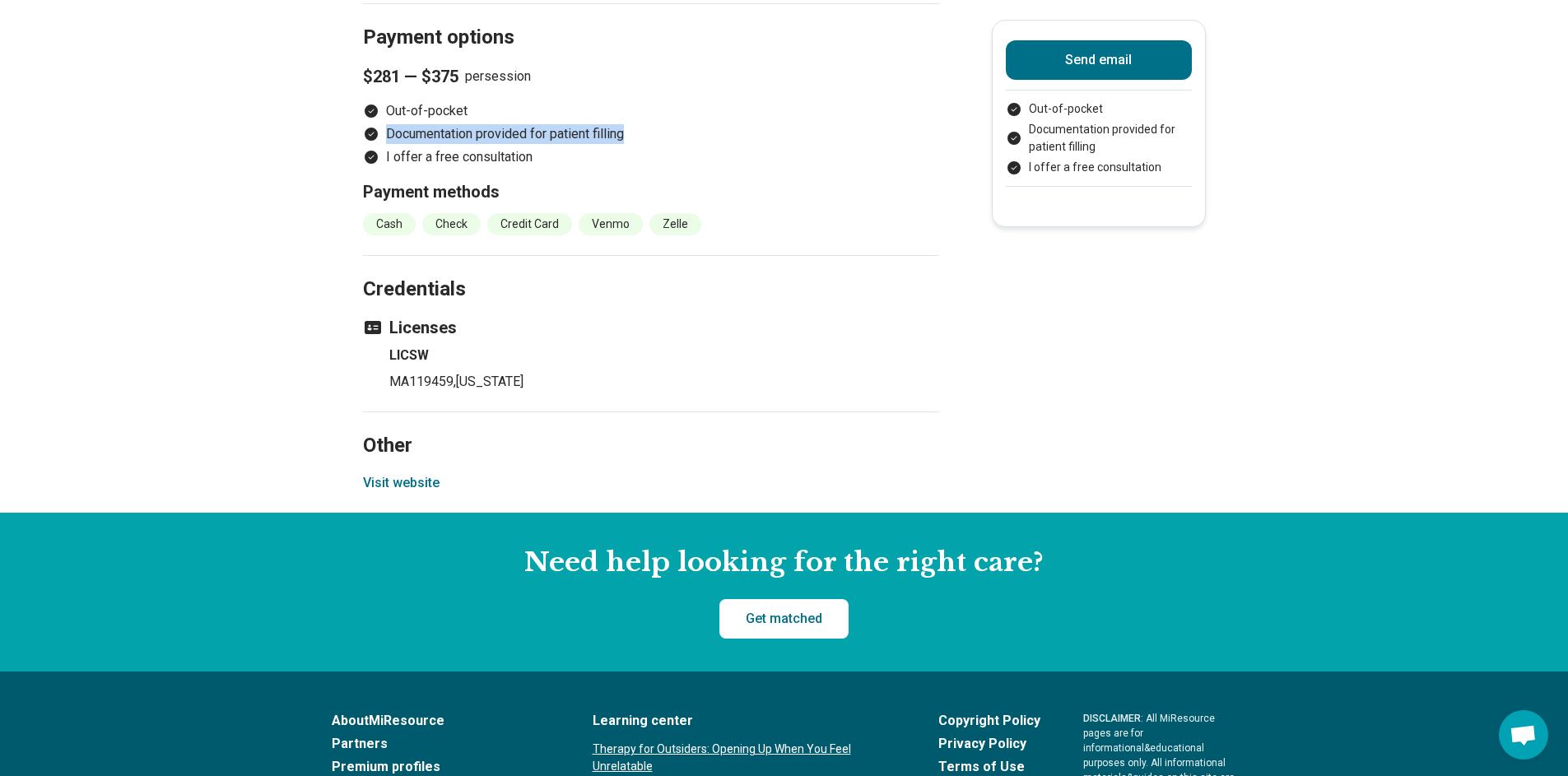
drag, startPoint x: 562, startPoint y: 183, endPoint x: 398, endPoint y: 157, distance: 166.0
click at [395, 155] on ul "Out-of-pocket Documentation provided for patient filling I offer a free consult…" at bounding box center [651, 133] width 576 height 66
click at [501, 167] on li "I offer a free consultation" at bounding box center [651, 157] width 576 height 20
drag, startPoint x: 633, startPoint y: 156, endPoint x: 396, endPoint y: 137, distance: 237.8
click at [396, 137] on ul "Out-of-pocket Documentation provided for patient filling I offer a free consult…" at bounding box center [651, 133] width 576 height 66
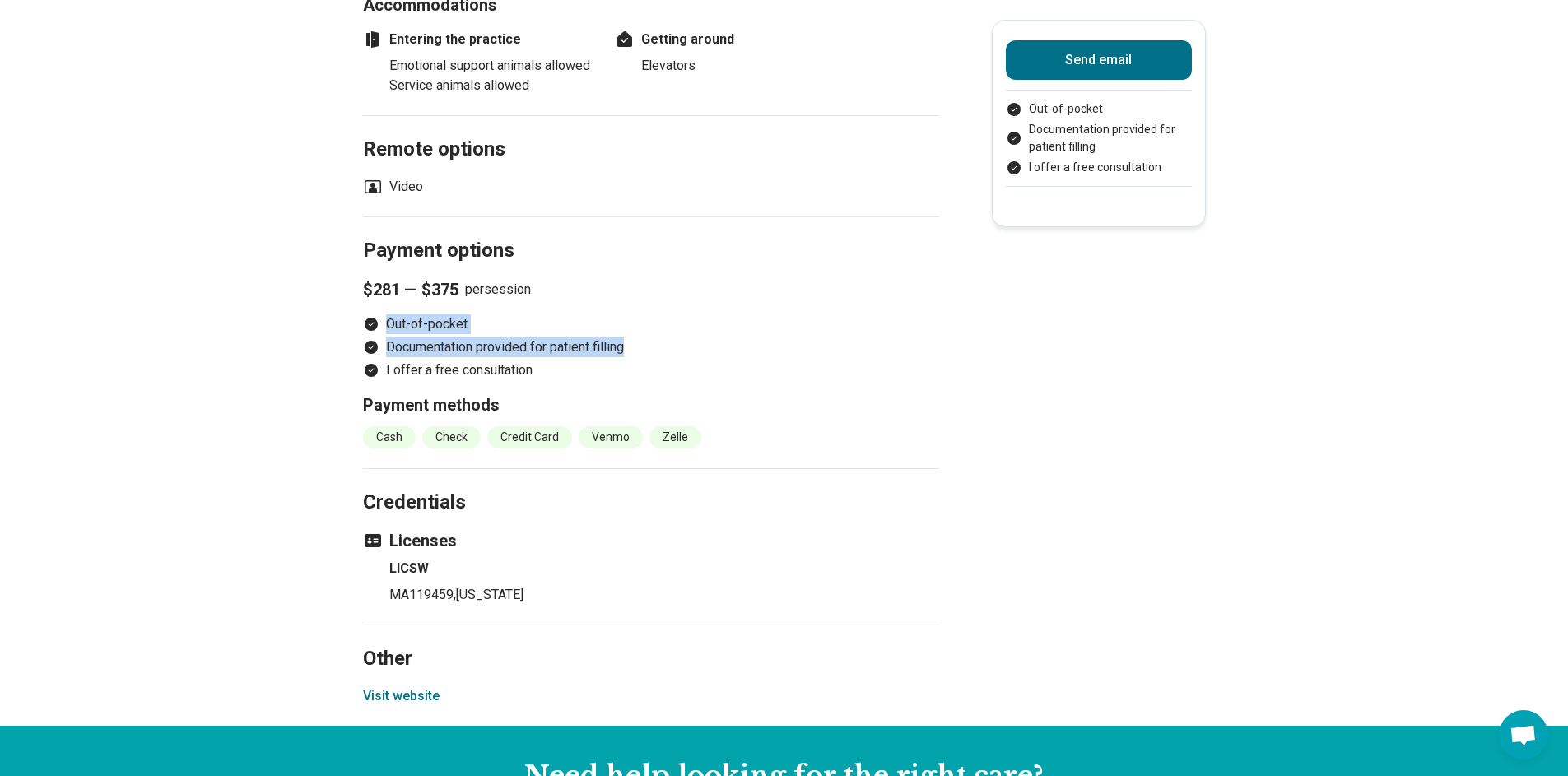
scroll to position [1733, 0]
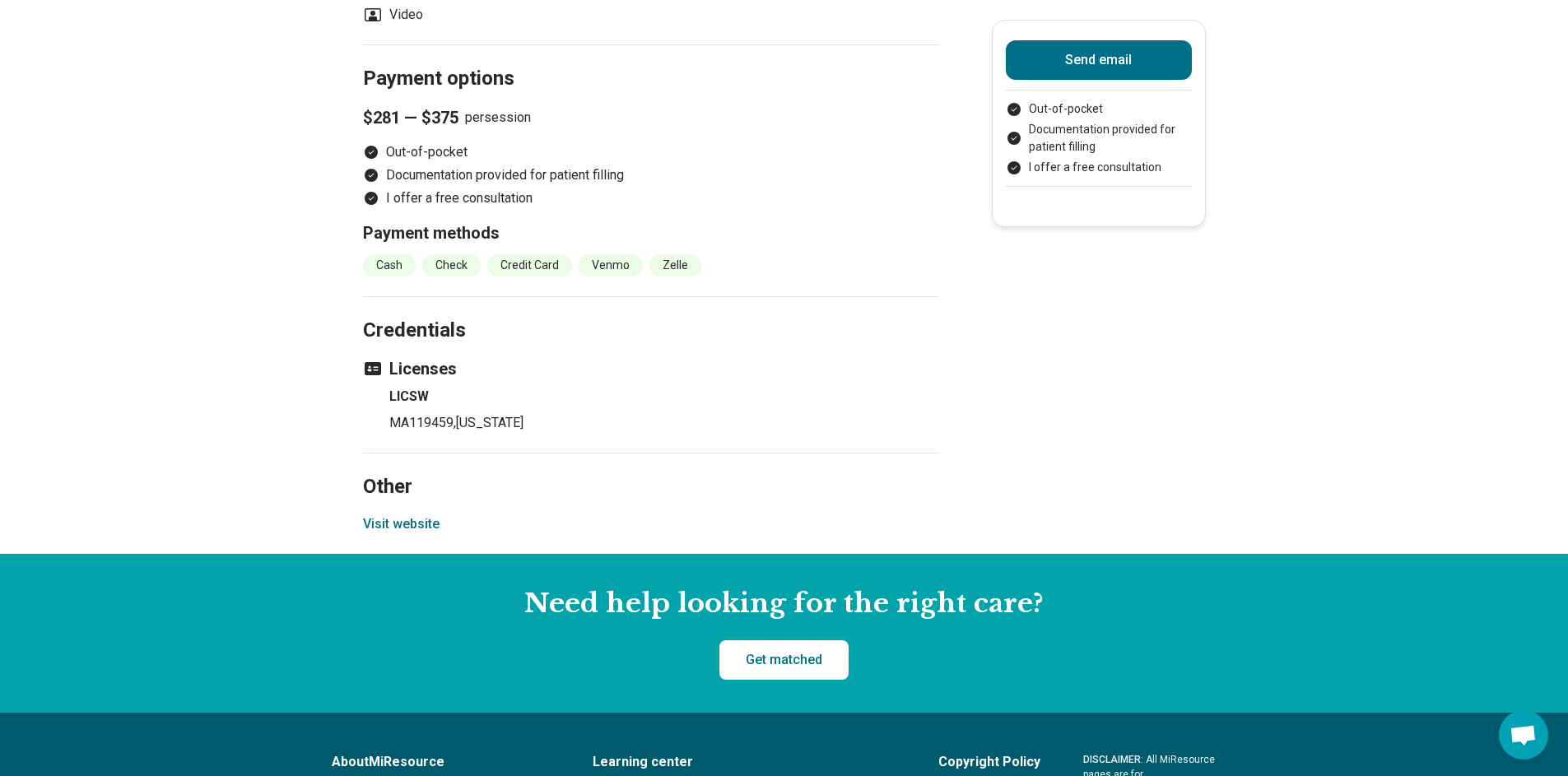
click at [541, 208] on li "I offer a free consultation" at bounding box center [651, 198] width 576 height 20
drag, startPoint x: 538, startPoint y: 221, endPoint x: 383, endPoint y: 179, distance: 160.6
click at [383, 179] on ul "Out-of-pocket Documentation provided for patient filling I offer a free consult…" at bounding box center [651, 174] width 576 height 66
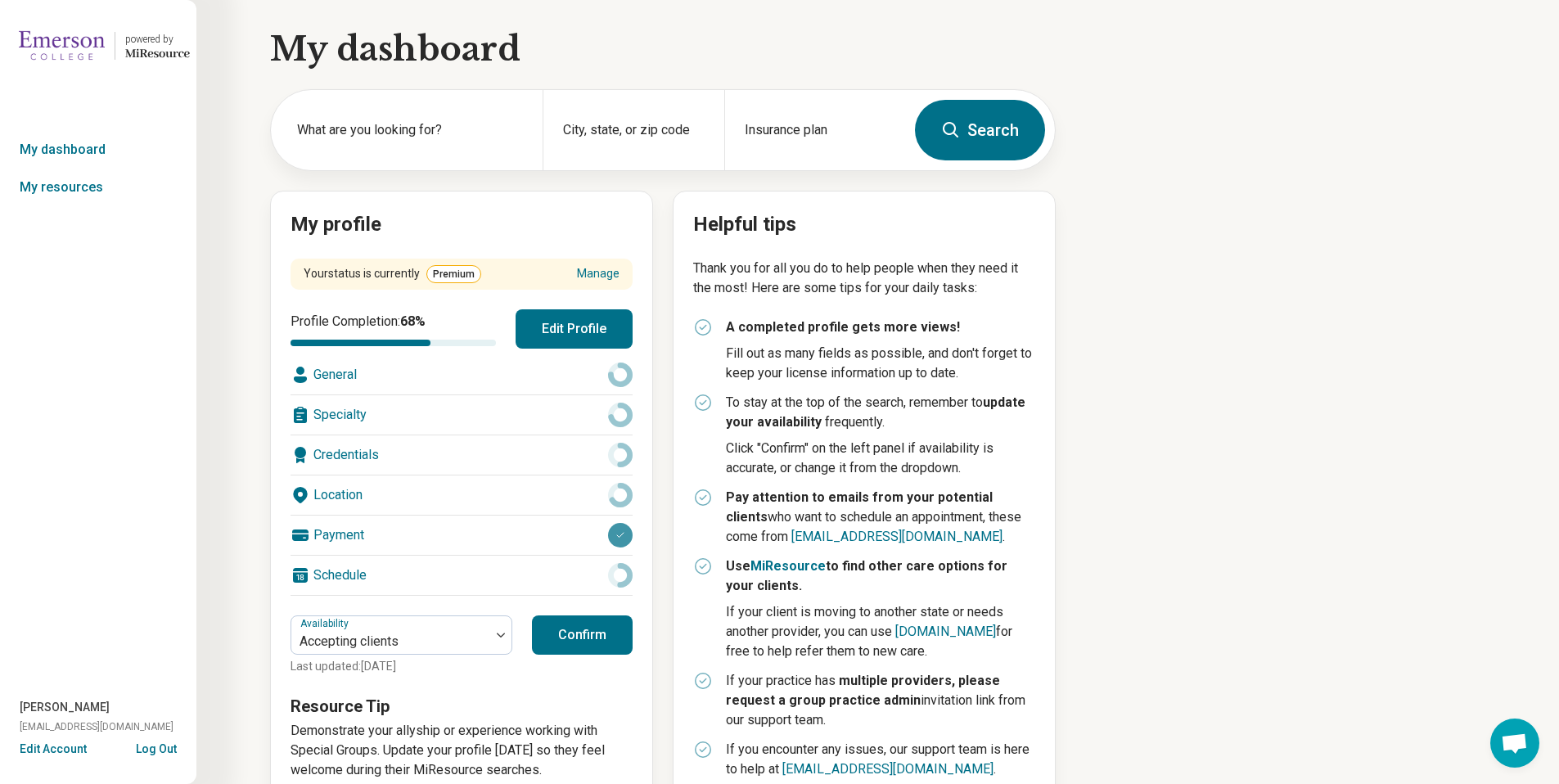
click at [549, 329] on button "Edit Profile" at bounding box center [574, 328] width 117 height 39
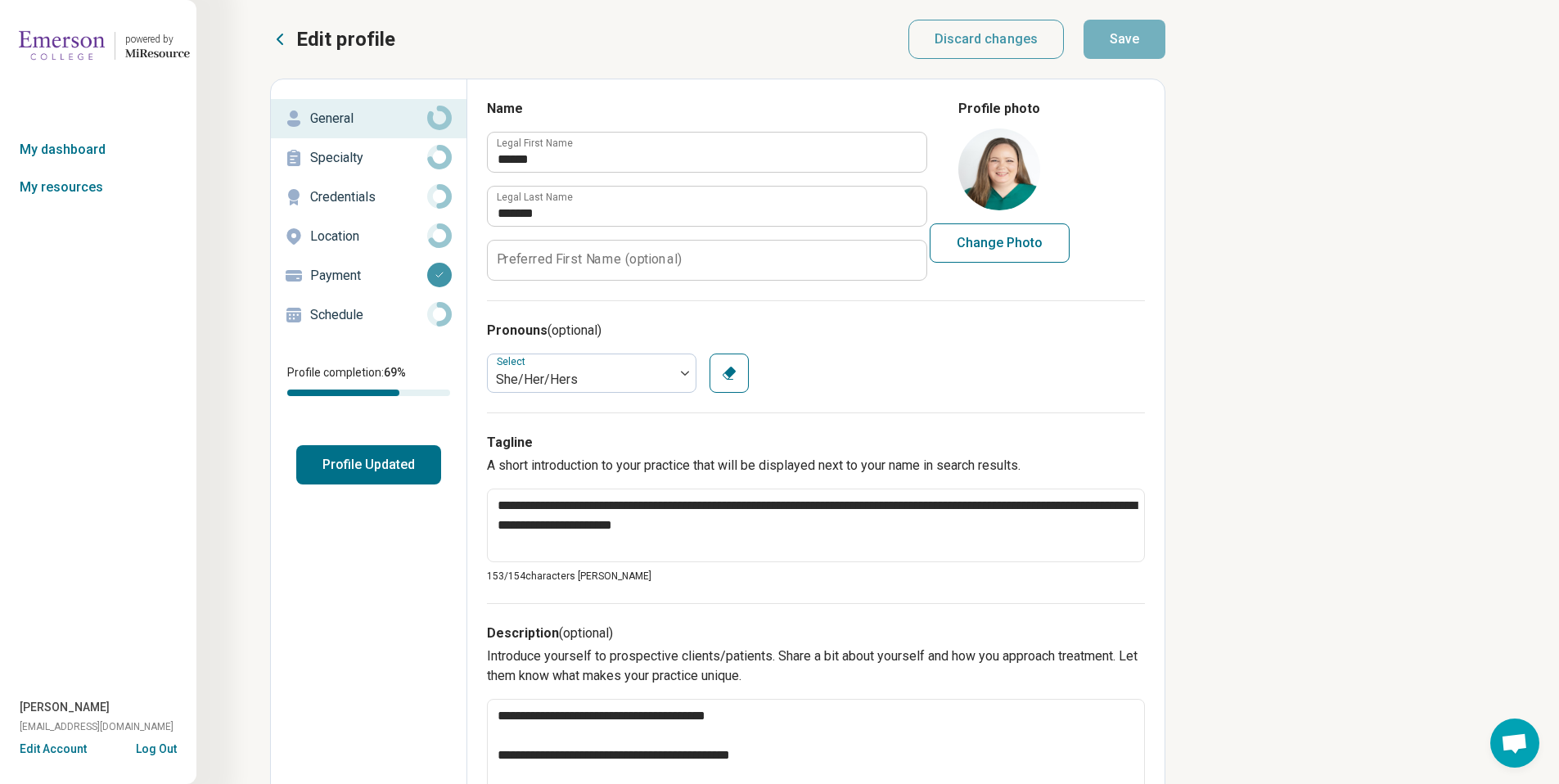
click at [370, 277] on p "Payment" at bounding box center [368, 276] width 117 height 19
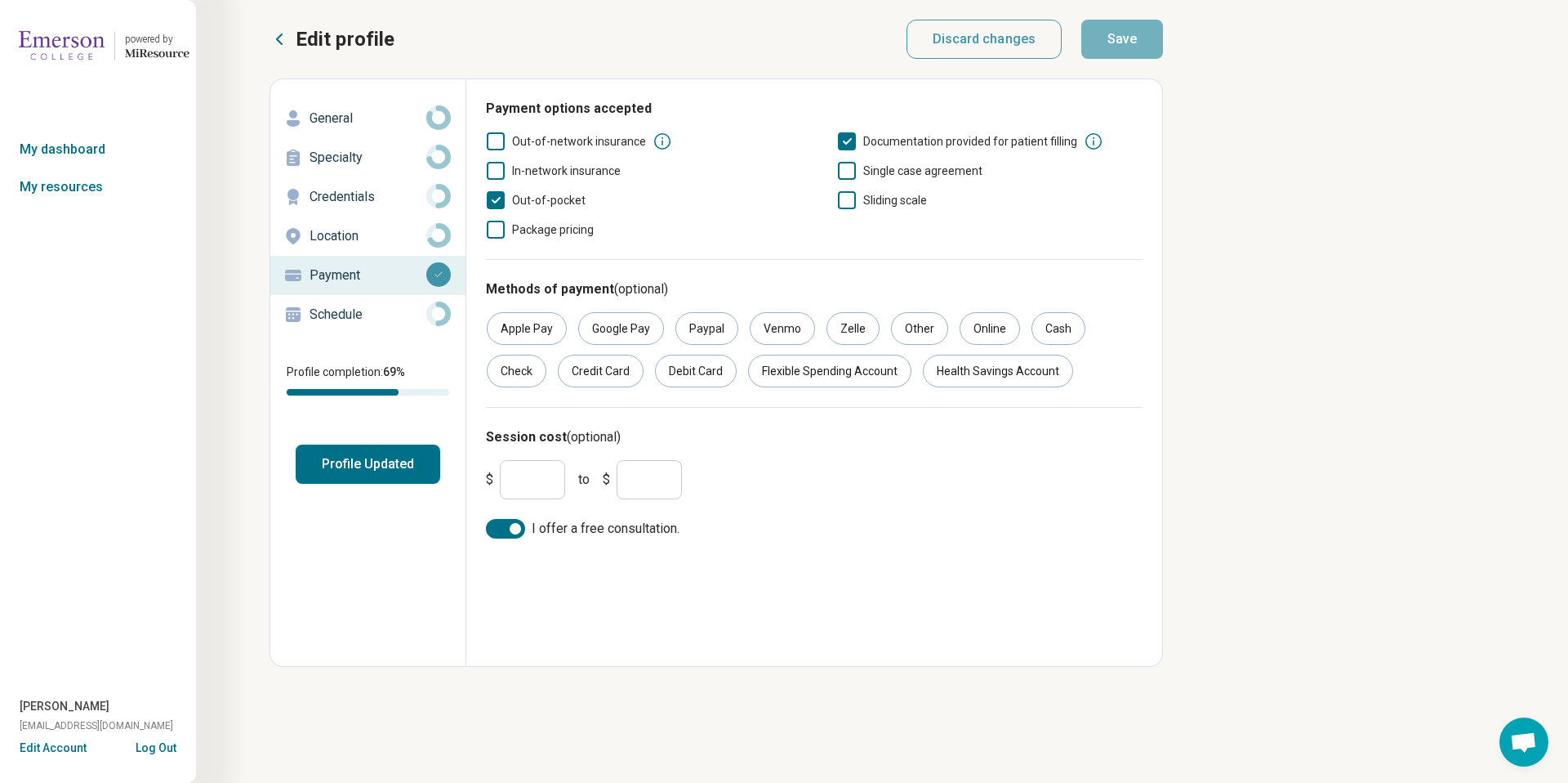
click at [382, 200] on p "Credentials" at bounding box center [368, 196] width 117 height 19
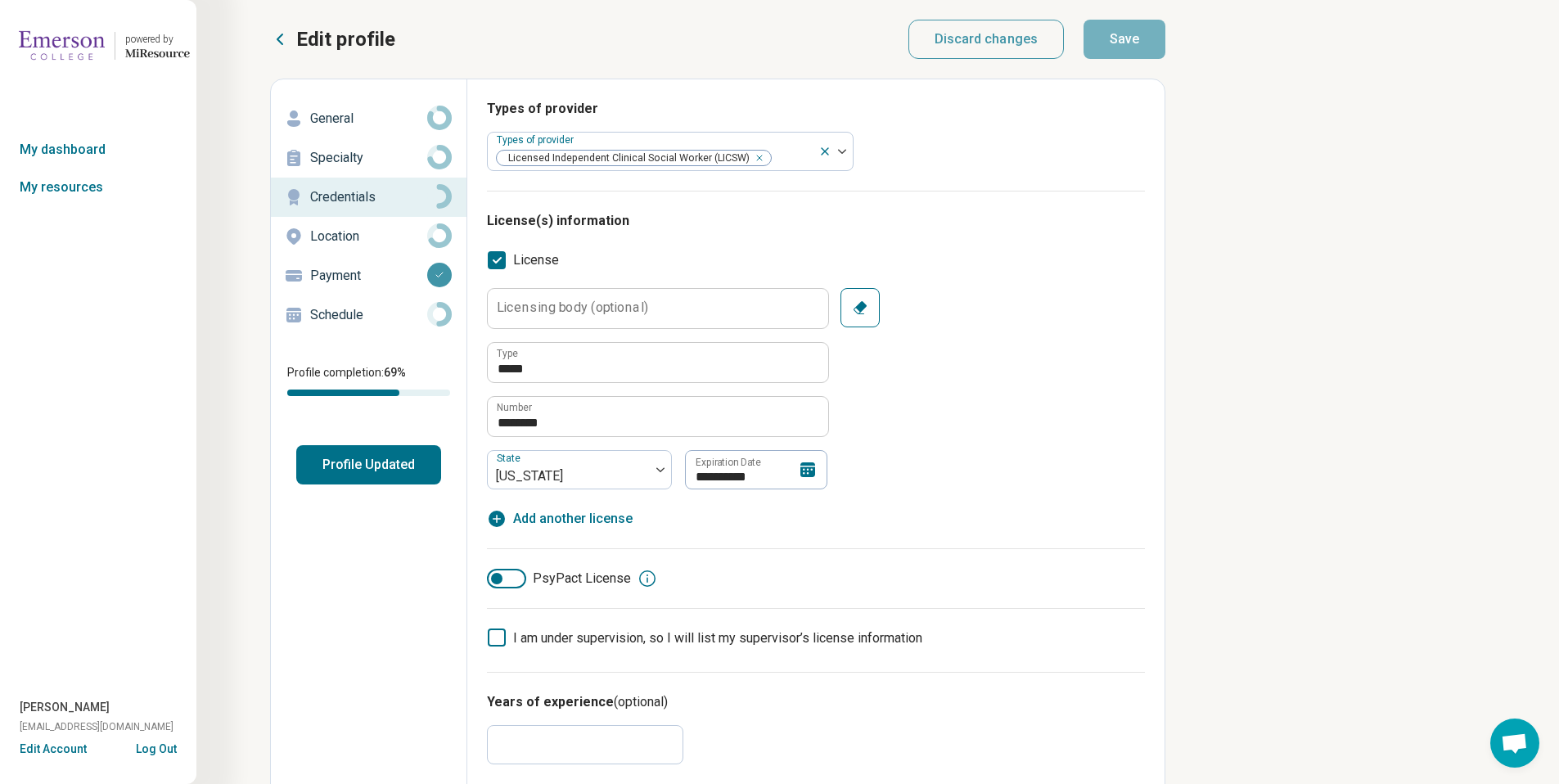
click at [354, 102] on link "General" at bounding box center [368, 119] width 196 height 39
type textarea "*"
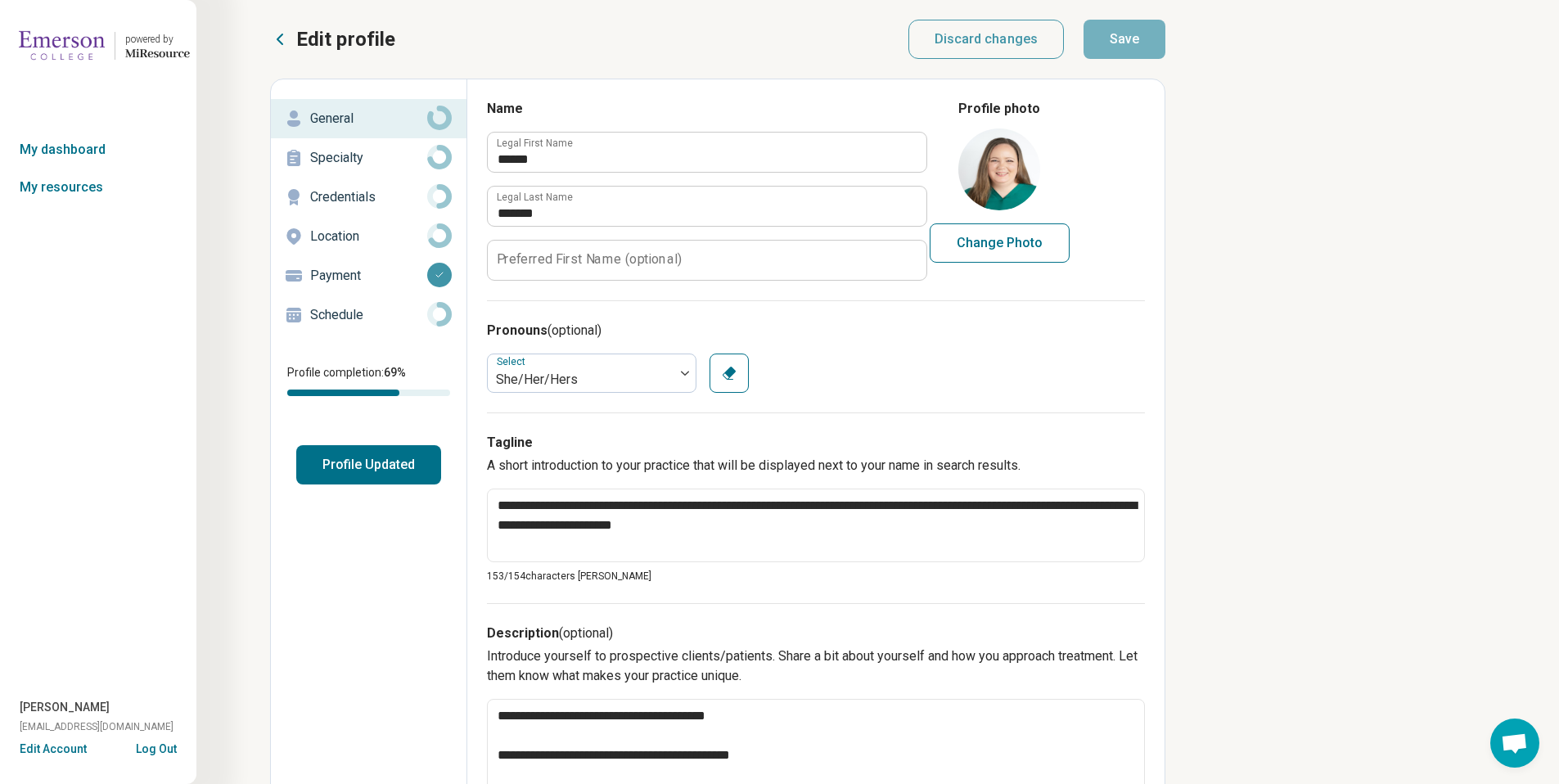
click at [356, 313] on p "Schedule" at bounding box center [368, 315] width 117 height 19
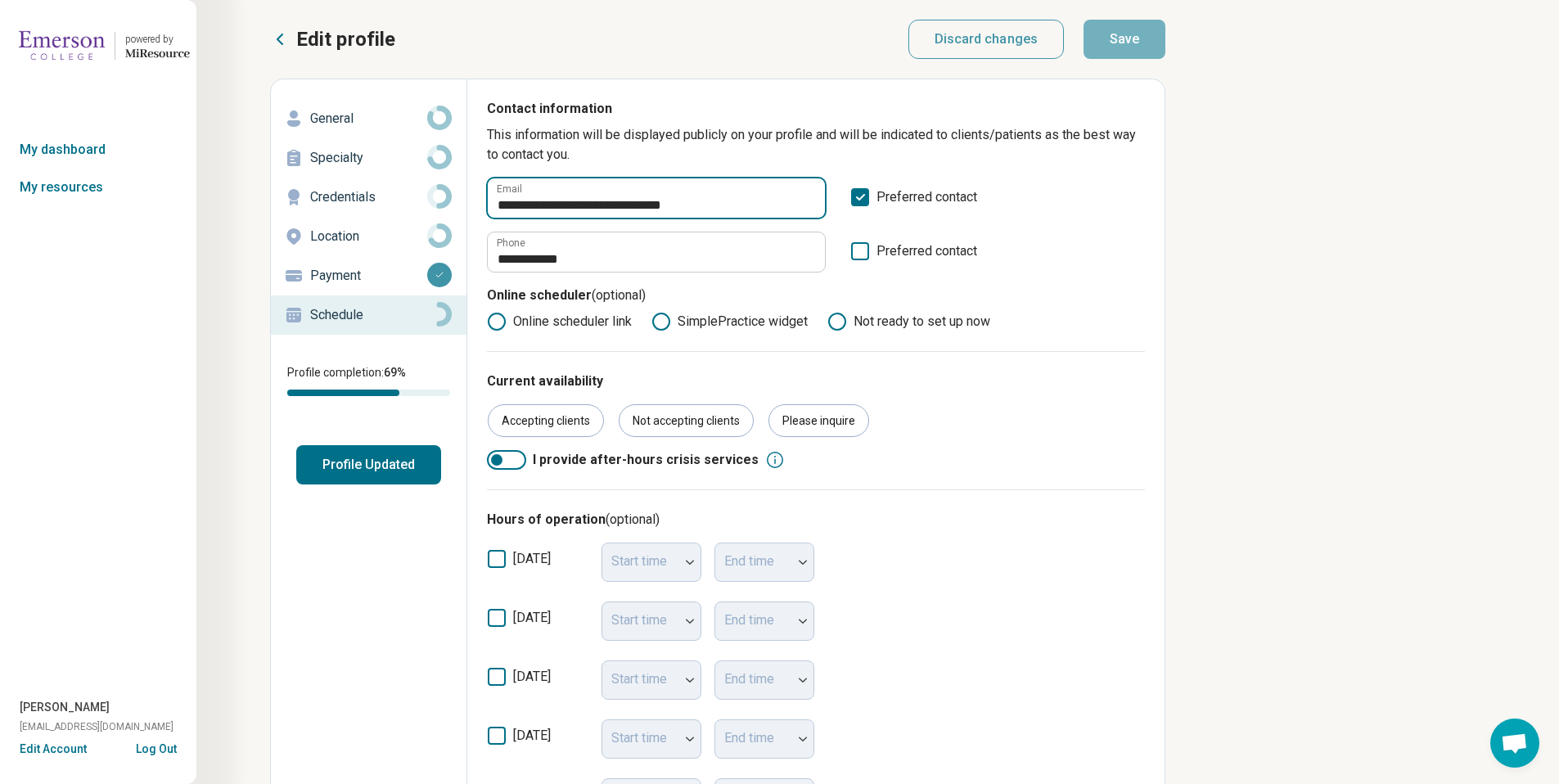
click at [613, 204] on input "**********" at bounding box center [657, 198] width 337 height 39
click at [159, 749] on button "Log Out" at bounding box center [156, 746] width 41 height 13
